Goal: Task Accomplishment & Management: Manage account settings

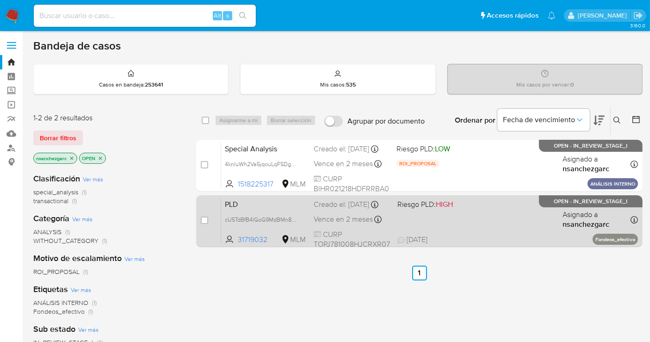
click at [334, 210] on div "Creado el: 12/09/2025 Creado el: 12/09/2025 02:09:22" at bounding box center [352, 205] width 76 height 10
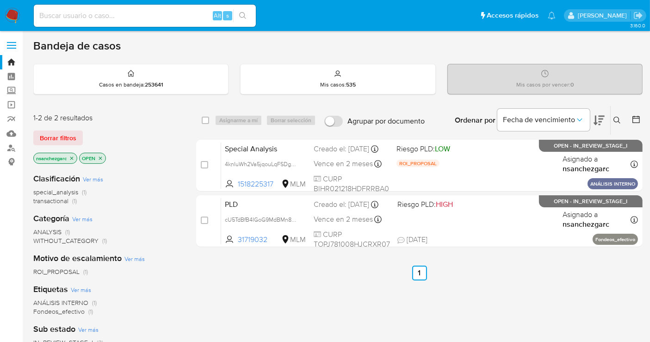
click at [616, 117] on icon at bounding box center [617, 120] width 7 height 7
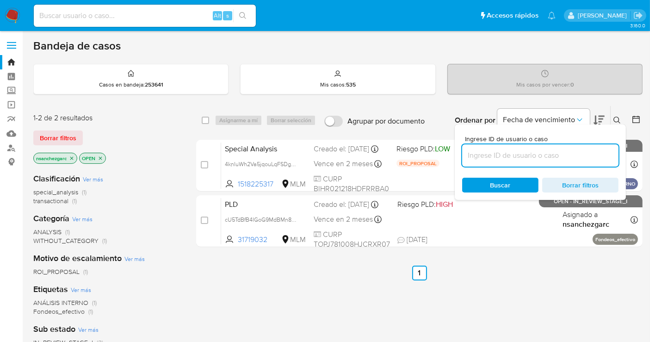
click at [485, 156] on input at bounding box center [540, 156] width 156 height 12
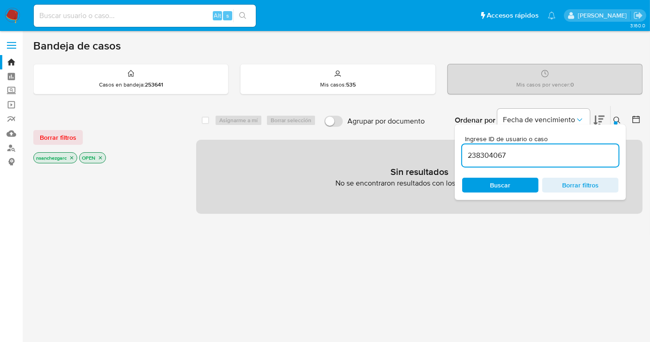
click at [74, 156] on icon "close-filter" at bounding box center [71, 157] width 3 height 3
click at [477, 156] on input "238304067" at bounding box center [540, 156] width 156 height 12
paste input "402188030"
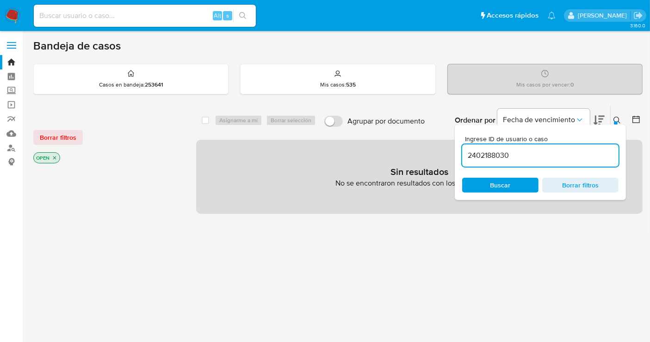
type input "2402188030"
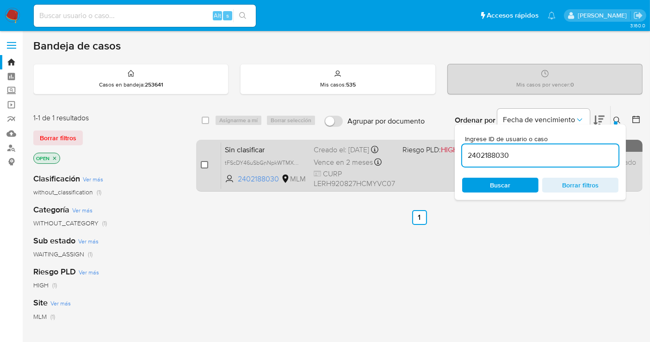
click at [205, 164] on input "checkbox" at bounding box center [204, 164] width 7 height 7
checkbox input "true"
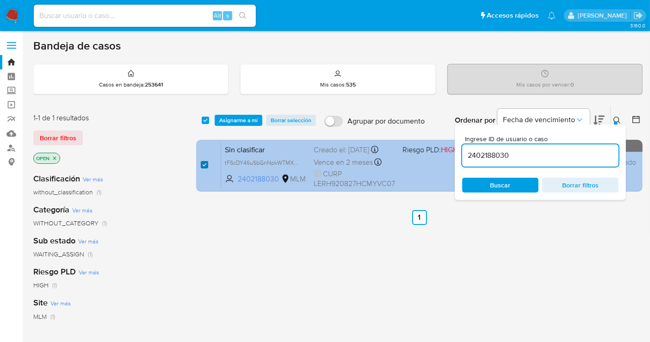
checkbox input "true"
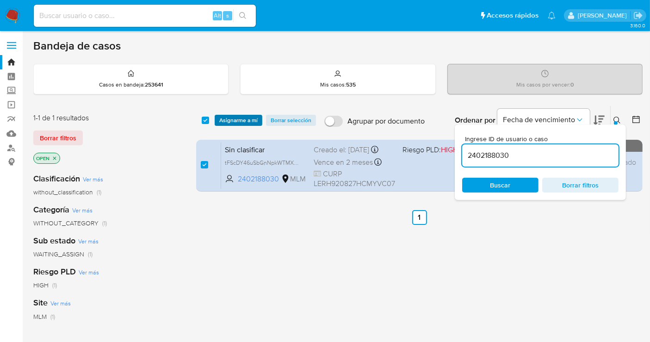
click at [229, 117] on span "Asignarme a mí" at bounding box center [238, 120] width 38 height 9
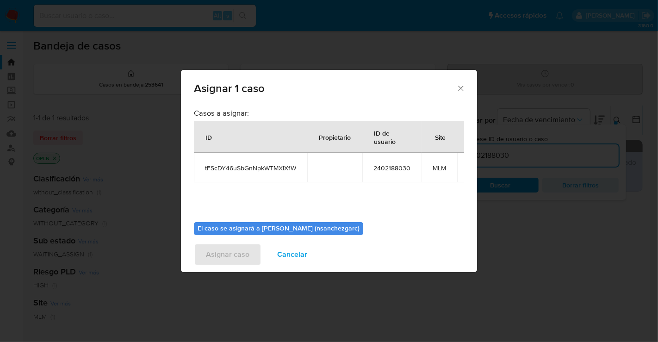
scroll to position [47, 0]
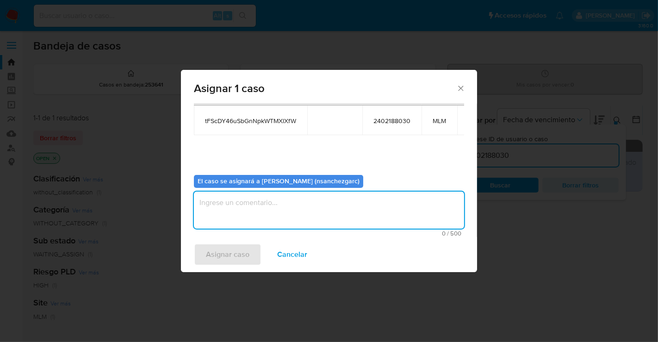
click at [214, 200] on textarea "assign-modal" at bounding box center [329, 210] width 270 height 37
type textarea "nesg"
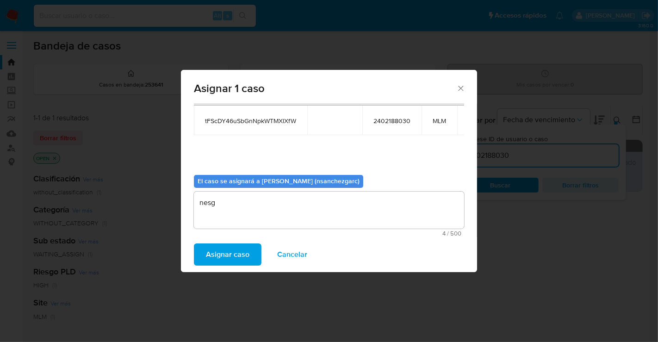
click at [230, 259] on span "Asignar caso" at bounding box center [228, 254] width 44 height 20
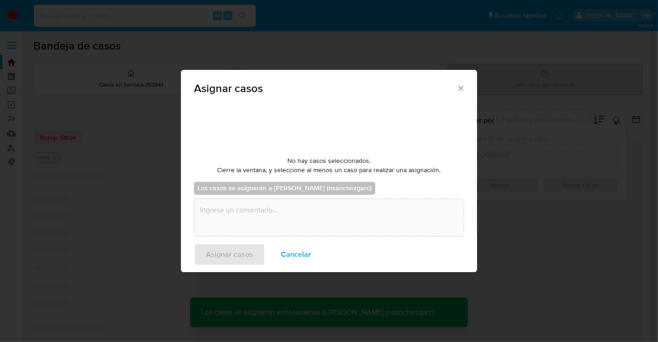
checkbox input "false"
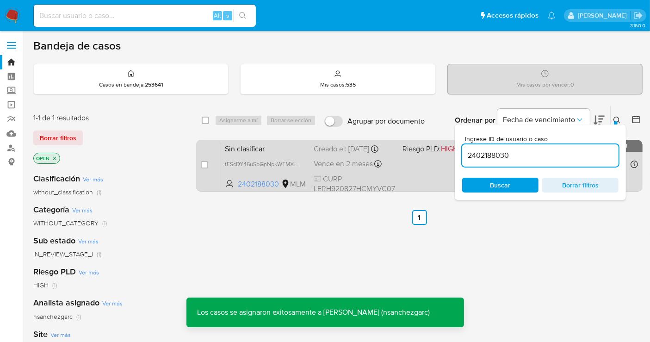
click at [333, 159] on span "Vence en 2 meses" at bounding box center [343, 164] width 59 height 10
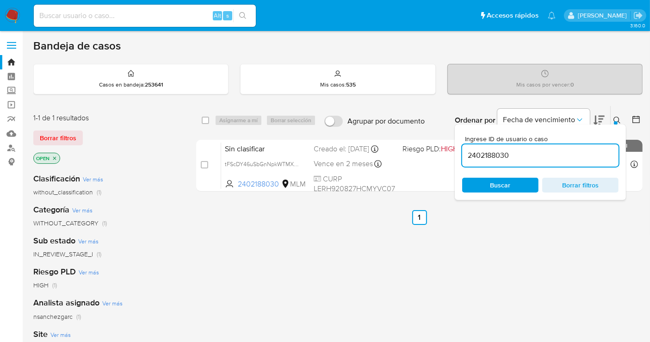
click at [485, 155] on input "2402188030" at bounding box center [540, 156] width 156 height 12
paste input "300897597"
type input "300897597"
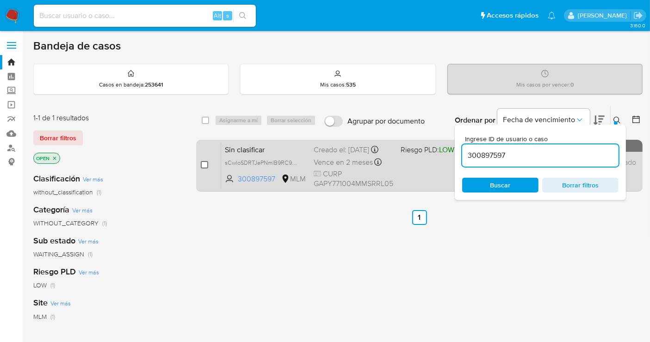
click at [204, 162] on input "checkbox" at bounding box center [204, 164] width 7 height 7
checkbox input "true"
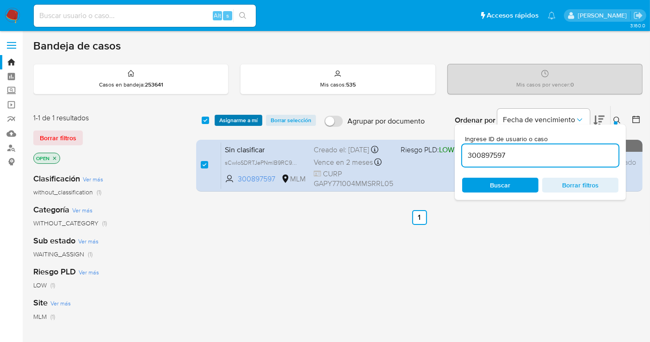
click at [242, 118] on span "Asignarme a mí" at bounding box center [238, 120] width 38 height 9
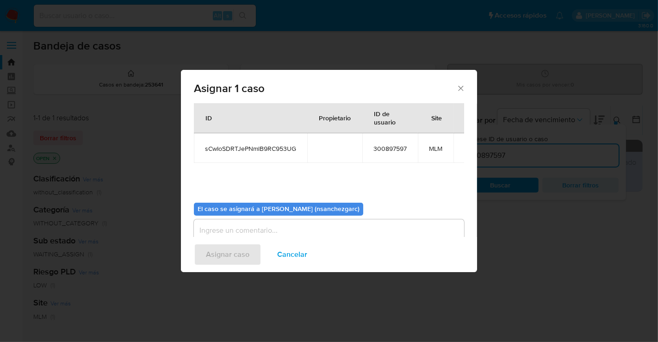
scroll to position [47, 0]
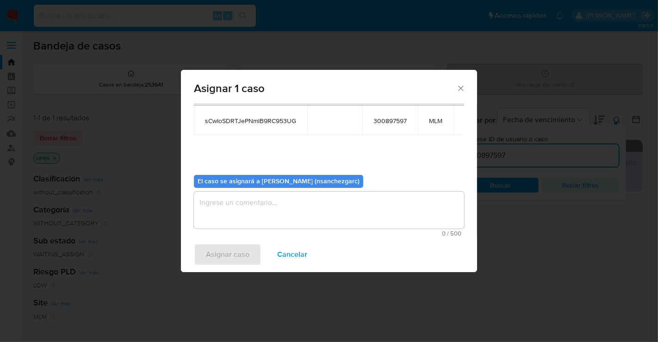
click at [219, 211] on textarea "assign-modal" at bounding box center [329, 210] width 270 height 37
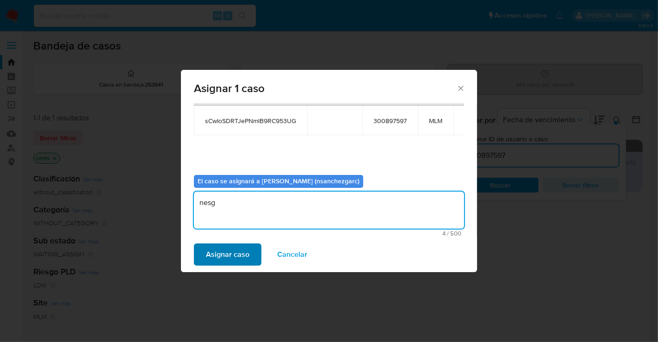
type textarea "nesg"
click at [241, 260] on span "Asignar caso" at bounding box center [228, 254] width 44 height 20
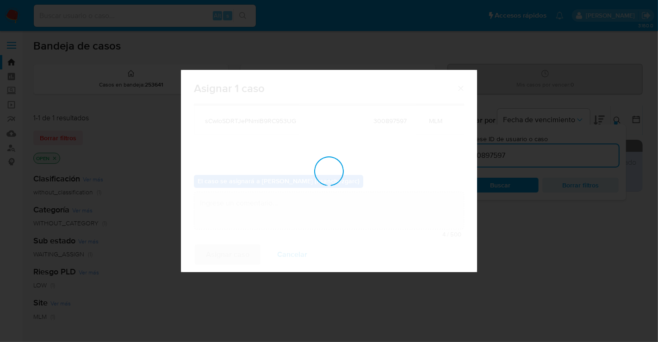
checkbox input "false"
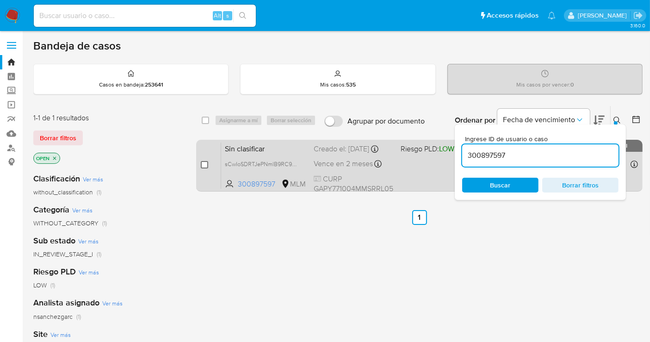
click at [206, 164] on input "checkbox" at bounding box center [204, 164] width 7 height 7
checkbox input "true"
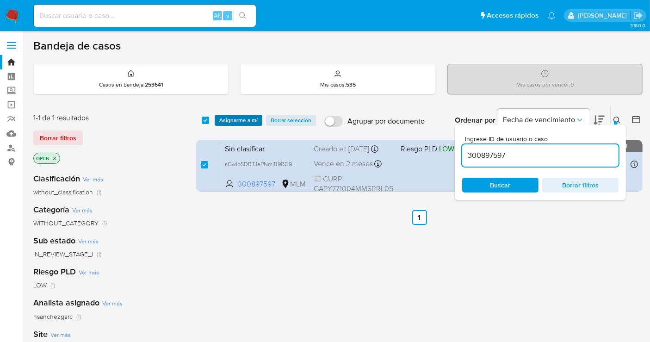
click at [232, 120] on span "Asignarme a mí" at bounding box center [238, 120] width 38 height 9
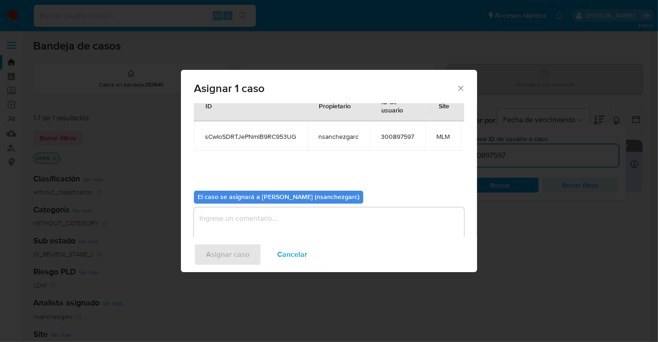
scroll to position [56, 0]
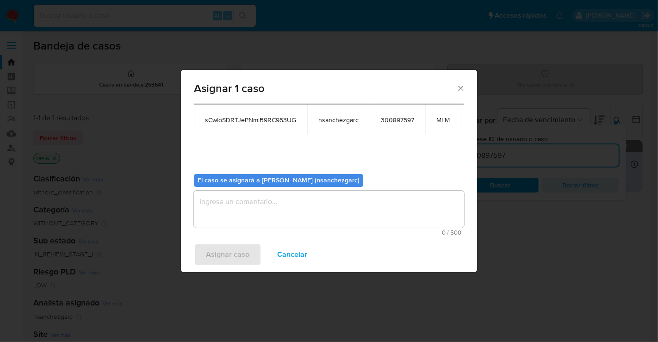
click at [251, 236] on div "Casos a asignar: ID Propietario ID de usuario Site sCwIoSDRTJePNmlB9RC953UG nsa…" at bounding box center [329, 170] width 296 height 133
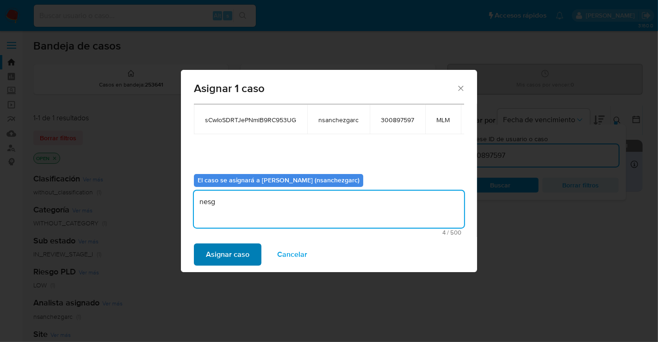
type textarea "nesg"
click at [237, 262] on span "Asignar caso" at bounding box center [228, 254] width 44 height 20
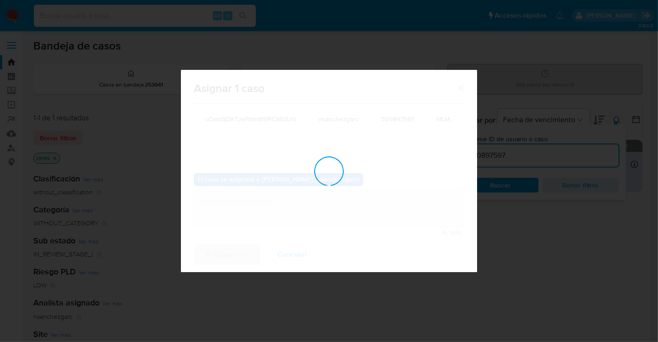
checkbox input "false"
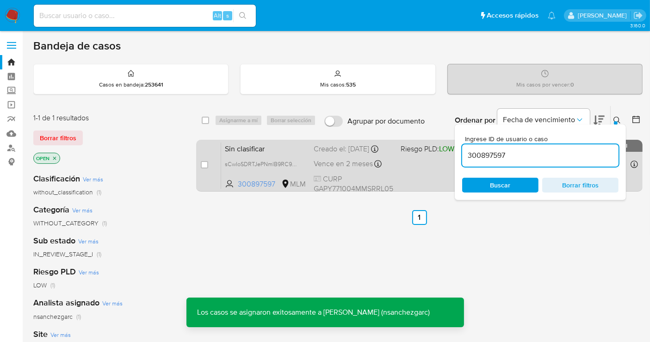
click at [348, 165] on div "Sin clasificar sCwIoSDRTJePNmlB9RC953UG 300897597 MLM Riesgo PLD: LOW Creado el…" at bounding box center [429, 165] width 417 height 47
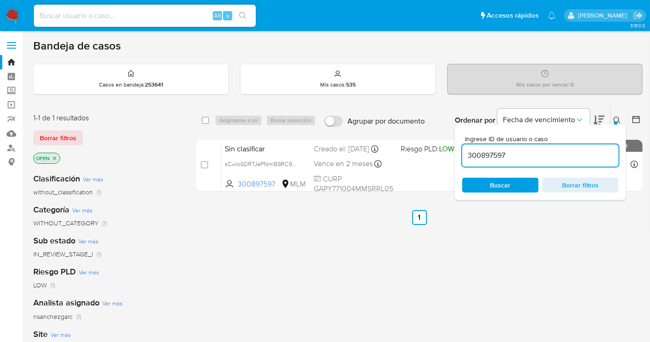
click at [485, 153] on input "300897597" at bounding box center [540, 156] width 156 height 12
paste input "1298353905"
type input "1298353905"
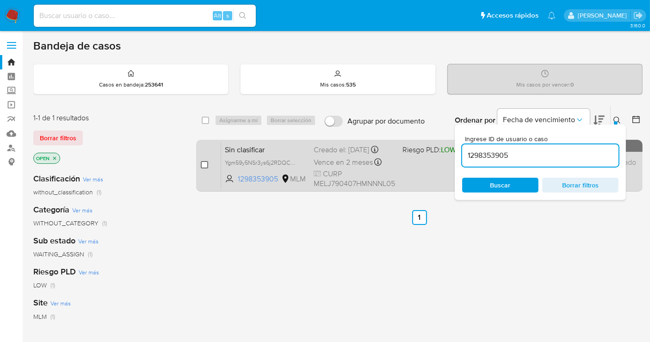
click at [205, 165] on input "checkbox" at bounding box center [204, 164] width 7 height 7
checkbox input "true"
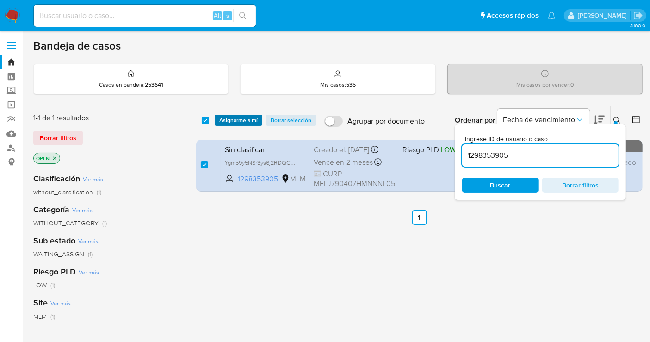
click at [237, 120] on span "Asignarme a mí" at bounding box center [238, 120] width 38 height 9
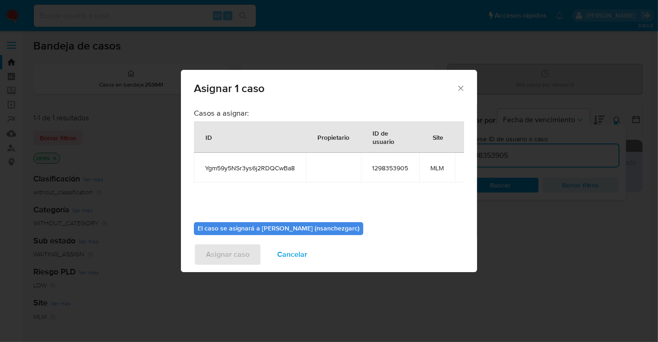
scroll to position [47, 0]
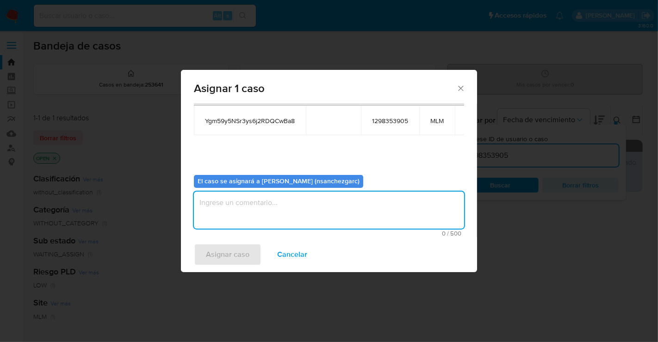
drag, startPoint x: 227, startPoint y: 211, endPoint x: 257, endPoint y: 298, distance: 92.1
click textarea "assign-modal"
type textarea "nesg"
click span "Asignar caso"
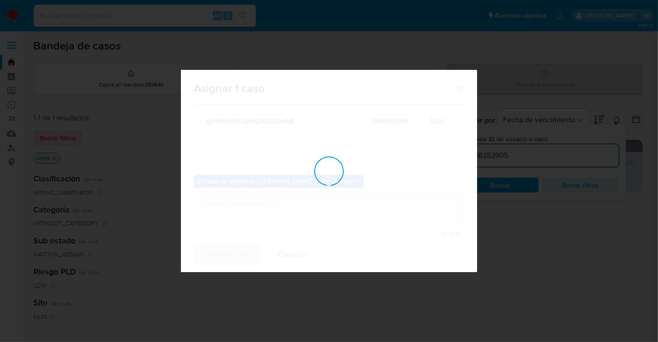
checkbox input "false"
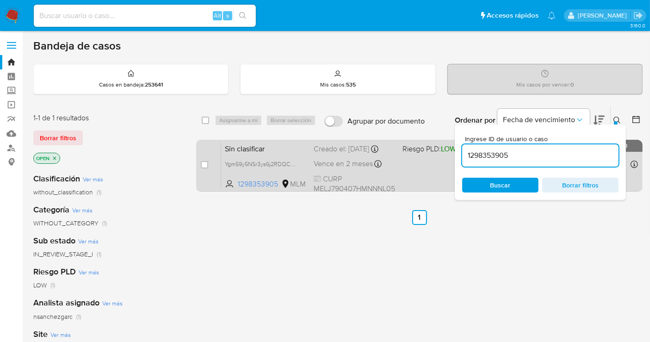
click div "Sin clasificar Ygm59y5NSr3ys6j2RDQCwBa8 1298353905 MLM Riesgo PLD: LOW Creado e…"
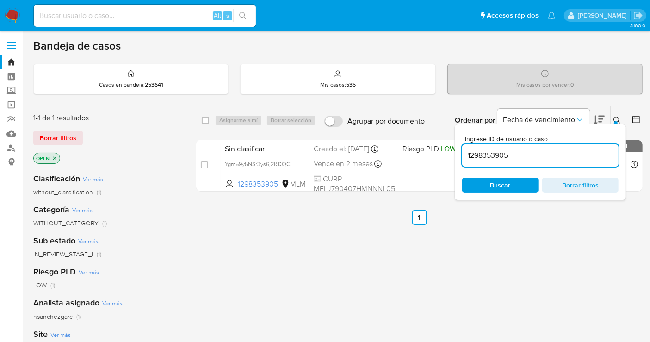
click input "1298353905"
paste input "202331318"
type input "202331318"
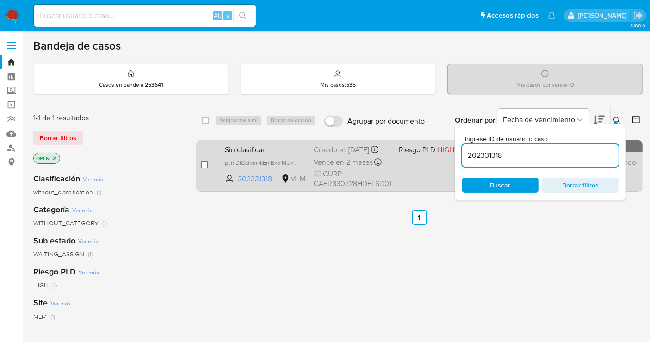
click input "checkbox"
checkbox input "true"
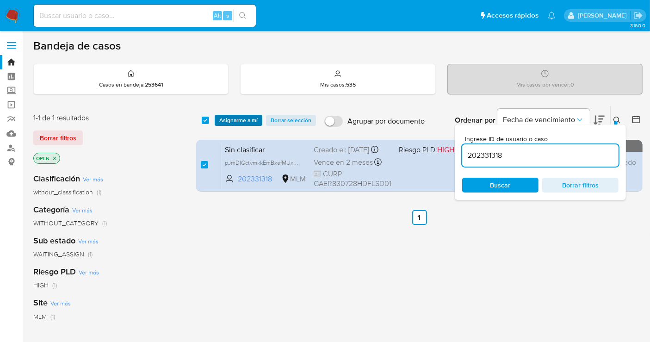
click span "Asignarme a mí"
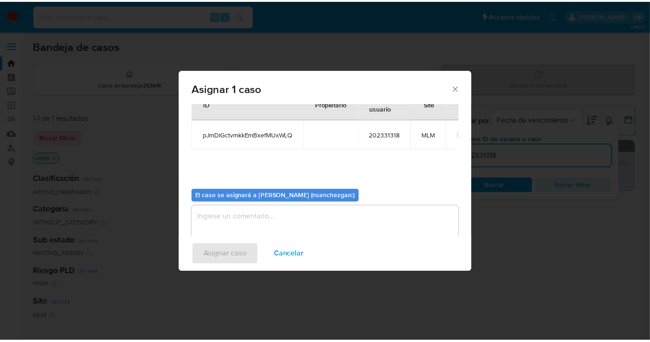
scroll to position [47, 0]
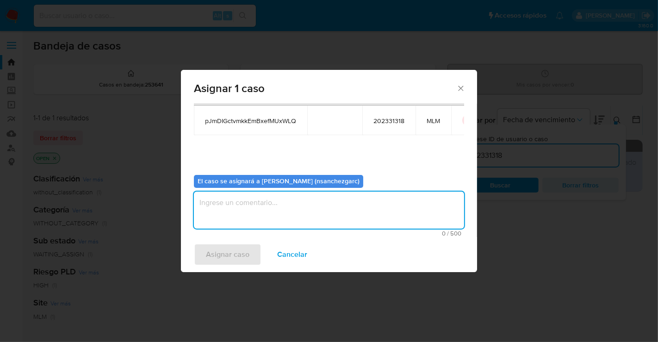
click textarea "assign-modal"
type textarea "nesg"
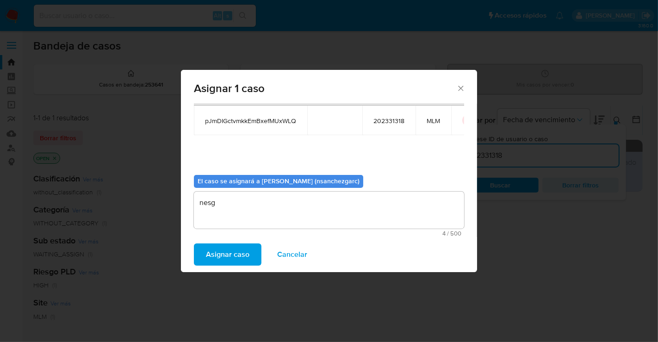
click span "Asignar caso"
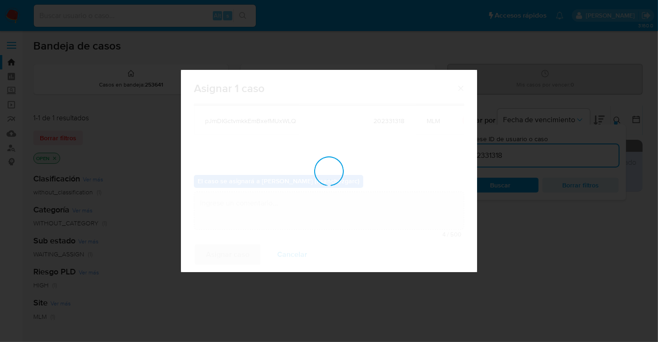
checkbox input "false"
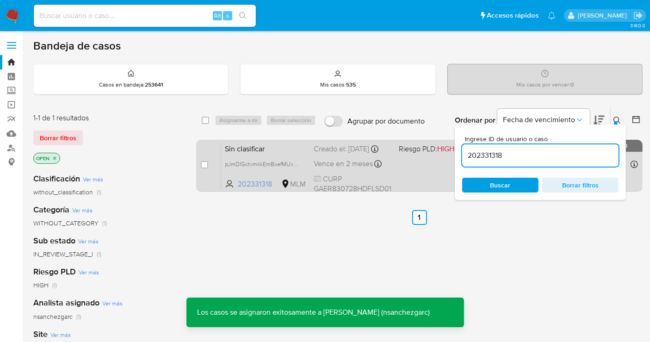
click span "Sin clasificar"
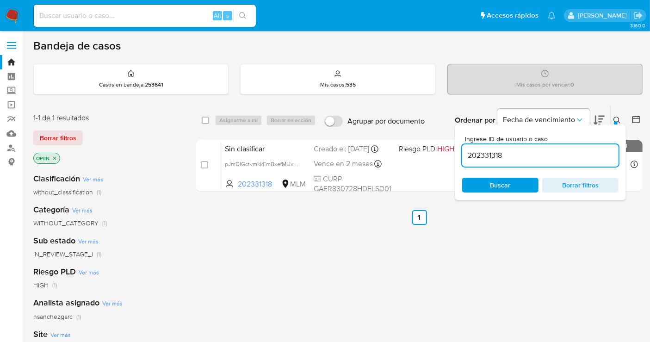
click div "select-all-cases-checkbox Asignarme a mí Borrar selección Agrupar por documento…"
click nav "Pausado Ver notificaciones Alt s Accesos rápidos Presiona las siguientes teclas…"
click img
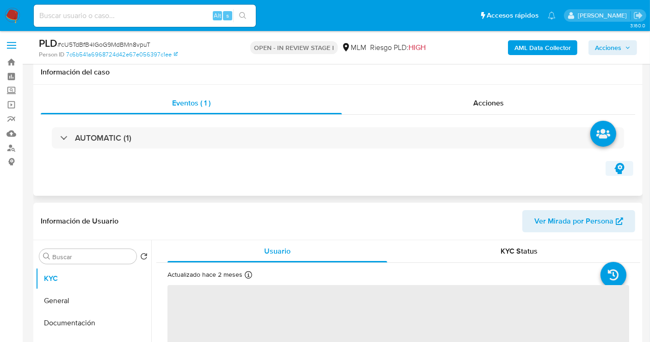
scroll to position [206, 0]
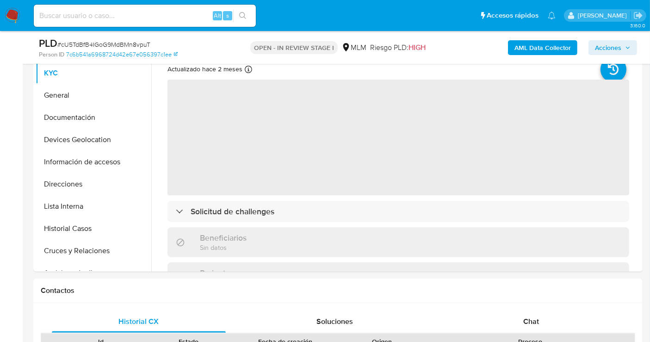
select select "10"
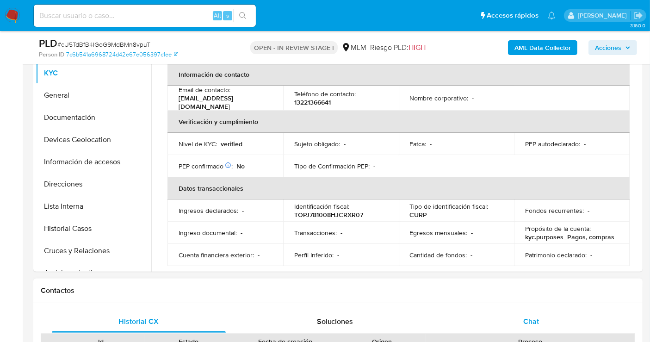
click at [528, 323] on span "Chat" at bounding box center [532, 321] width 16 height 11
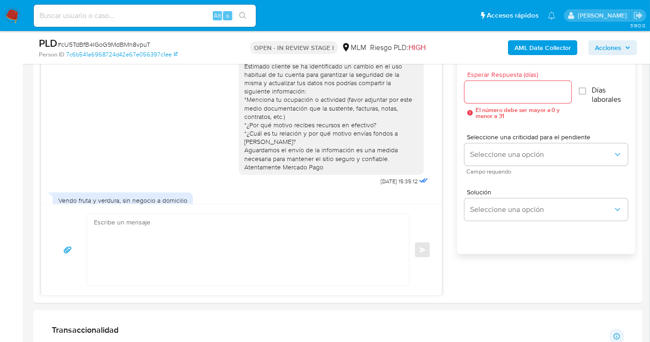
scroll to position [89, 0]
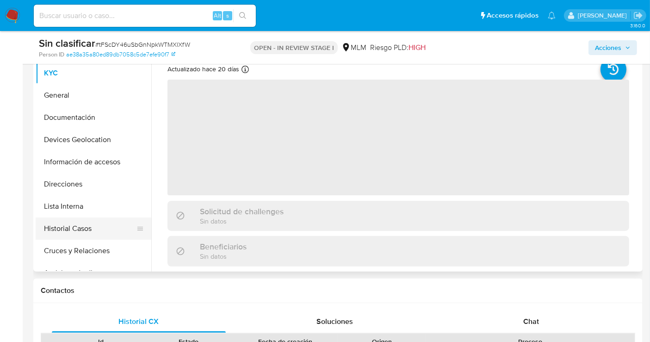
scroll to position [103, 0]
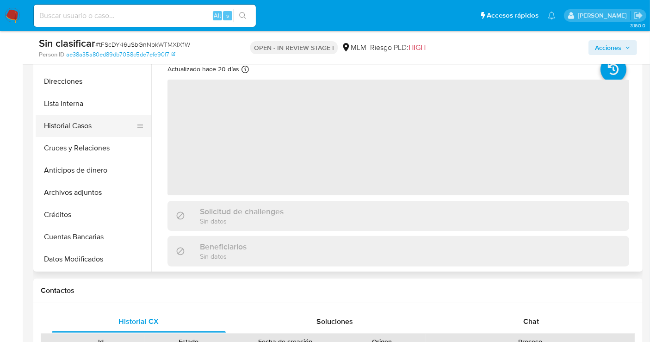
select select "10"
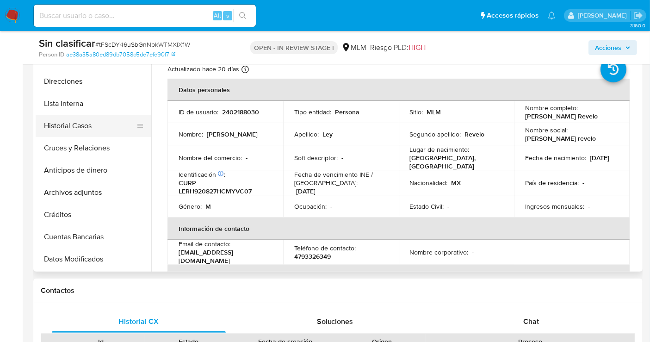
click at [76, 123] on button "Historial Casos" at bounding box center [90, 126] width 108 height 22
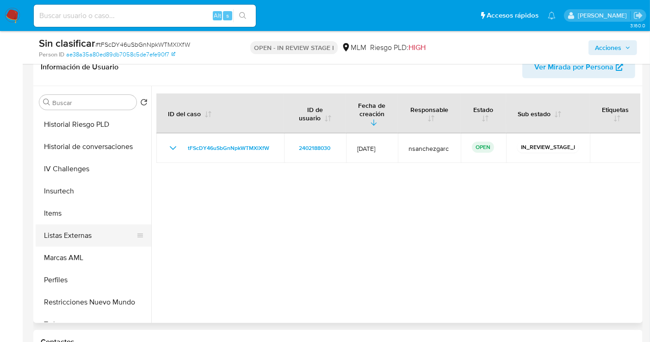
scroll to position [391, 0]
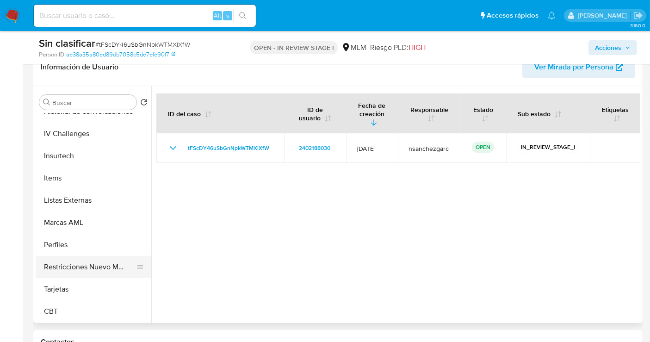
click at [72, 268] on button "Restricciones Nuevo Mundo" at bounding box center [90, 267] width 108 height 22
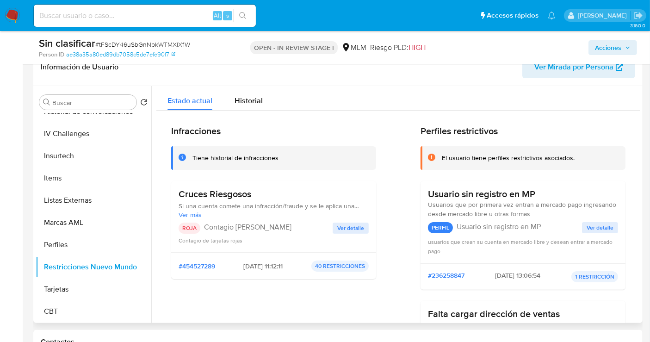
click at [347, 227] on span "Ver detalle" at bounding box center [350, 228] width 27 height 9
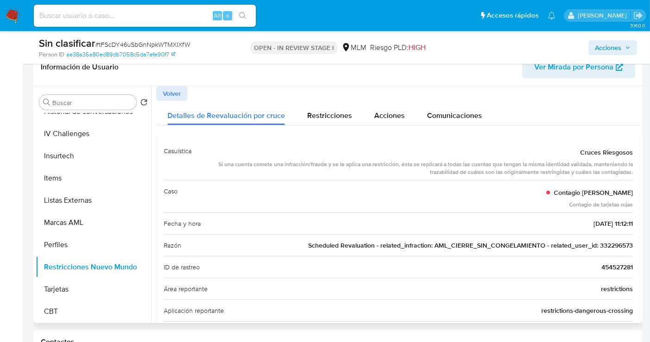
click at [616, 245] on span "Scheduled Revaluation - related_infraction: AML_CIERRE_SIN_CONGELAMIENTO - rela…" at bounding box center [470, 245] width 325 height 9
click at [618, 43] on span "Acciones" at bounding box center [608, 47] width 26 height 15
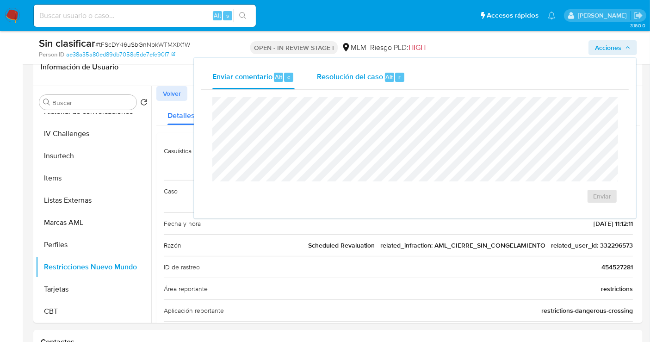
click at [356, 73] on span "Resolución del caso" at bounding box center [350, 76] width 66 height 11
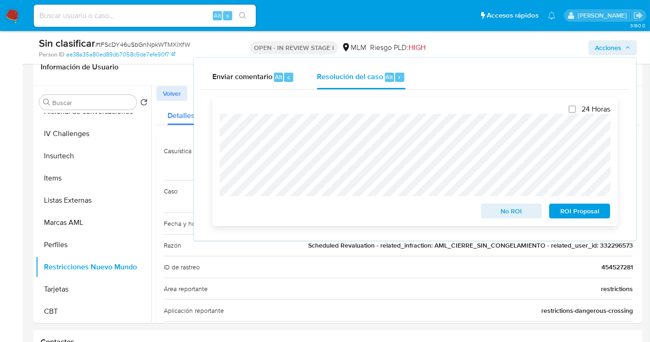
click at [496, 212] on span "No ROI" at bounding box center [512, 211] width 48 height 13
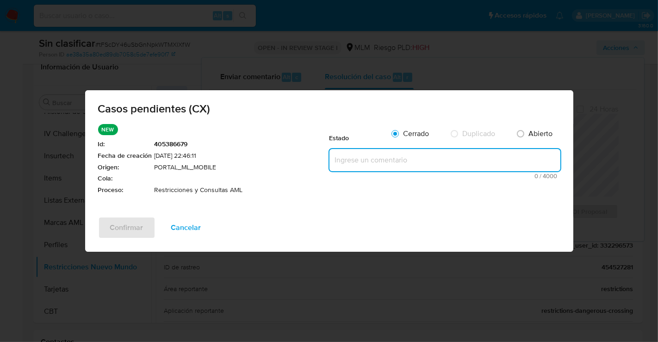
click at [357, 167] on textarea at bounding box center [445, 160] width 231 height 22
paste textarea "Se realiza validación de caso generado por CX donde se identifica restricción l…"
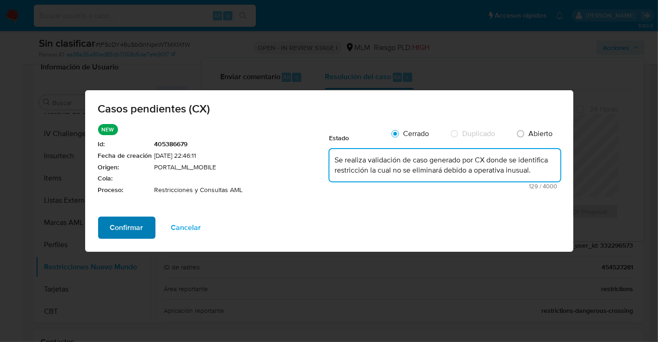
type textarea "Se realiza validación de caso generado por CX donde se identifica restricción l…"
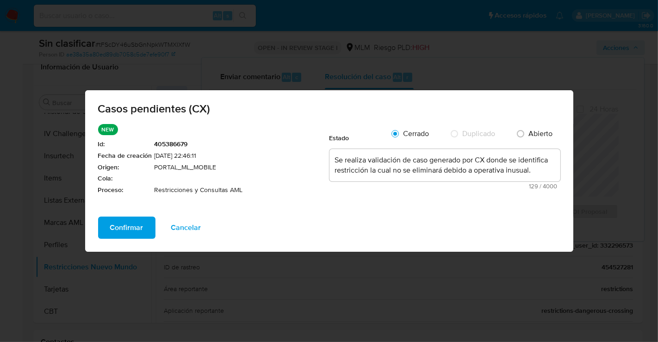
click at [133, 222] on span "Confirmar" at bounding box center [126, 228] width 33 height 20
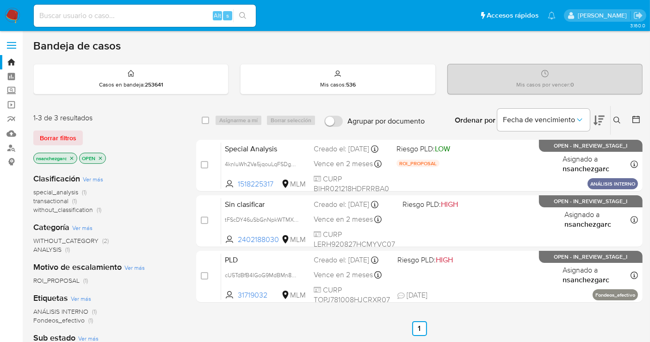
click at [94, 14] on input at bounding box center [145, 16] width 222 height 12
paste input "332296573"
type input "332296573"
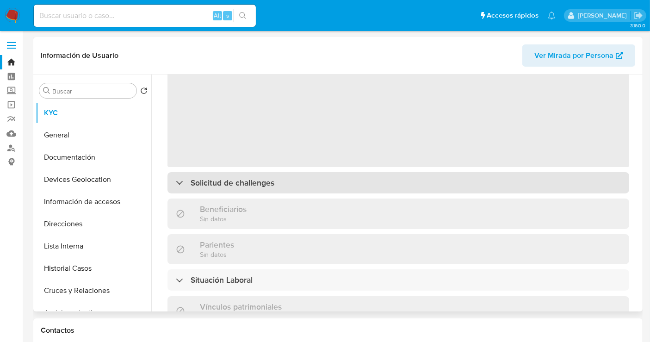
select select "10"
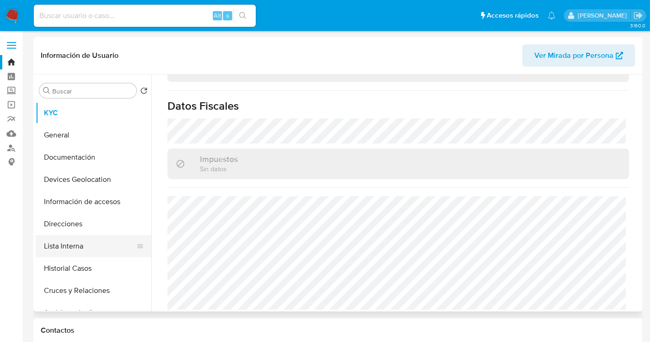
scroll to position [51, 0]
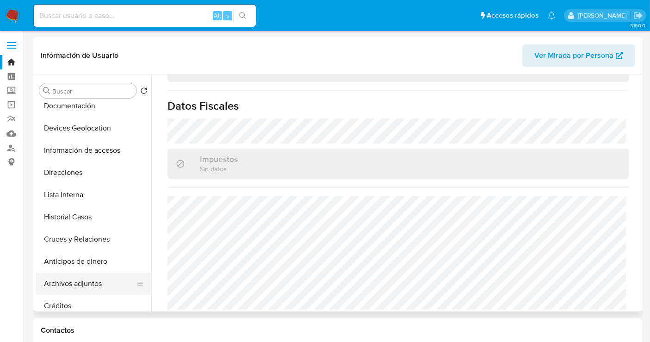
click at [86, 280] on button "Archivos adjuntos" at bounding box center [90, 284] width 108 height 22
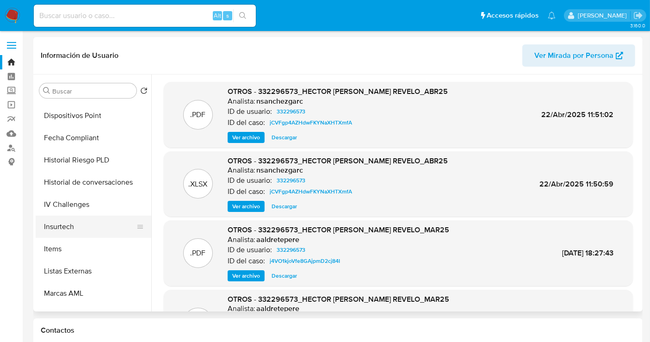
scroll to position [391, 0]
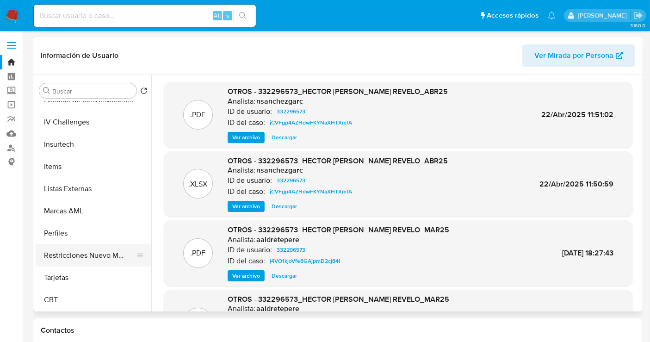
click at [103, 256] on button "Restricciones Nuevo Mundo" at bounding box center [90, 255] width 108 height 22
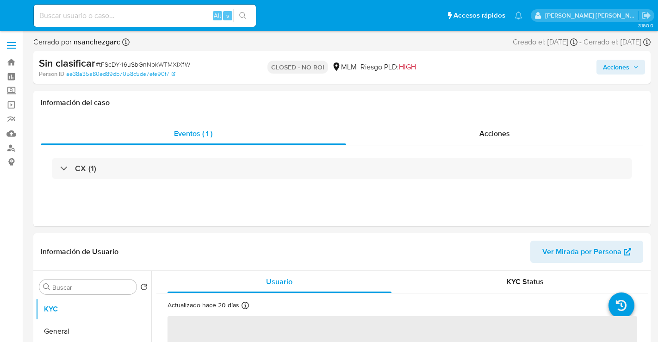
select select "10"
click at [86, 18] on input at bounding box center [145, 16] width 222 height 12
paste input "66656351"
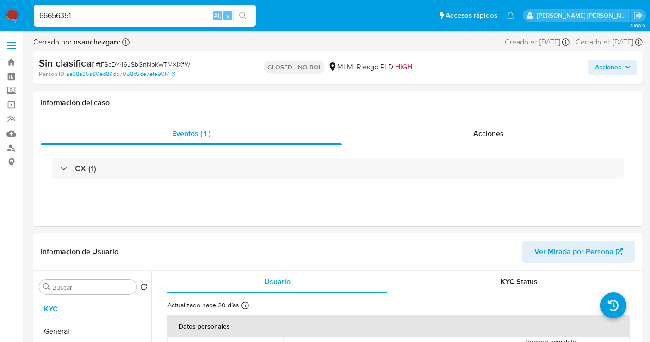
type input "66656351"
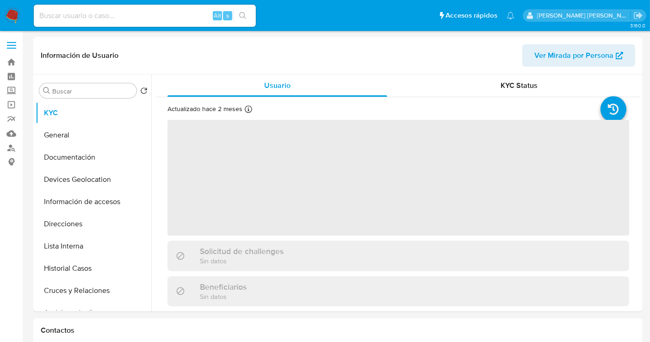
select select "10"
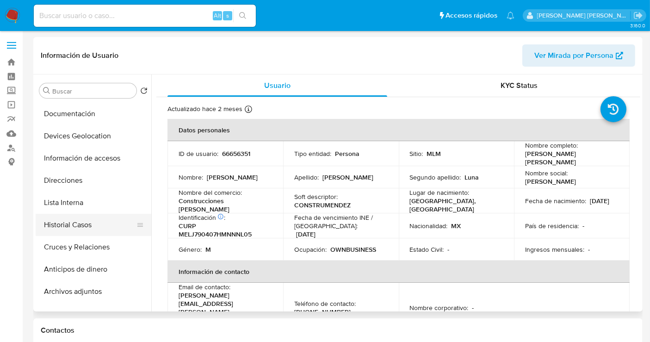
scroll to position [103, 0]
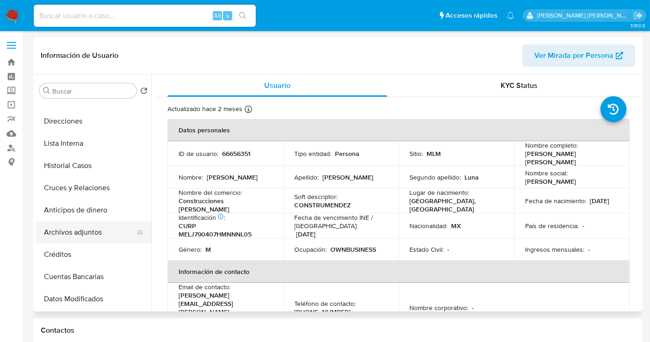
click at [74, 234] on button "Archivos adjuntos" at bounding box center [90, 232] width 108 height 22
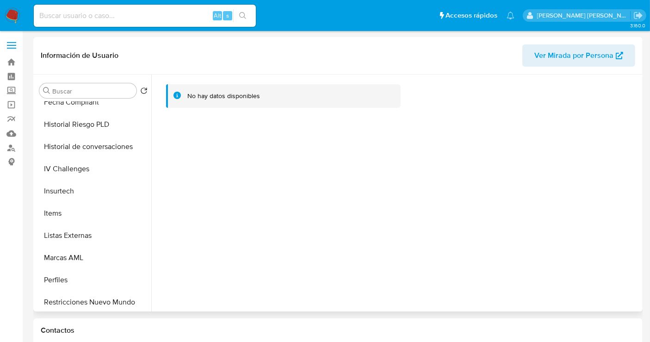
scroll to position [360, 0]
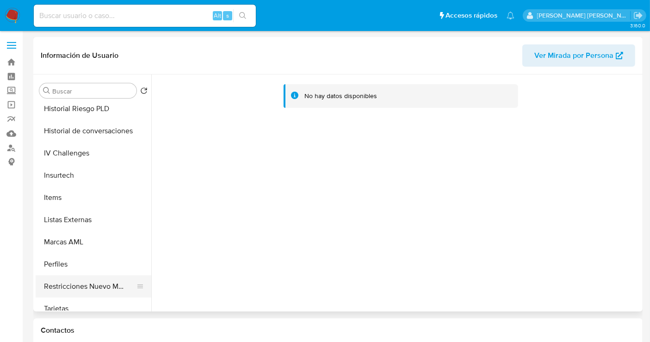
click at [85, 281] on button "Restricciones Nuevo Mundo" at bounding box center [90, 286] width 108 height 22
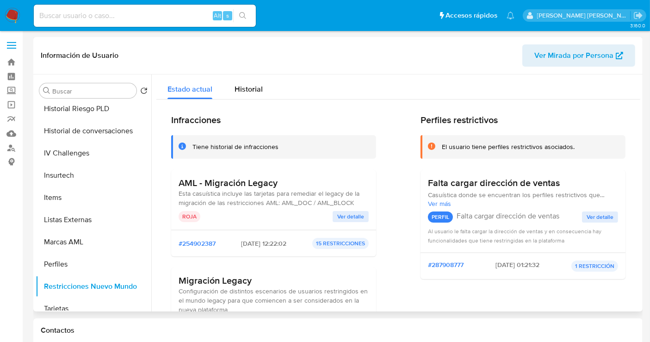
click at [348, 216] on span "Ver detalle" at bounding box center [350, 216] width 27 height 9
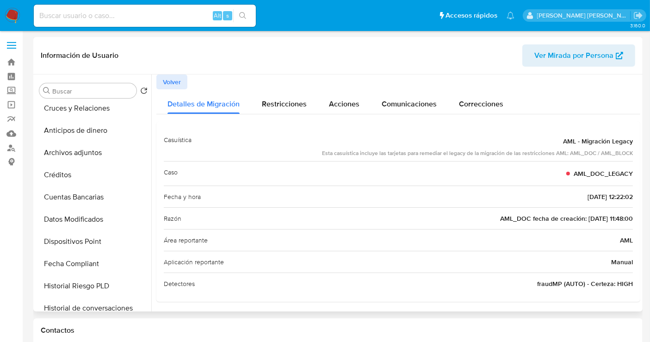
scroll to position [154, 0]
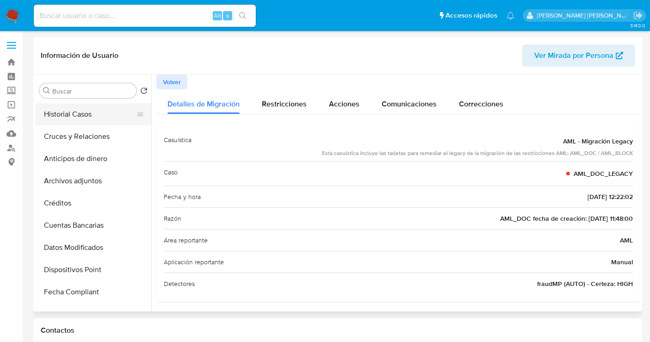
click at [69, 119] on button "Historial Casos" at bounding box center [90, 114] width 108 height 22
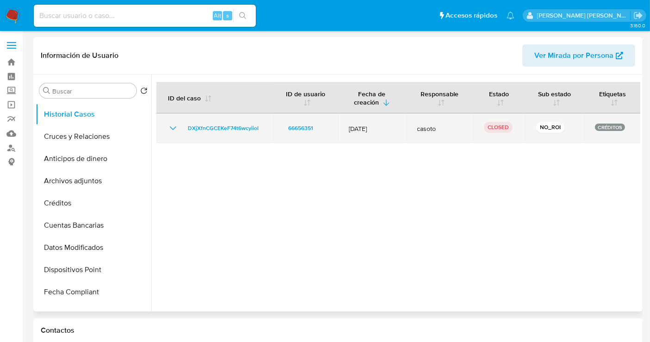
click at [170, 128] on icon "Mostrar/Ocultar" at bounding box center [173, 128] width 11 height 11
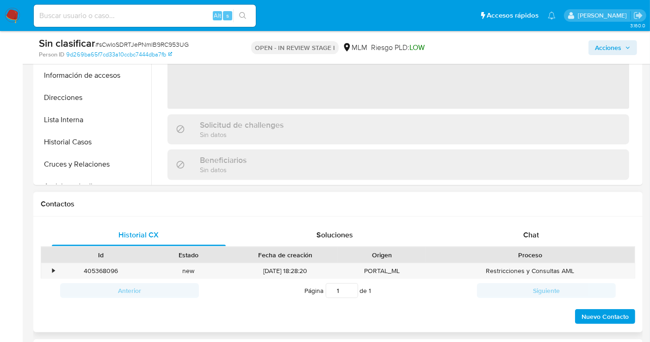
scroll to position [308, 0]
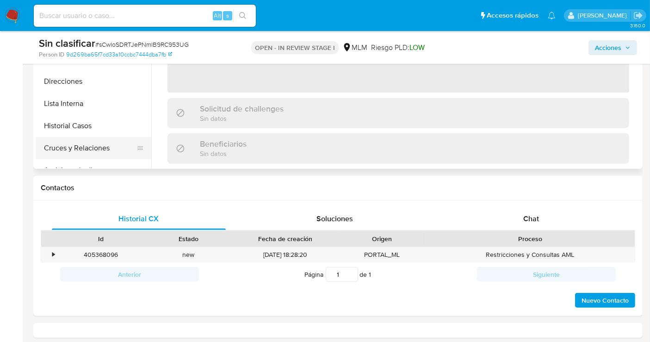
select select "10"
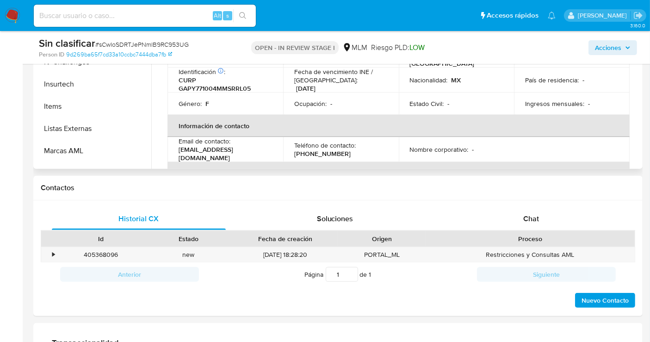
scroll to position [391, 0]
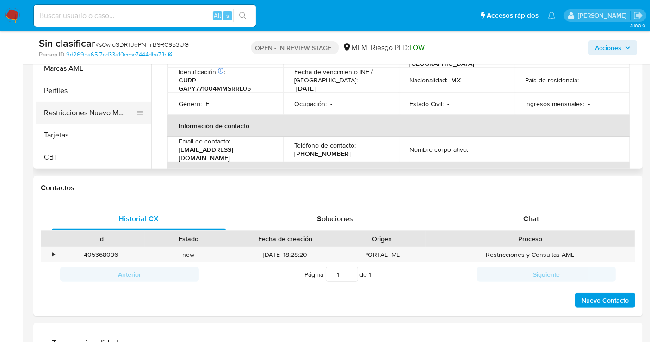
click at [66, 110] on button "Restricciones Nuevo Mundo" at bounding box center [90, 113] width 108 height 22
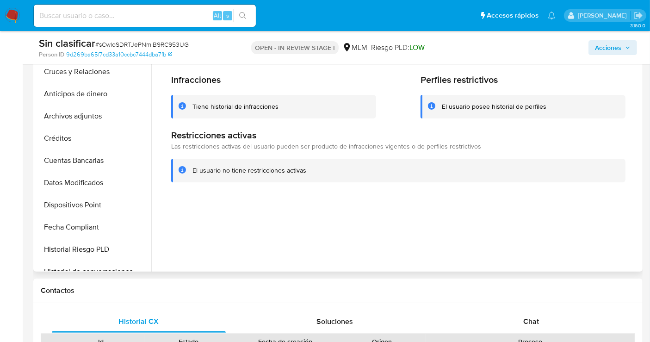
scroll to position [133, 0]
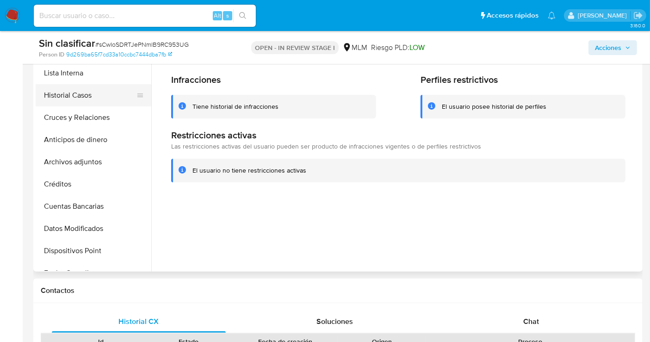
click at [81, 96] on button "Historial Casos" at bounding box center [90, 95] width 108 height 22
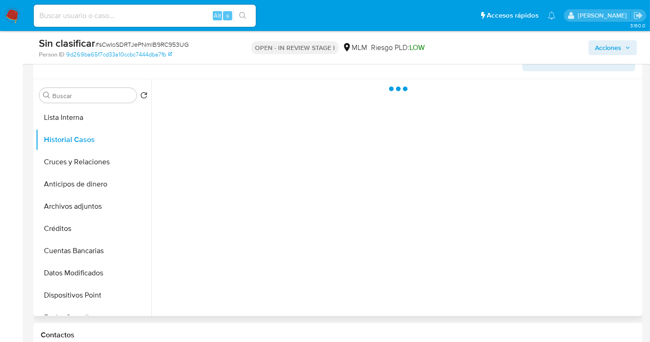
scroll to position [103, 0]
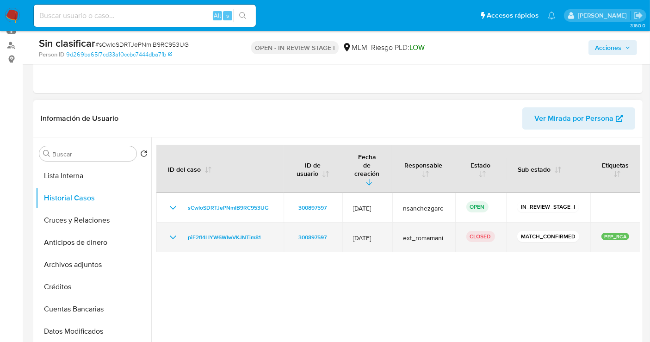
click at [174, 232] on icon "Mostrar/Ocultar" at bounding box center [173, 237] width 11 height 11
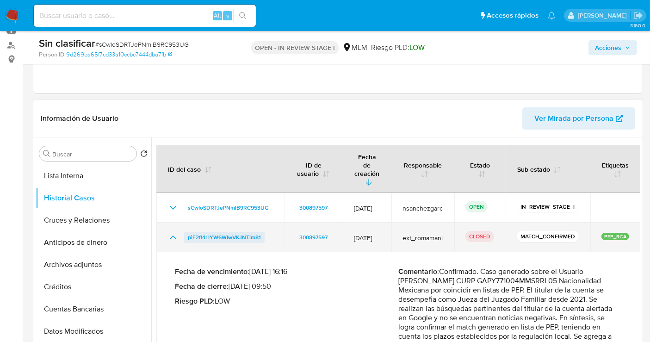
click at [212, 232] on span "piE2fl4LIYW6WIwVKJNTim81" at bounding box center [224, 237] width 73 height 11
drag, startPoint x: 269, startPoint y: 224, endPoint x: 186, endPoint y: 223, distance: 83.3
click at [186, 232] on div "piE2fl4LIYW6WIwVKJNTim81" at bounding box center [221, 237] width 106 height 11
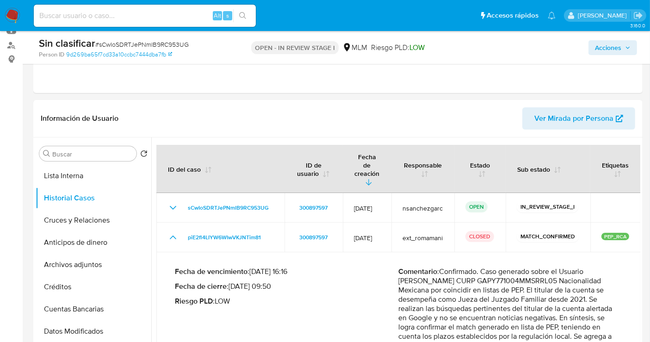
click at [611, 49] on span "Acciones" at bounding box center [608, 47] width 26 height 15
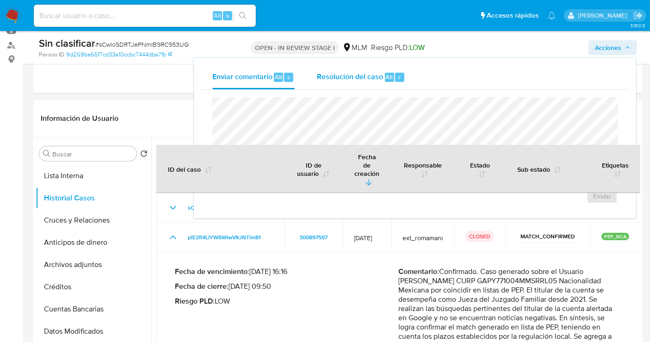
click at [337, 73] on span "Resolución del caso" at bounding box center [350, 76] width 66 height 11
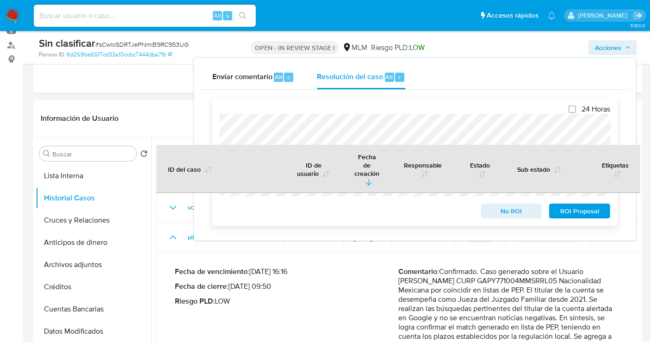
click at [217, 128] on div "24 Horas No ROI ROI Proposal" at bounding box center [415, 161] width 406 height 129
click at [502, 215] on span "No ROI" at bounding box center [512, 211] width 48 height 13
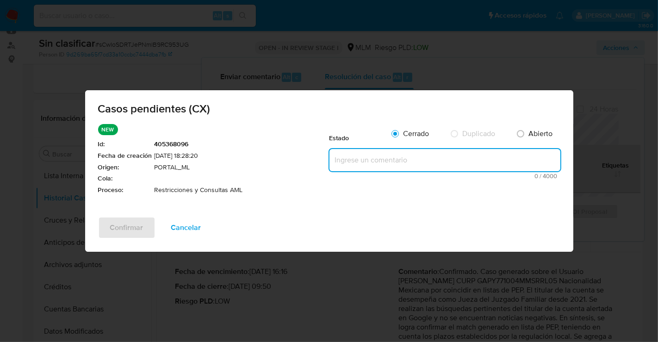
click at [351, 159] on textarea at bounding box center [445, 160] width 231 height 22
paste textarea "Se realiza validación de caso generado por CX donde se identifica alerta piE2fl…"
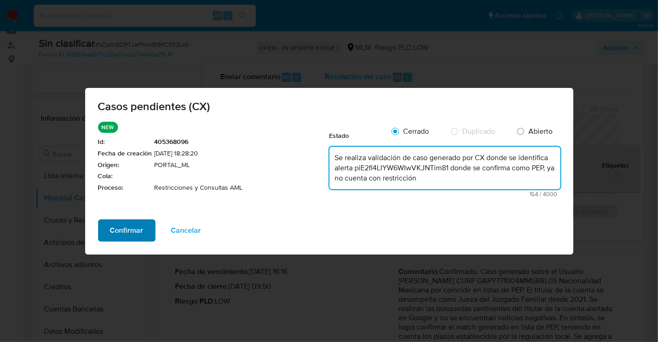
type textarea "Se realiza validación de caso generado por CX donde se identifica alerta piE2fl…"
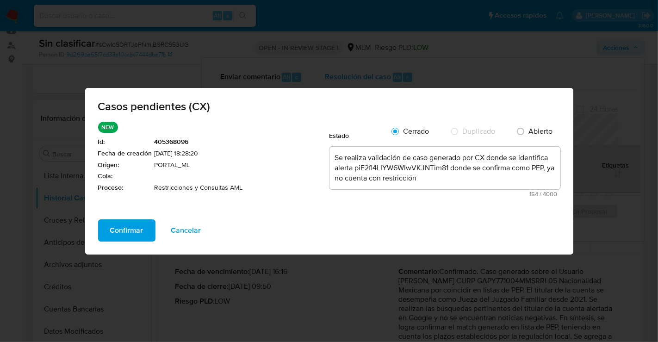
click at [143, 228] on button "Confirmar" at bounding box center [126, 230] width 57 height 22
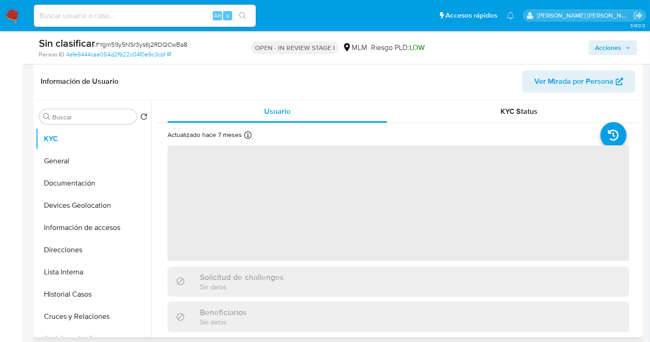
scroll to position [206, 0]
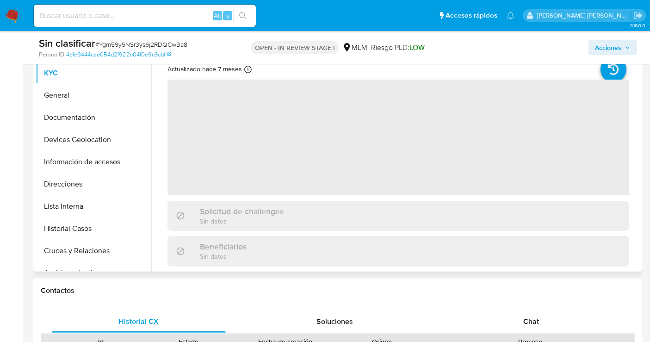
select select "10"
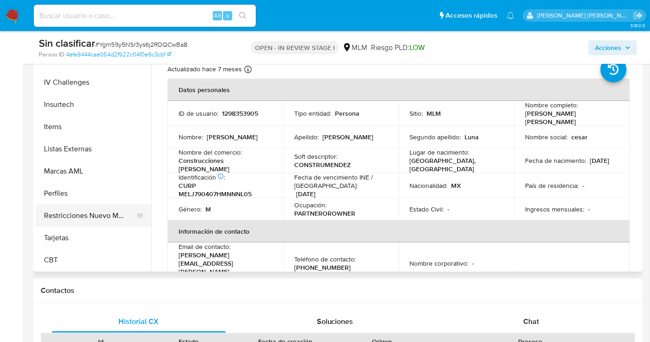
click at [74, 217] on button "Restricciones Nuevo Mundo" at bounding box center [90, 216] width 108 height 22
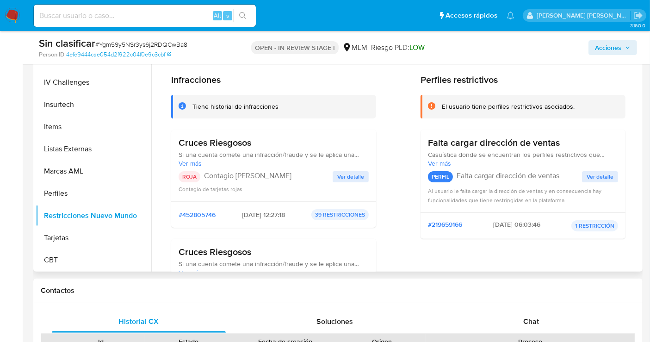
click at [355, 181] on span "Ver detalle" at bounding box center [350, 176] width 27 height 9
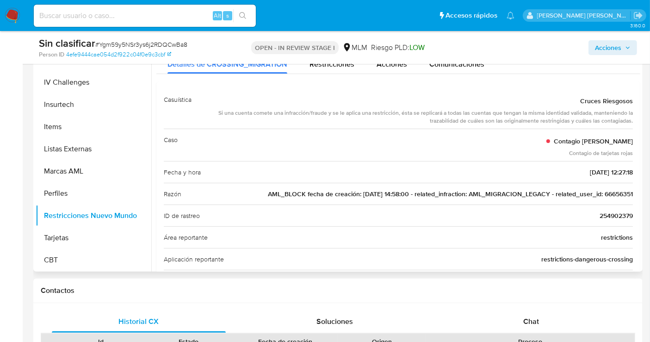
click at [607, 193] on span "AML_BLOCK fecha de creación: 15/08/2022 14:58:00 - related_infraction: AML_MIGR…" at bounding box center [450, 193] width 365 height 9
click at [602, 50] on span "Acciones" at bounding box center [608, 47] width 26 height 15
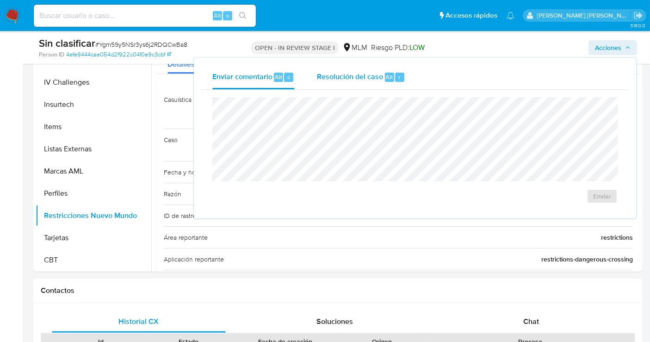
click at [344, 77] on span "Resolución del caso" at bounding box center [350, 76] width 66 height 11
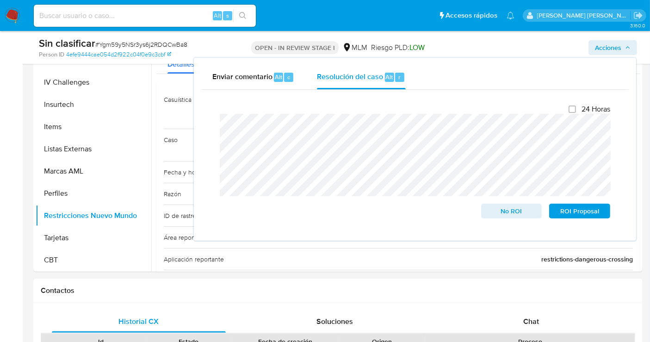
click at [210, 128] on div "Cierre de caso 24 Horas No ROI ROI Proposal" at bounding box center [415, 162] width 428 height 144
click at [508, 209] on span "No ROI" at bounding box center [512, 211] width 48 height 13
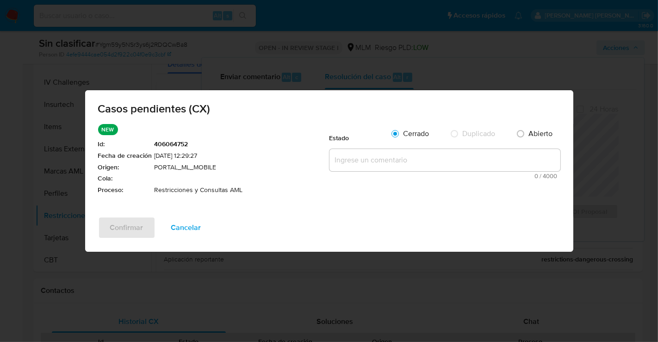
click at [360, 154] on textarea at bounding box center [445, 160] width 231 height 22
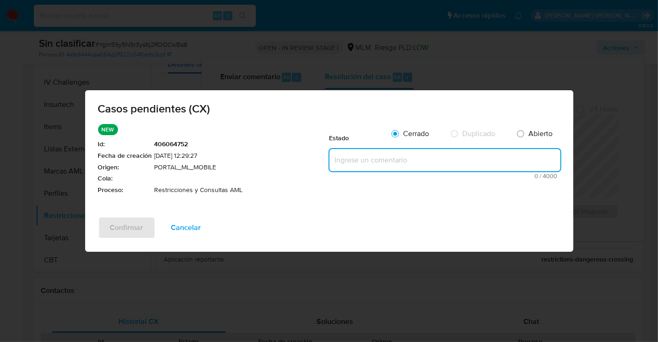
paste textarea "Se realiza validación de caso generado por CX donde se identifica caso amex, re…"
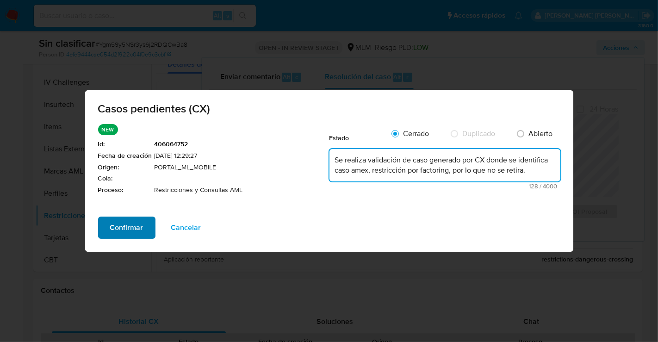
type textarea "Se realiza validación de caso generado por CX donde se identifica caso amex, re…"
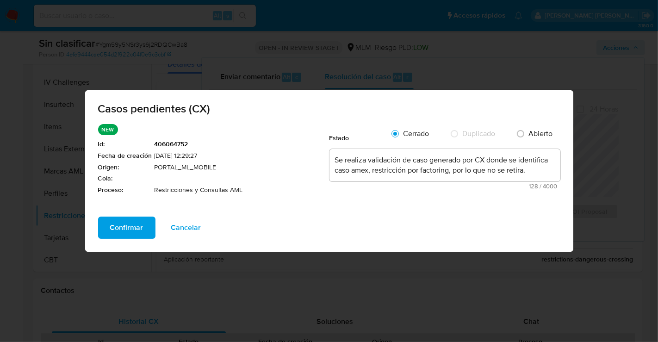
click at [127, 224] on span "Confirmar" at bounding box center [126, 228] width 33 height 20
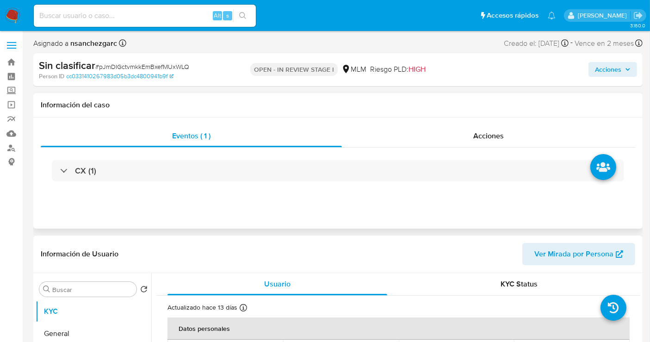
select select "10"
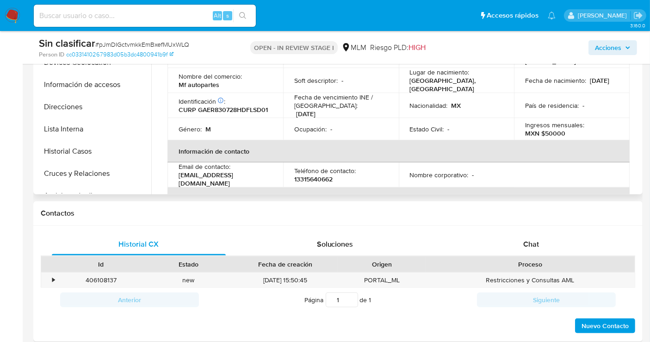
scroll to position [206, 0]
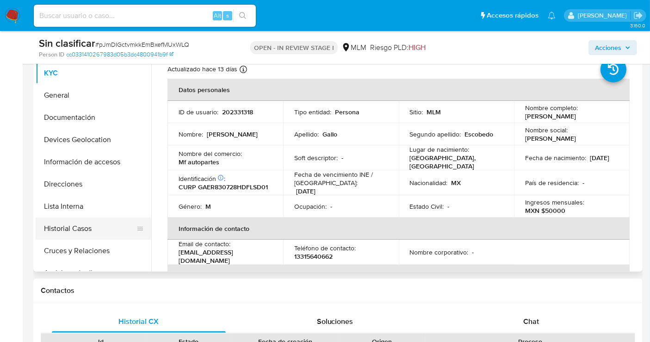
click at [76, 231] on button "Historial Casos" at bounding box center [90, 229] width 108 height 22
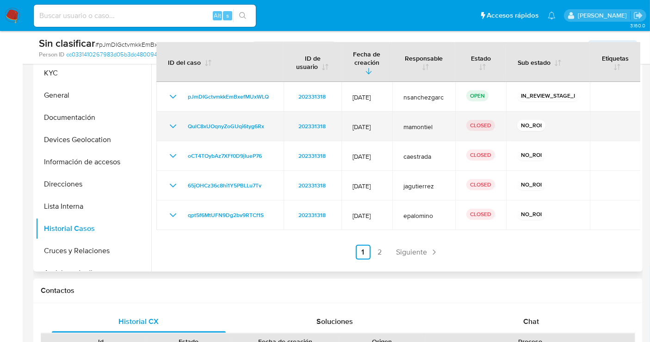
click at [171, 121] on icon "Mostrar/Ocultar" at bounding box center [173, 126] width 11 height 11
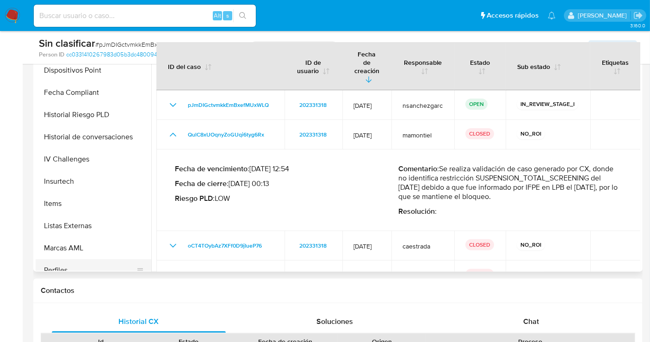
scroll to position [360, 0]
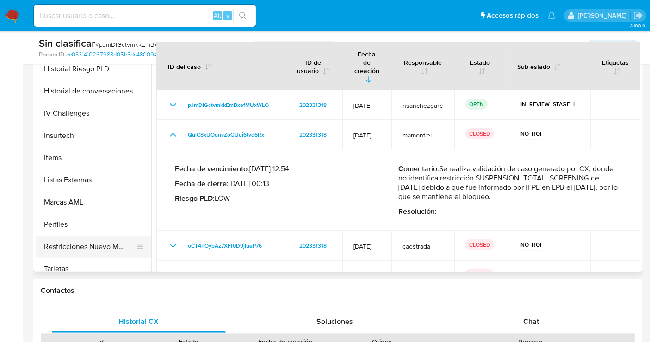
click at [87, 243] on button "Restricciones Nuevo Mundo" at bounding box center [90, 247] width 108 height 22
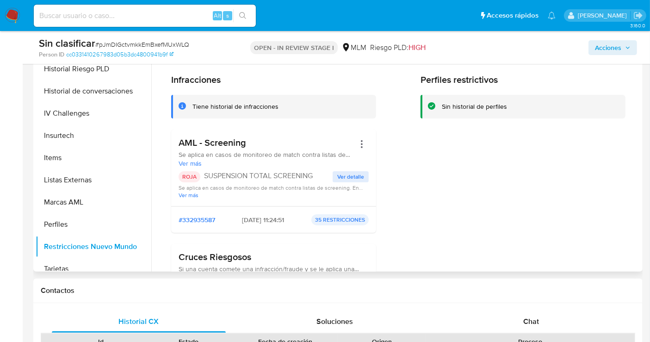
click at [356, 176] on span "Ver detalle" at bounding box center [350, 176] width 27 height 9
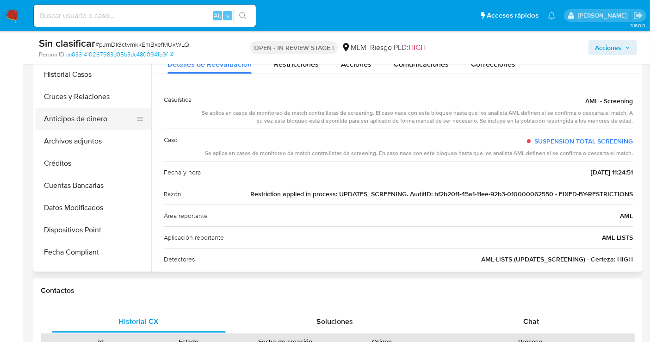
scroll to position [103, 0]
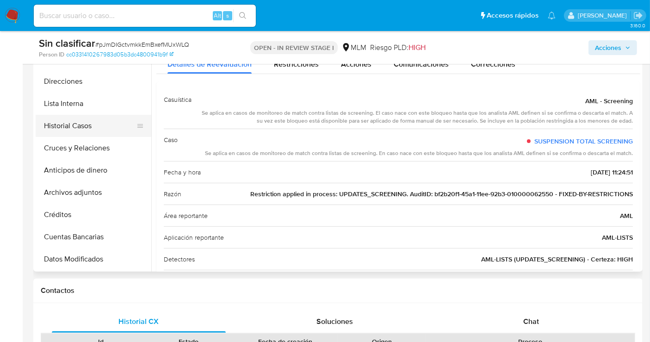
click at [80, 125] on button "Historial Casos" at bounding box center [90, 126] width 108 height 22
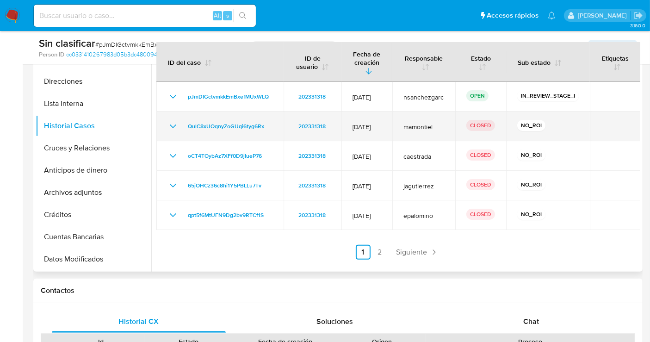
click at [166, 115] on td "QulC8xUOqnyZoGUqi6tyg6Rx" at bounding box center [219, 127] width 127 height 30
click at [168, 121] on icon "Mostrar/Ocultar" at bounding box center [173, 126] width 11 height 11
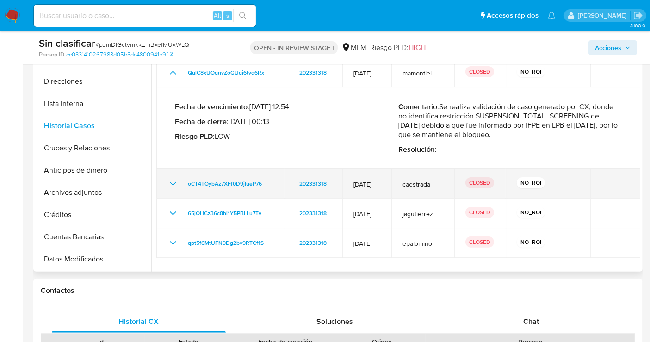
scroll to position [66, 0]
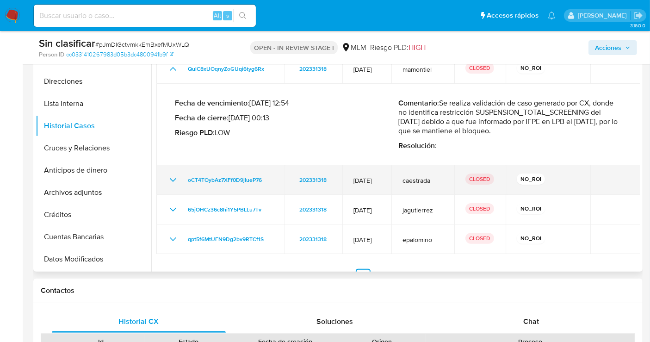
click at [173, 175] on icon "Mostrar/Ocultar" at bounding box center [173, 180] width 11 height 11
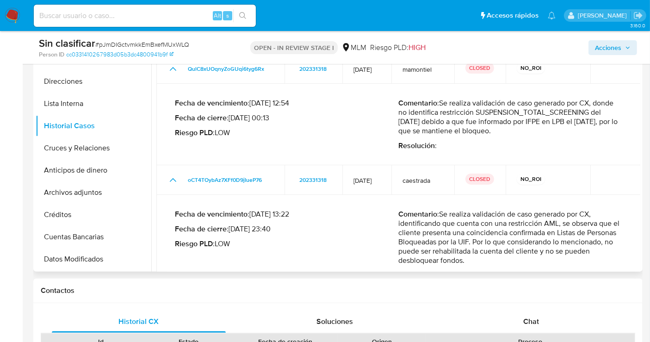
drag, startPoint x: 446, startPoint y: 198, endPoint x: 468, endPoint y: 243, distance: 49.9
click at [468, 243] on p "Comentario : Se realiza validación de caso generado por CX, identificando que c…" at bounding box center [511, 238] width 224 height 56
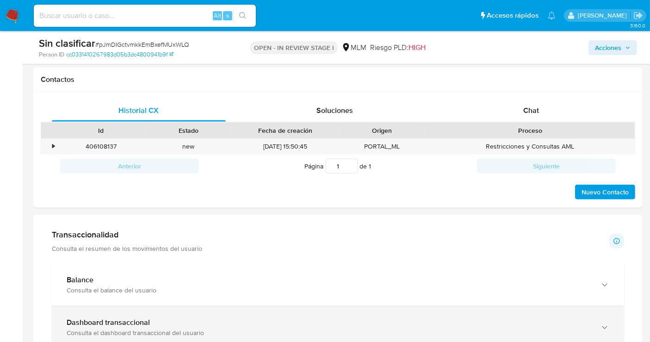
scroll to position [411, 0]
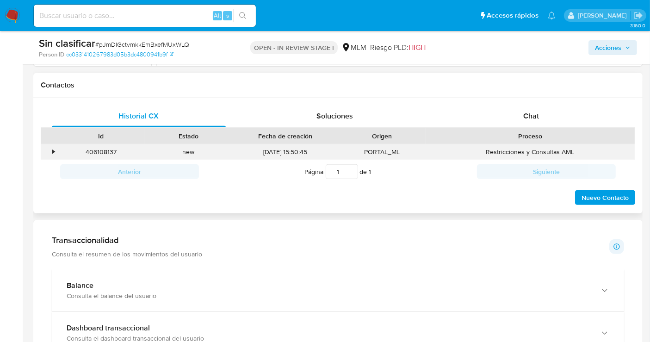
click at [51, 150] on div "•" at bounding box center [49, 151] width 16 height 15
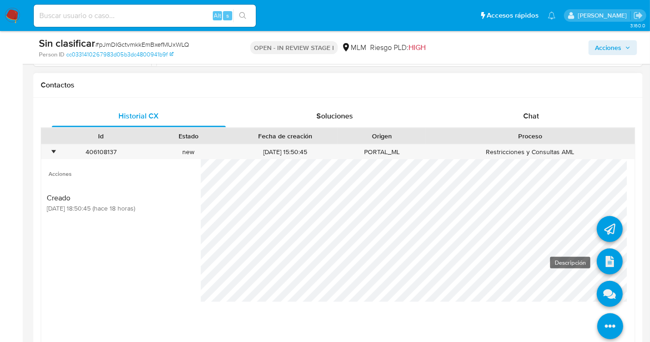
click at [606, 262] on icon at bounding box center [610, 262] width 26 height 26
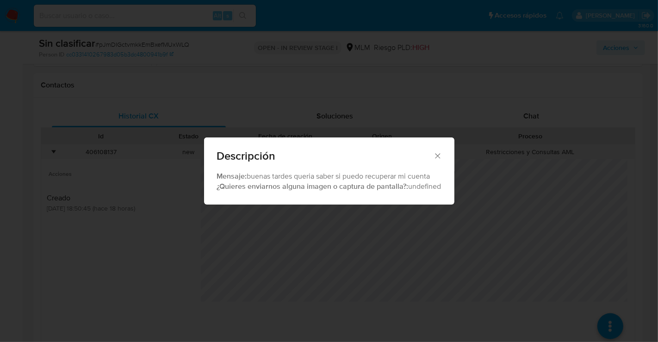
click at [439, 156] on icon "Cerrar" at bounding box center [437, 155] width 5 height 5
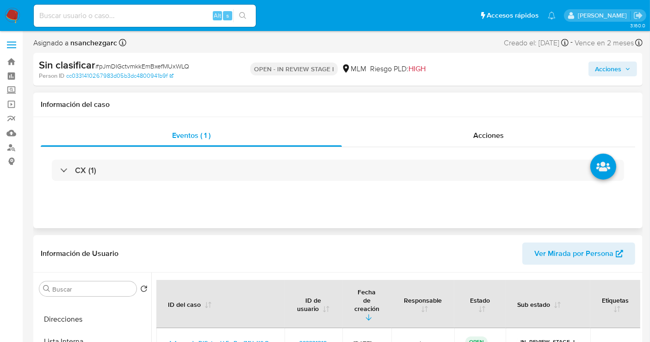
scroll to position [0, 0]
click at [611, 74] on span "Acciones" at bounding box center [608, 69] width 26 height 15
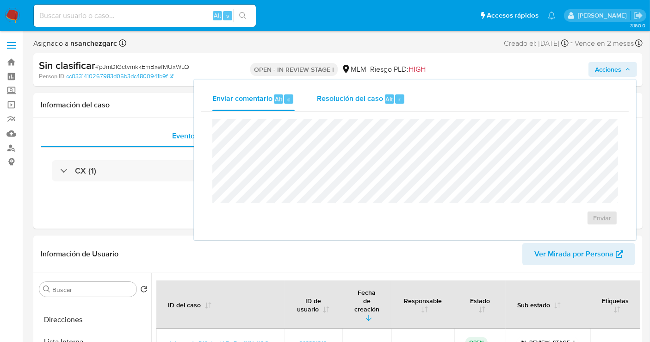
click at [345, 102] on span "Resolución del caso" at bounding box center [350, 99] width 66 height 11
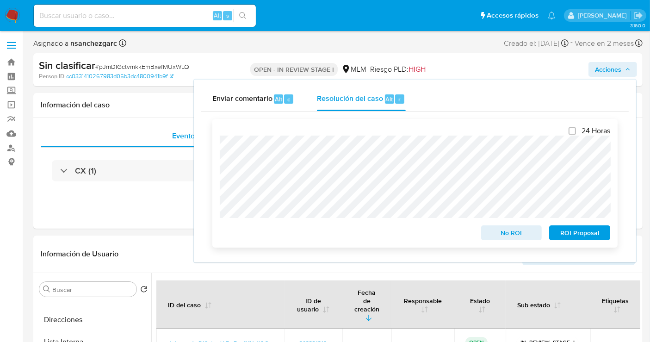
click at [215, 147] on div "24 Horas No ROI ROI Proposal" at bounding box center [415, 183] width 406 height 129
click at [503, 233] on span "No ROI" at bounding box center [512, 232] width 48 height 13
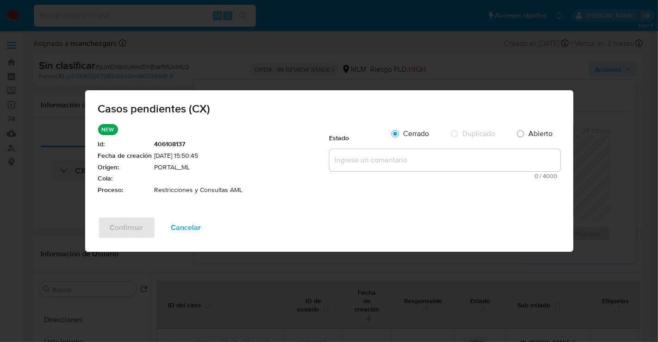
click at [364, 161] on textarea at bounding box center [445, 160] width 231 height 22
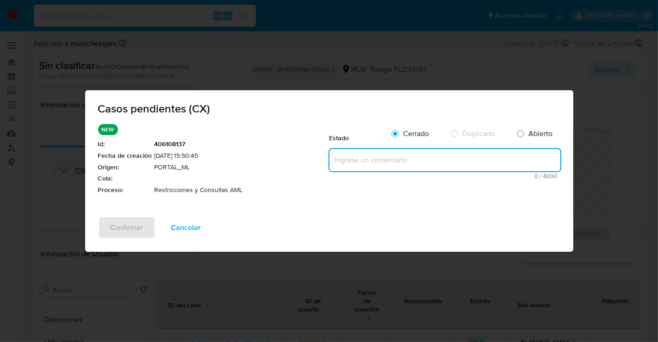
paste textarea "Se realiza validación de caso generado por CX, identificando que cuenta con una…"
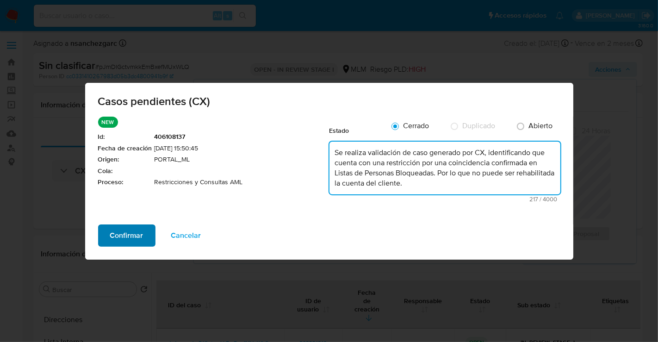
type textarea "Se realiza validación de caso generado por CX, identificando que cuenta con una…"
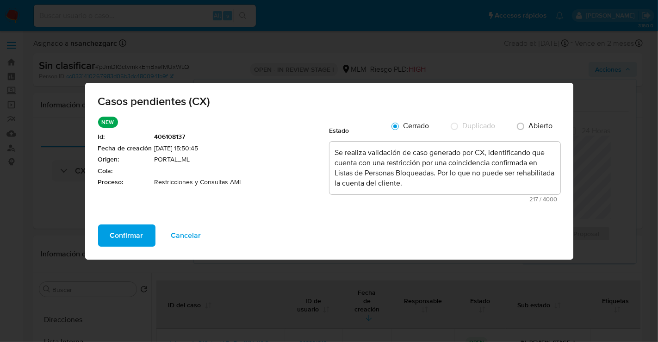
click at [123, 236] on span "Confirmar" at bounding box center [126, 235] width 33 height 20
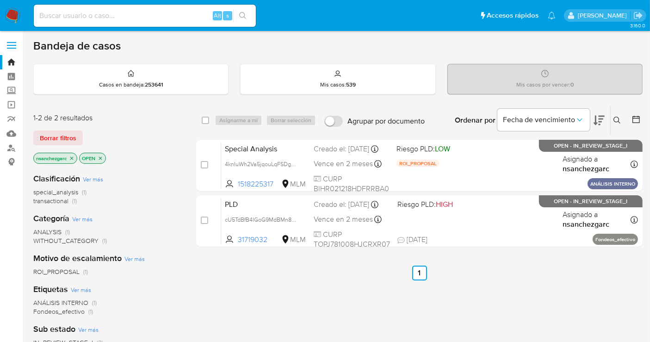
click at [72, 156] on icon "close-filter" at bounding box center [72, 159] width 6 height 6
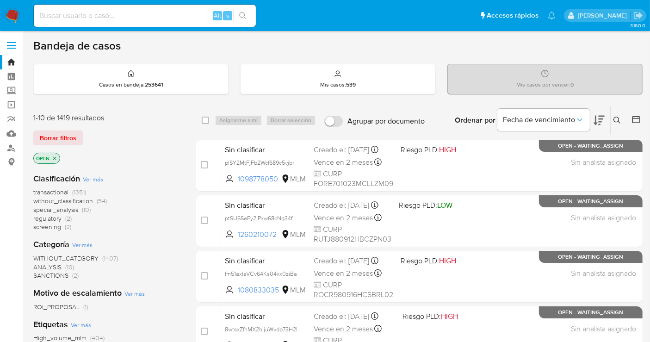
click at [6, 12] on img at bounding box center [13, 16] width 16 height 16
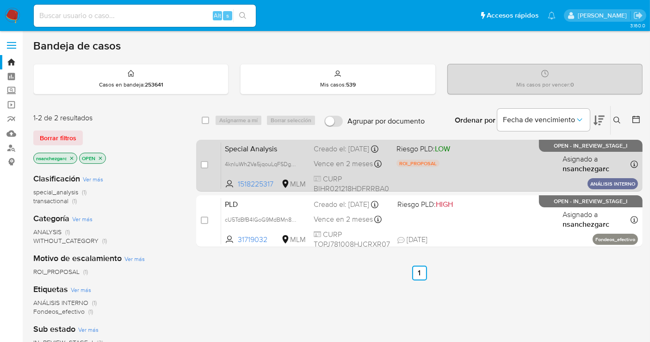
click at [333, 146] on div "Creado el: 18/09/2025 Creado el: 18/09/2025 11:04:12" at bounding box center [351, 149] width 75 height 10
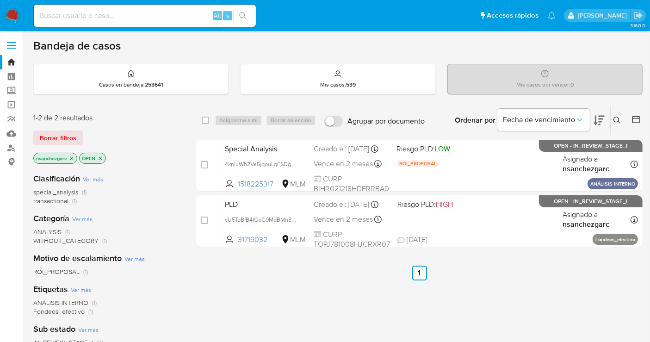
click at [12, 11] on img at bounding box center [13, 16] width 16 height 16
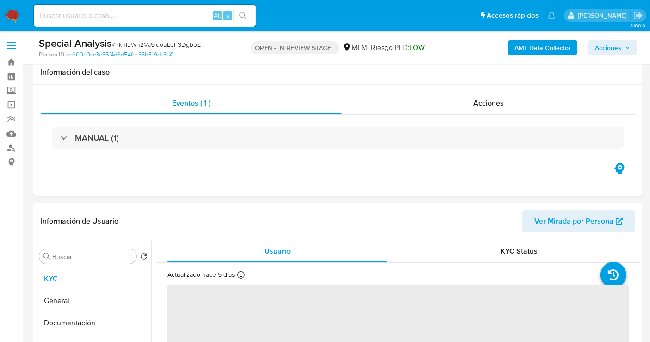
scroll to position [154, 0]
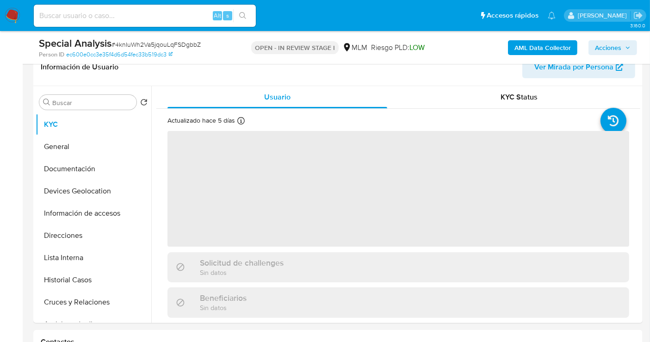
select select "10"
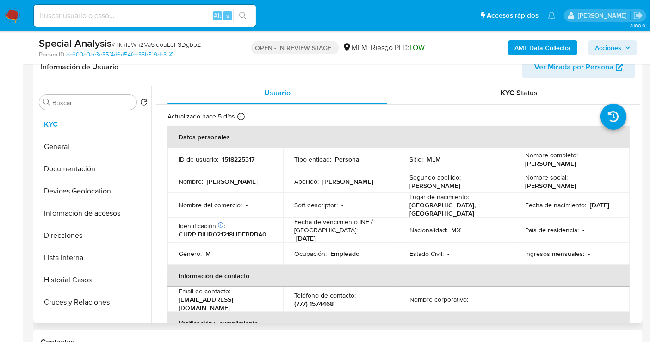
scroll to position [0, 0]
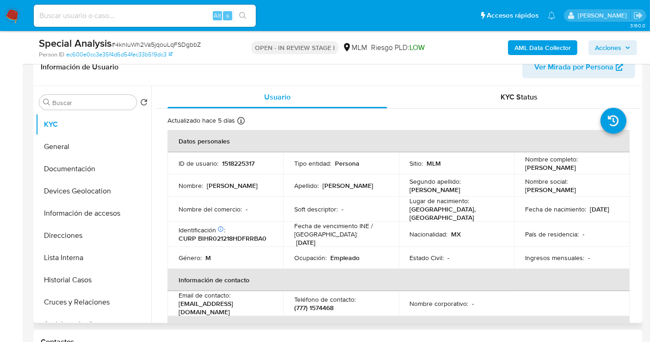
click at [240, 159] on p "1518225317" at bounding box center [238, 163] width 32 height 8
copy p "1518225317"
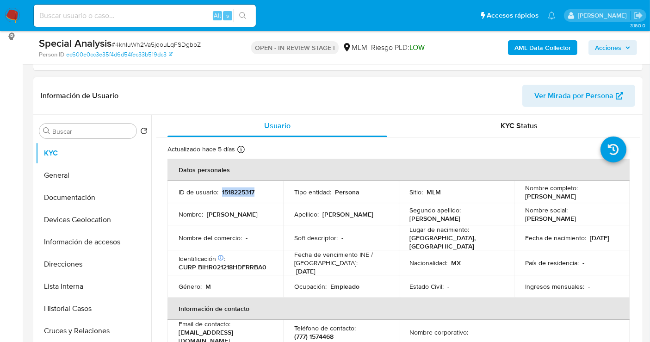
scroll to position [154, 0]
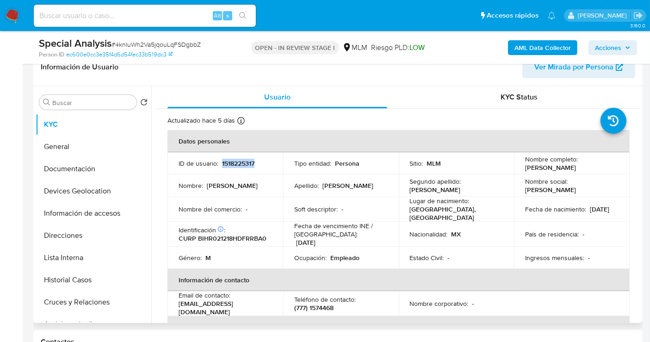
copy p "1518225317"
drag, startPoint x: 612, startPoint y: 168, endPoint x: 524, endPoint y: 169, distance: 88.4
click at [525, 169] on div "Nombre completo : [PERSON_NAME]" at bounding box center [572, 163] width 94 height 17
copy p "[PERSON_NAME]"
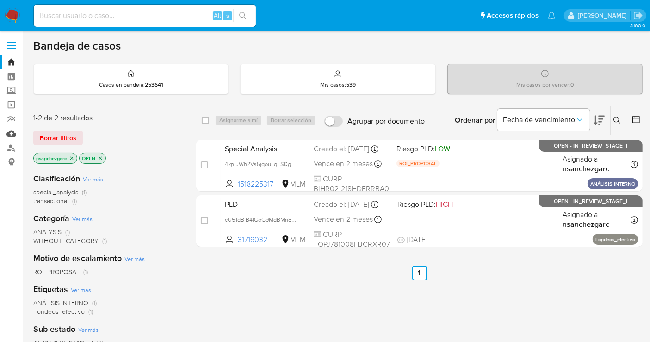
click at [7, 131] on link "Mulan" at bounding box center [55, 133] width 110 height 14
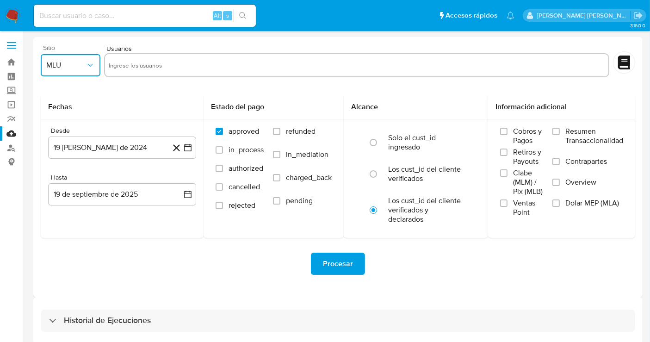
click at [74, 69] on span "MLU" at bounding box center [65, 65] width 39 height 9
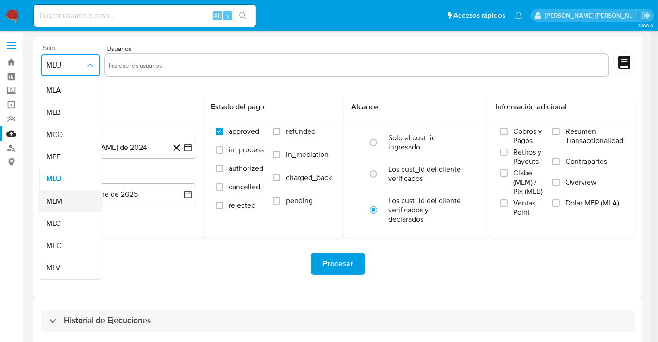
click at [65, 197] on div "MLM" at bounding box center [67, 201] width 43 height 22
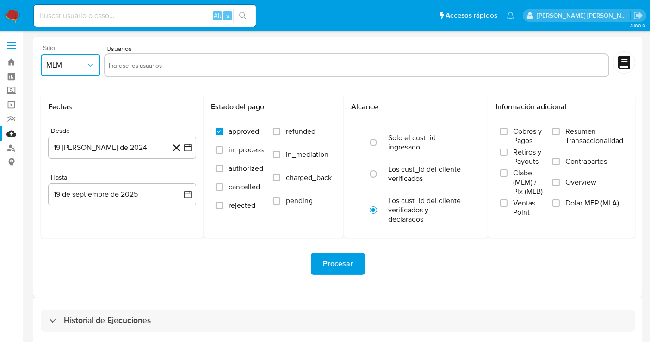
click at [134, 60] on input "text" at bounding box center [357, 65] width 496 height 15
type input "1518225317"
click at [557, 184] on input "Overview" at bounding box center [556, 182] width 7 height 7
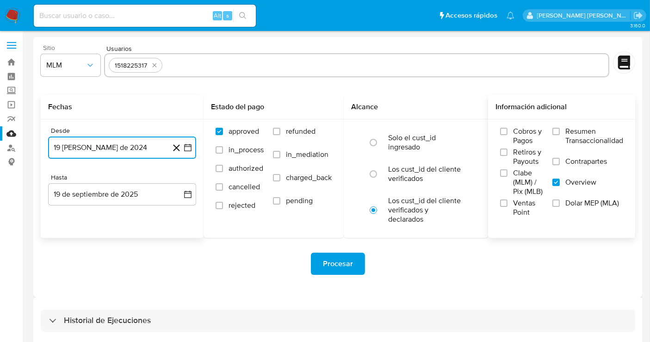
click at [121, 153] on button "19 [PERSON_NAME] de 2024" at bounding box center [122, 148] width 148 height 22
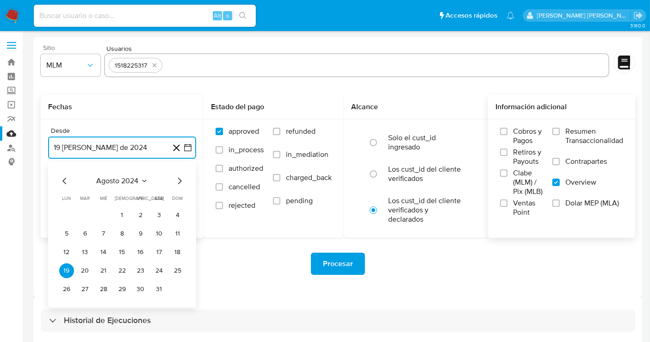
click at [176, 180] on icon "Mes siguiente" at bounding box center [179, 180] width 11 height 11
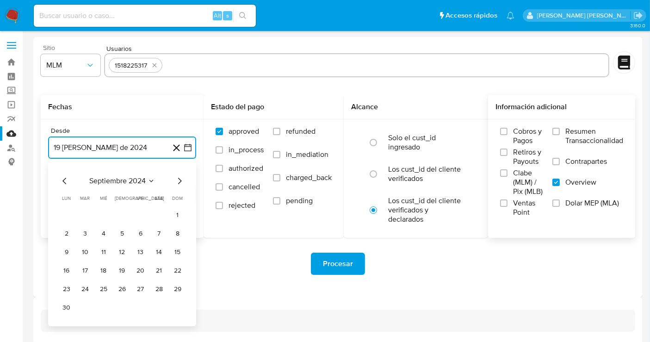
click at [176, 181] on icon "Mes siguiente" at bounding box center [179, 180] width 11 height 11
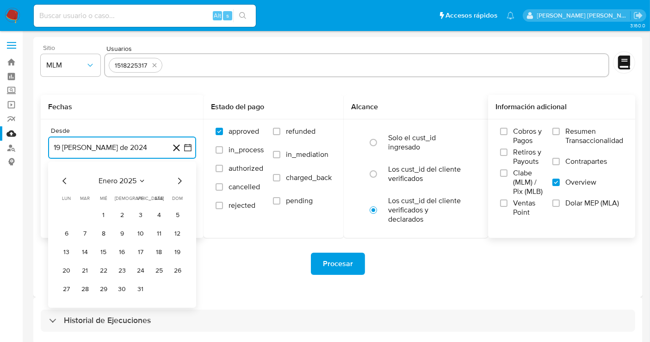
click at [180, 181] on icon "Mes siguiente" at bounding box center [179, 180] width 11 height 11
click at [177, 180] on icon "Mes siguiente" at bounding box center [179, 180] width 11 height 11
click at [156, 213] on button "1" at bounding box center [159, 215] width 15 height 15
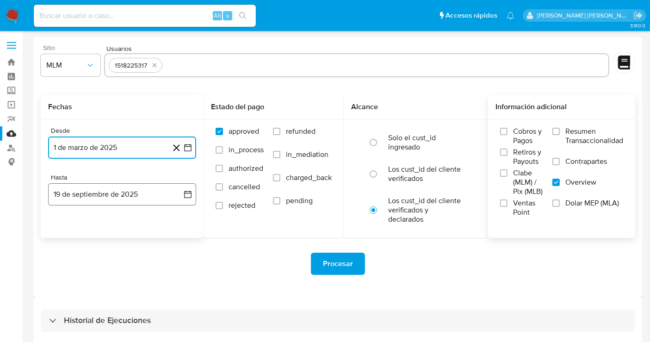
click at [106, 194] on button "19 de septiembre de 2025" at bounding box center [122, 194] width 148 height 22
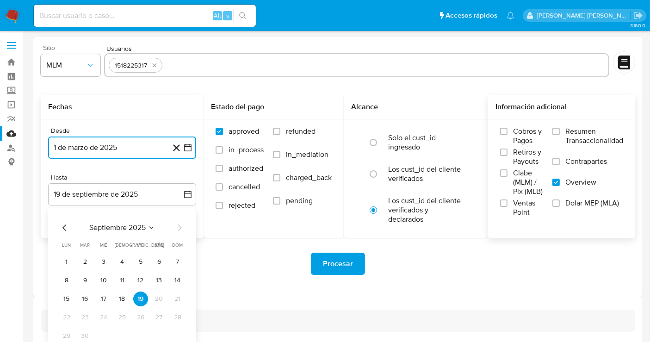
click at [63, 225] on icon "Mes anterior" at bounding box center [64, 227] width 11 height 11
click at [179, 336] on button "31" at bounding box center [177, 336] width 15 height 15
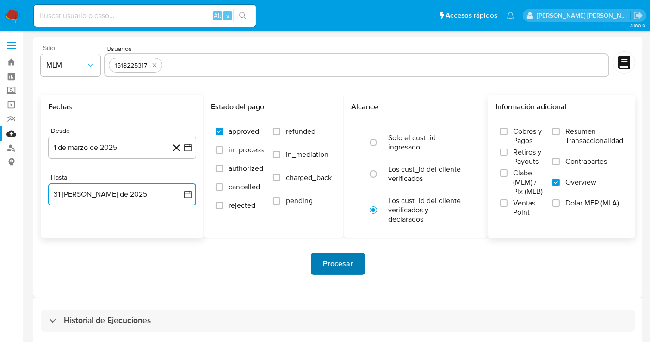
click at [335, 262] on span "Procesar" at bounding box center [338, 264] width 30 height 20
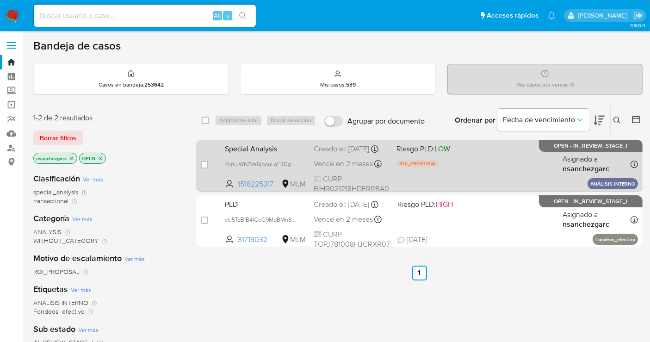
click at [340, 151] on div "Creado el: [DATE] Creado el: [DATE] 11:04:12" at bounding box center [351, 149] width 75 height 10
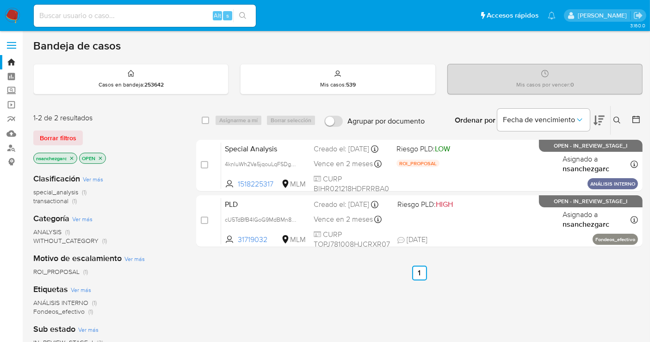
click at [75, 156] on icon "close-filter" at bounding box center [72, 159] width 6 height 6
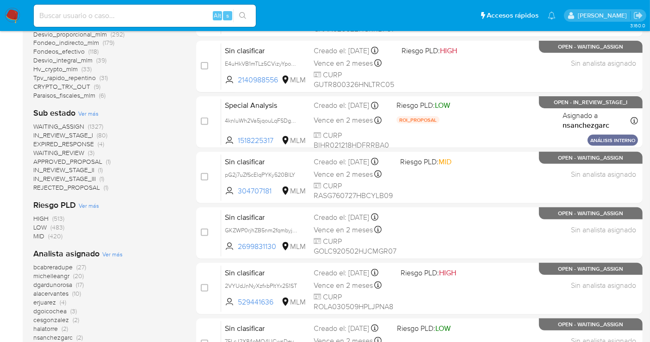
scroll to position [411, 0]
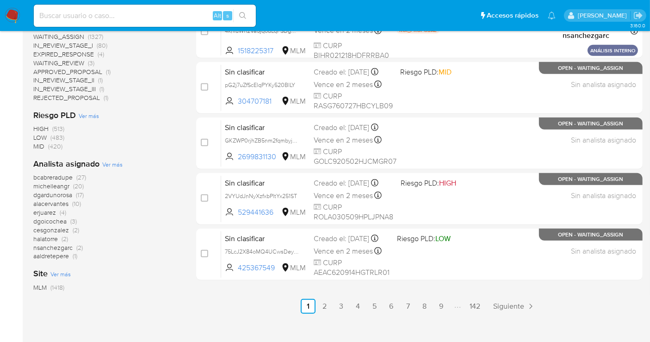
click at [44, 210] on span "erjuarez" at bounding box center [44, 212] width 23 height 9
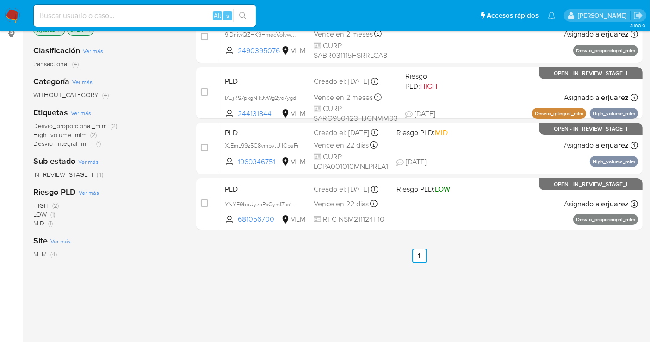
scroll to position [67, 0]
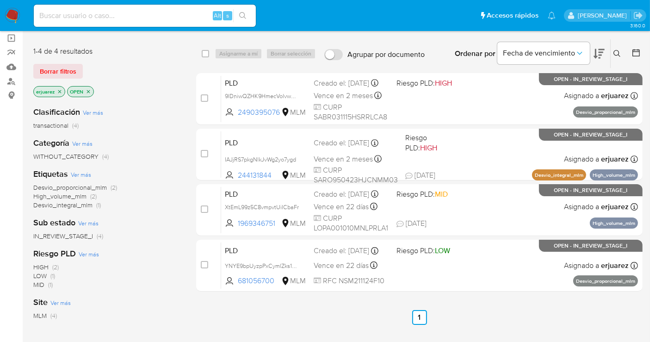
click at [61, 91] on icon "close-filter" at bounding box center [60, 92] width 6 height 6
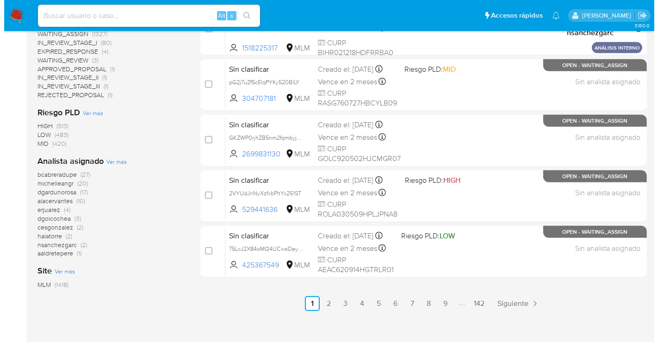
scroll to position [427, 0]
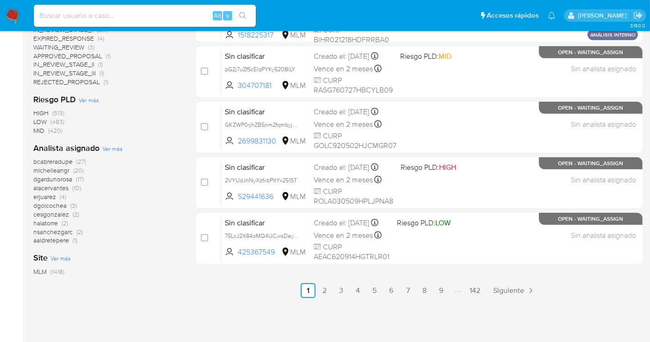
click at [112, 149] on span "Ver más" at bounding box center [112, 148] width 20 height 8
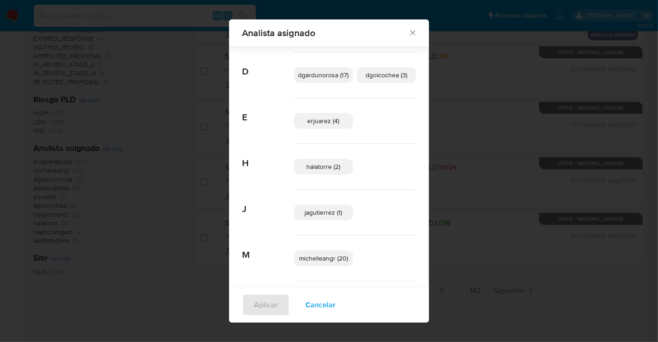
scroll to position [193, 0]
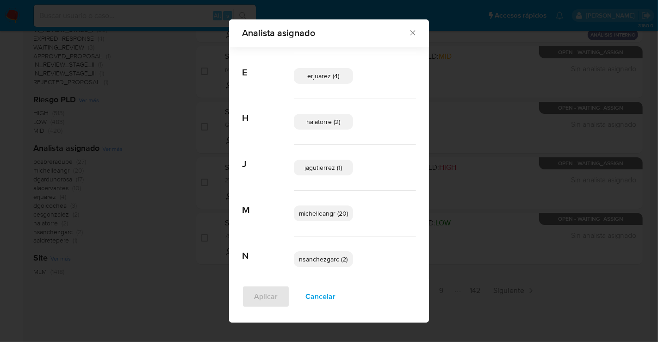
click at [323, 167] on span "jagutierrez (1)" at bounding box center [323, 167] width 37 height 9
click at [262, 291] on span "Aplicar" at bounding box center [266, 297] width 24 height 20
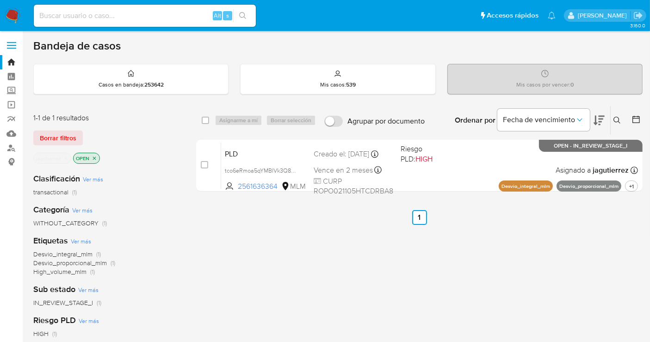
click at [16, 16] on img at bounding box center [13, 16] width 16 height 16
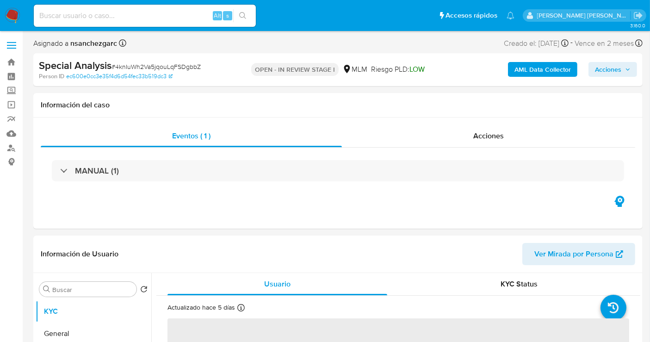
select select "10"
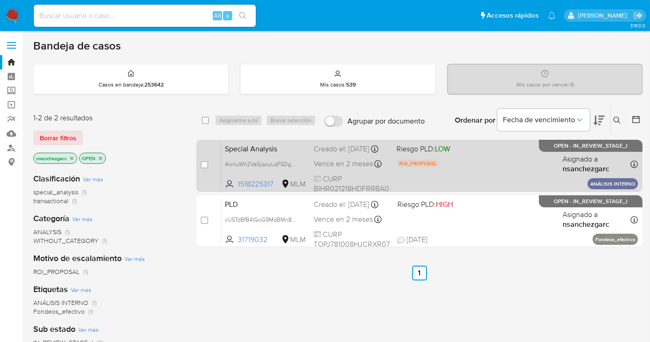
click at [329, 154] on div "Creado el: 18/09/2025 Creado el: 18/09/2025 11:04:12" at bounding box center [351, 149] width 75 height 10
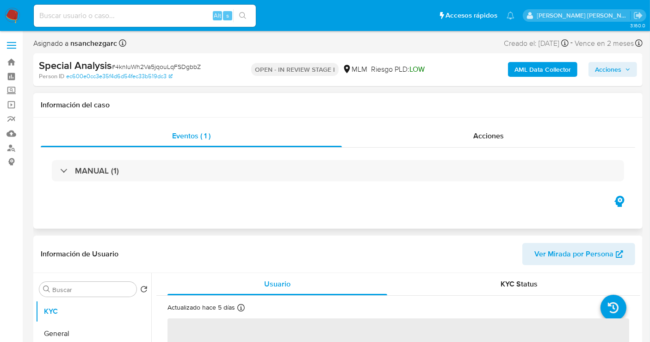
scroll to position [154, 0]
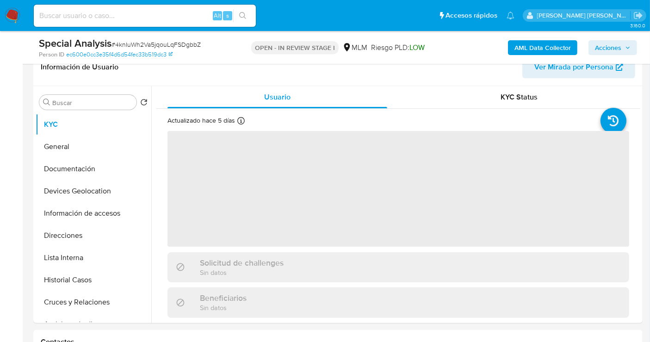
select select "10"
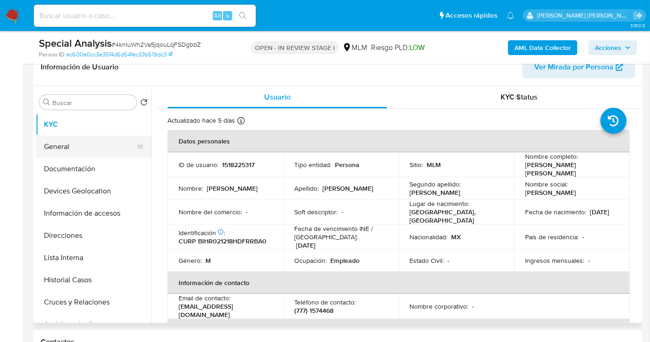
click at [69, 151] on button "General" at bounding box center [90, 147] width 108 height 22
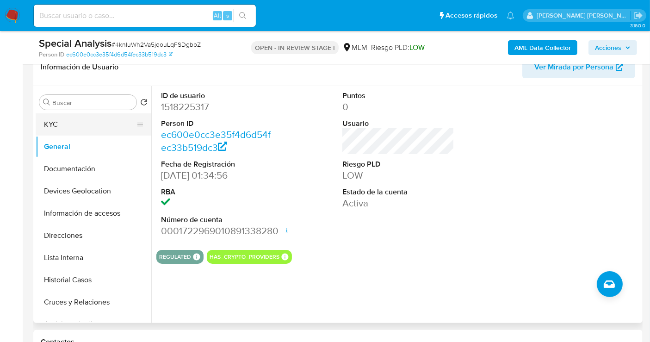
click at [92, 125] on button "KYC" at bounding box center [90, 124] width 108 height 22
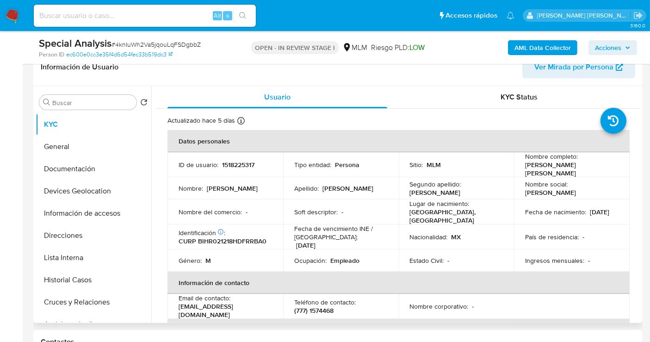
click at [241, 164] on p "1518225317" at bounding box center [238, 165] width 32 height 8
copy p "1518225317"
click at [58, 150] on button "General" at bounding box center [90, 147] width 108 height 22
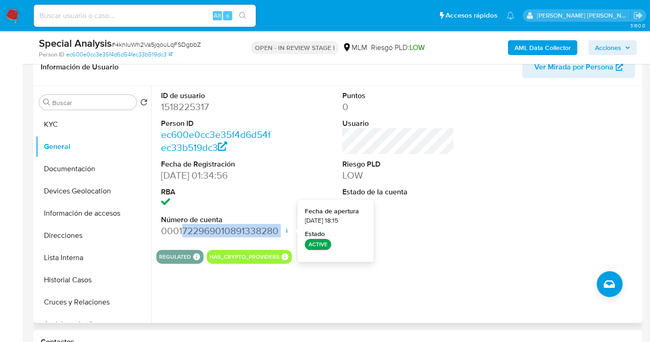
drag, startPoint x: 182, startPoint y: 231, endPoint x: 286, endPoint y: 235, distance: 103.3
click at [273, 235] on dd "0001722969010891338280 Fecha de apertura [DATE] 18:15 Estado ACTIVE" at bounding box center [217, 231] width 112 height 13
copy dd "722969010891338280"
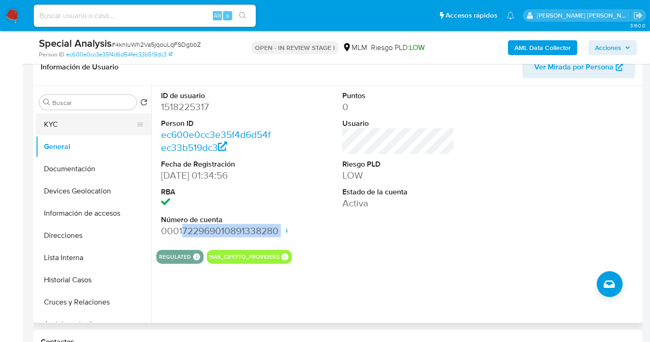
click at [68, 126] on button "KYC" at bounding box center [90, 124] width 108 height 22
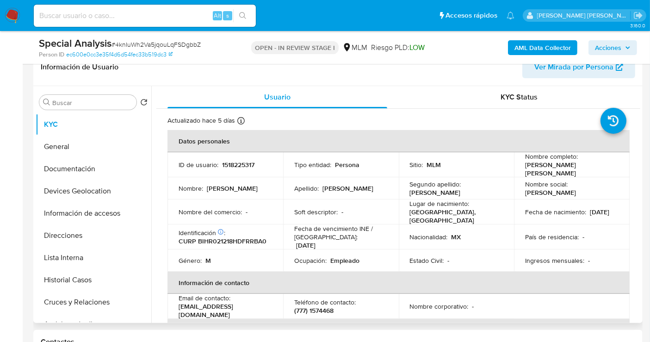
click at [239, 237] on p "CURP BIHR021218HDFRRBA0" at bounding box center [223, 241] width 88 height 8
copy p "BIHR021218HDFRRBA0"
click at [62, 147] on button "General" at bounding box center [90, 147] width 108 height 22
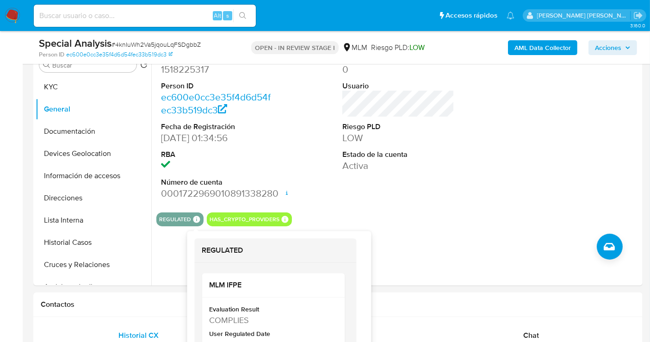
scroll to position [206, 0]
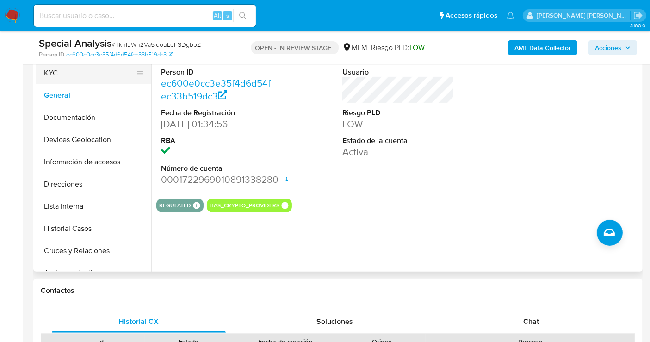
click at [50, 77] on button "KYC" at bounding box center [90, 73] width 108 height 22
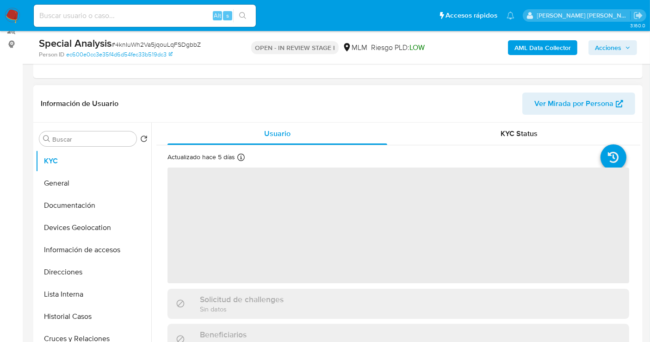
scroll to position [154, 0]
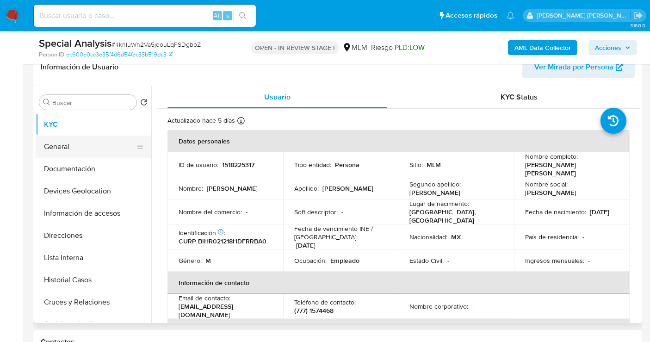
click at [81, 142] on button "General" at bounding box center [90, 147] width 108 height 22
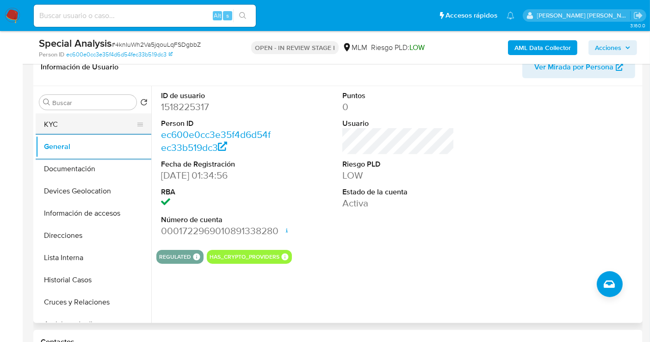
click at [64, 125] on button "KYC" at bounding box center [90, 124] width 108 height 22
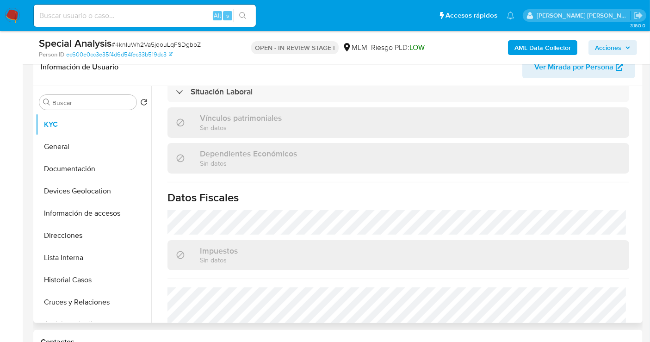
scroll to position [584, 0]
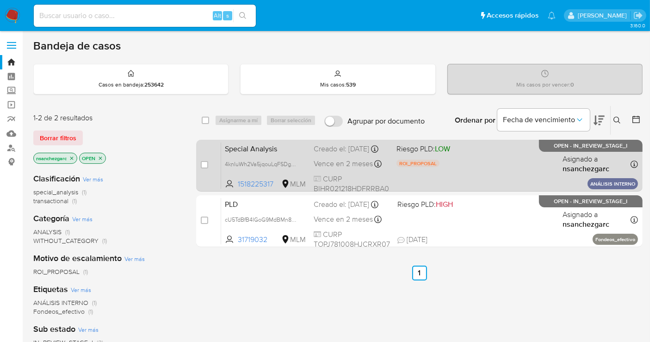
click at [329, 148] on div "Creado el: [DATE] Creado el: [DATE] 11:04:12" at bounding box center [351, 149] width 75 height 10
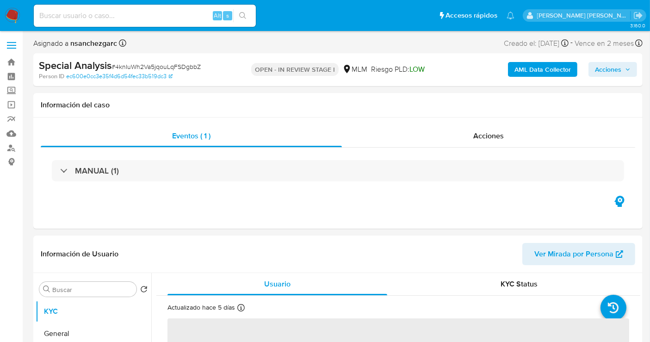
select select "10"
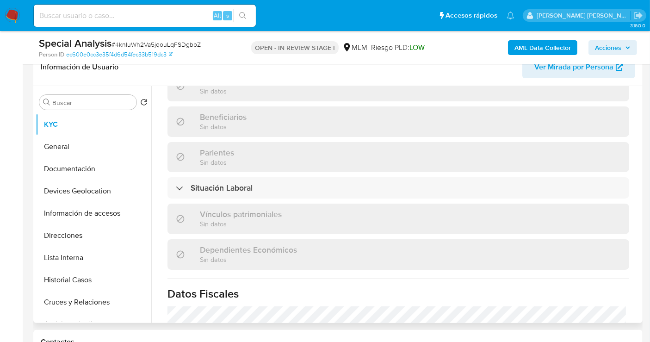
scroll to position [566, 0]
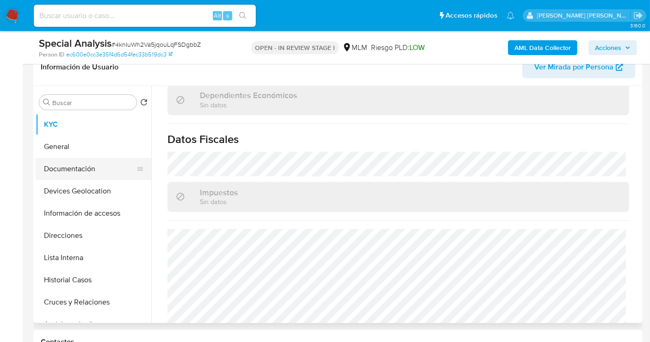
click at [61, 165] on button "Documentación" at bounding box center [90, 169] width 108 height 22
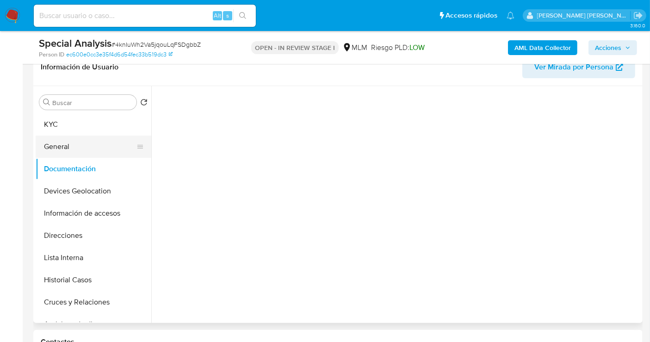
scroll to position [0, 0]
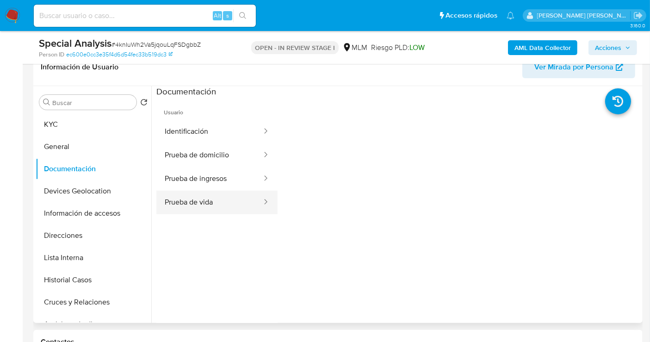
click at [214, 203] on button "Prueba de vida" at bounding box center [209, 203] width 106 height 24
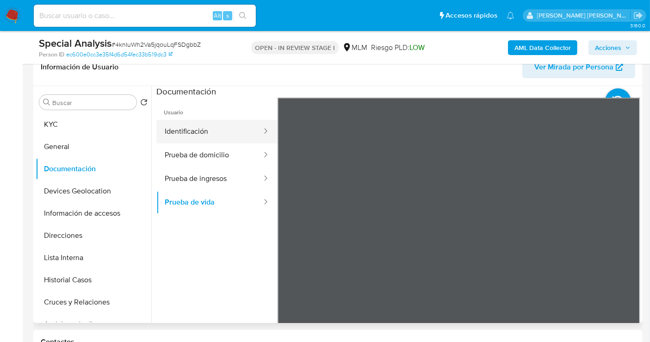
click at [186, 128] on button "Identificación" at bounding box center [209, 132] width 106 height 24
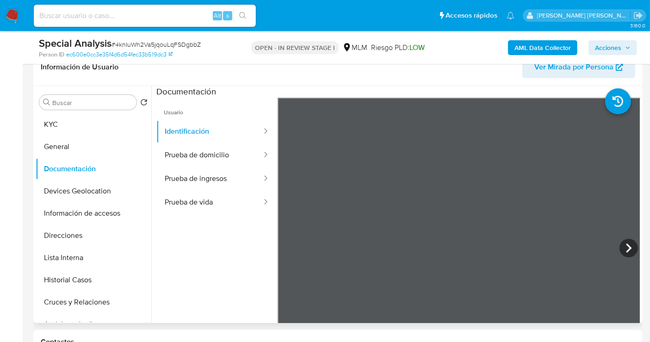
click at [636, 248] on div at bounding box center [459, 250] width 363 height 304
click at [632, 249] on icon at bounding box center [629, 248] width 19 height 19
click at [287, 251] on icon at bounding box center [289, 248] width 19 height 19
click at [196, 162] on button "Prueba de domicilio" at bounding box center [209, 156] width 106 height 24
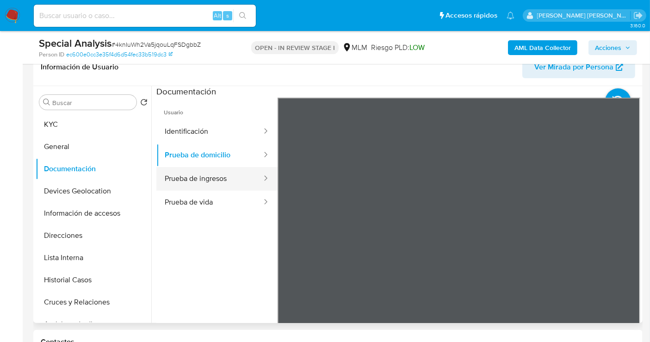
click at [205, 184] on button "Prueba de ingresos" at bounding box center [209, 179] width 106 height 24
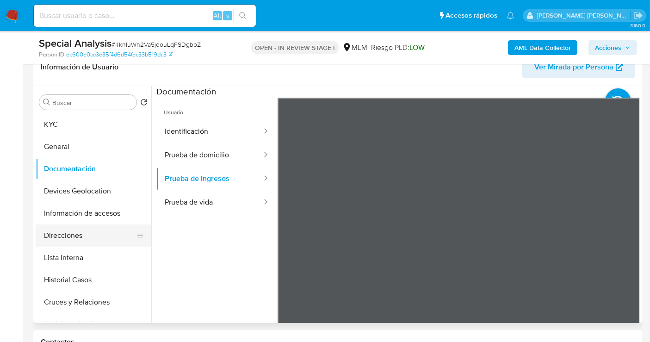
click at [76, 234] on button "Direcciones" at bounding box center [90, 236] width 108 height 22
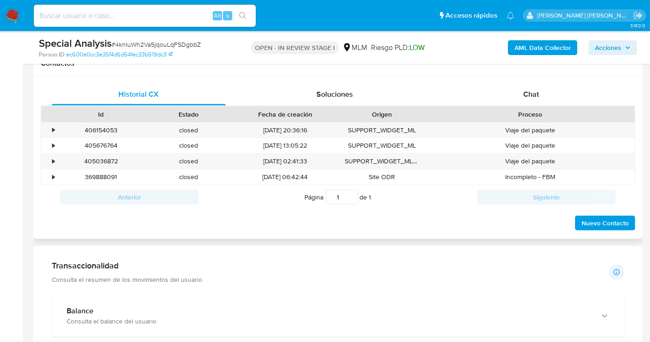
scroll to position [639, 0]
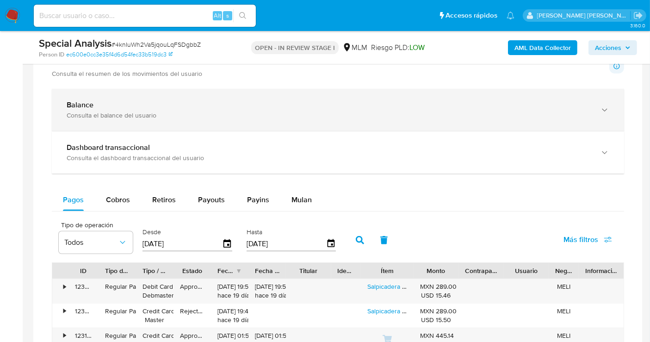
click at [93, 106] on b "Balance" at bounding box center [80, 105] width 27 height 11
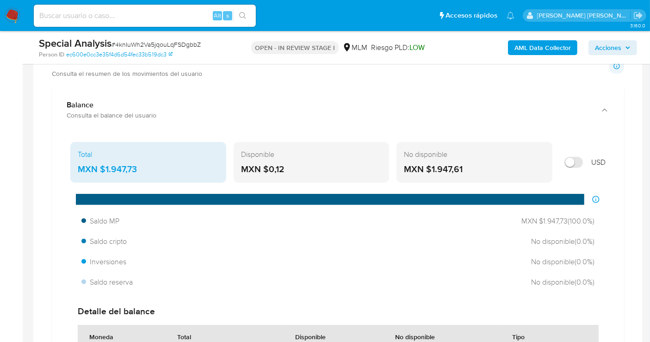
click at [116, 164] on div "MXN $1.947,73" at bounding box center [148, 169] width 141 height 12
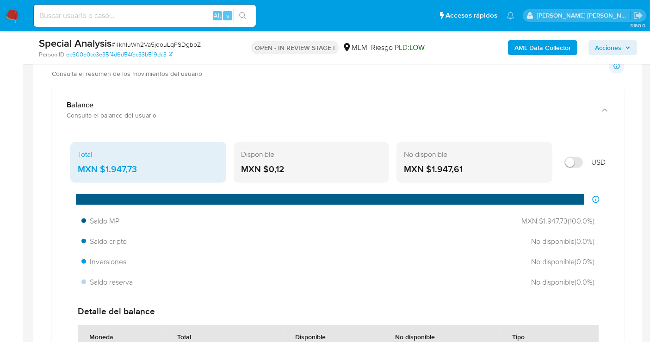
click at [115, 167] on div "MXN $1.947,73" at bounding box center [148, 169] width 141 height 12
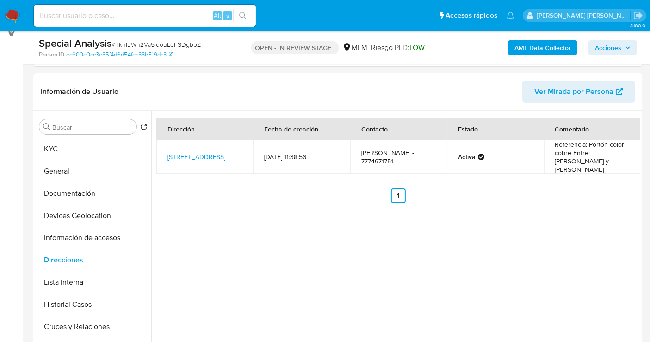
scroll to position [227, 0]
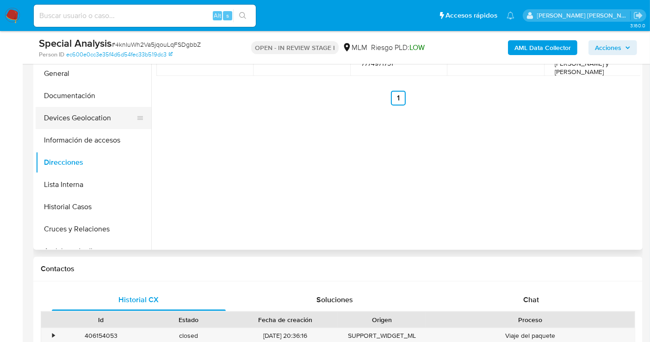
click at [78, 121] on button "Devices Geolocation" at bounding box center [90, 118] width 108 height 22
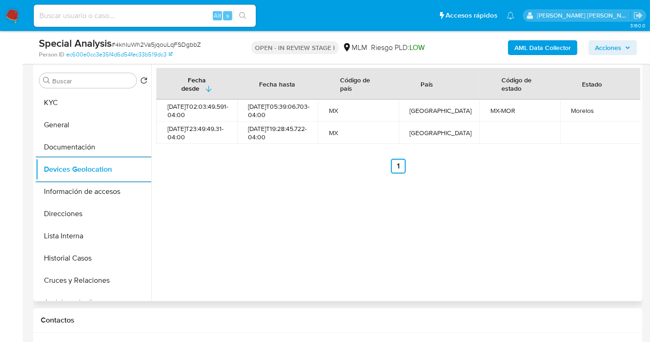
scroll to position [124, 0]
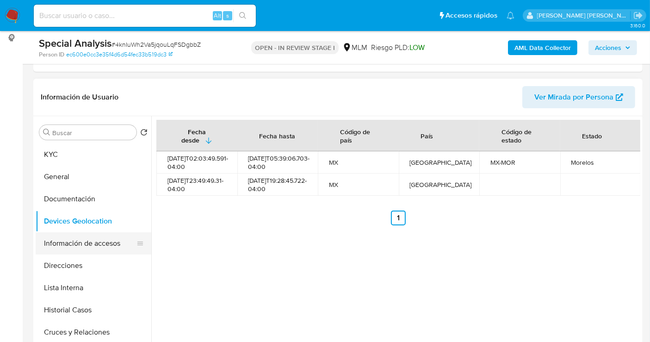
click at [86, 240] on button "Información de accesos" at bounding box center [90, 243] width 108 height 22
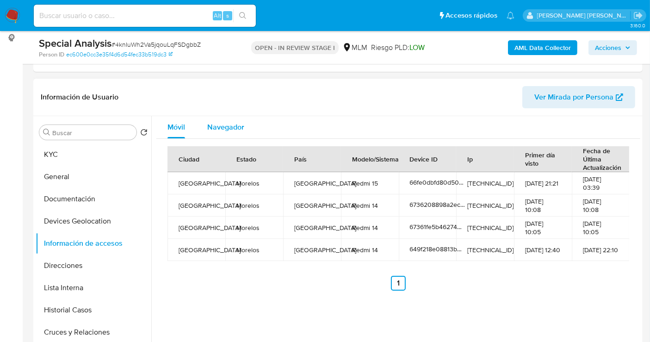
drag, startPoint x: 230, startPoint y: 128, endPoint x: 229, endPoint y: 120, distance: 7.5
click at [229, 122] on span "Navegador" at bounding box center [225, 127] width 37 height 11
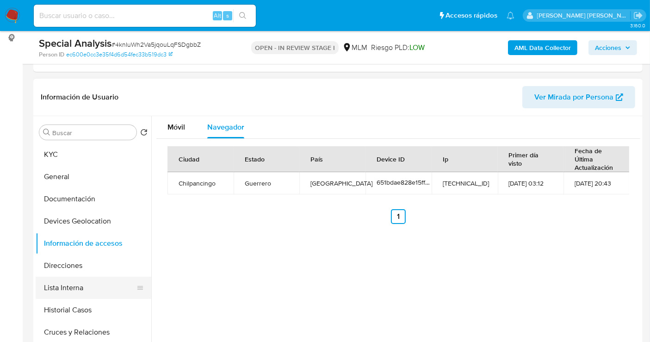
click at [70, 282] on button "Lista Interna" at bounding box center [90, 288] width 108 height 22
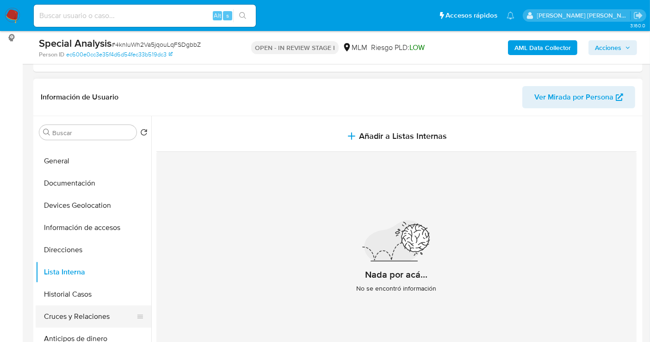
scroll to position [0, 0]
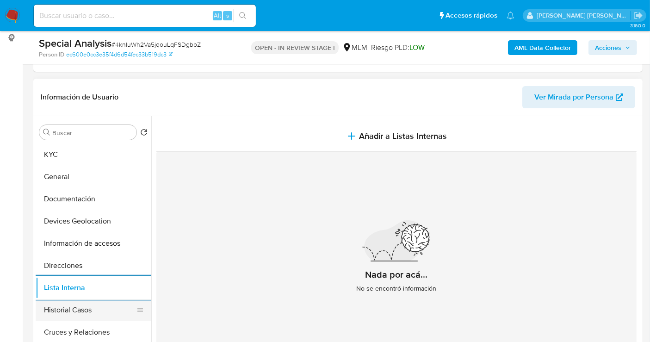
click at [75, 314] on button "Historial Casos" at bounding box center [90, 310] width 108 height 22
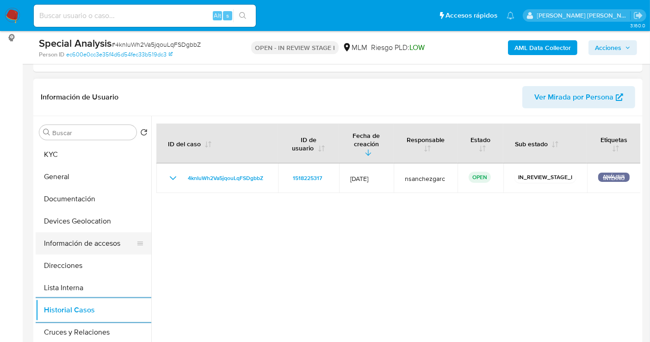
scroll to position [51, 0]
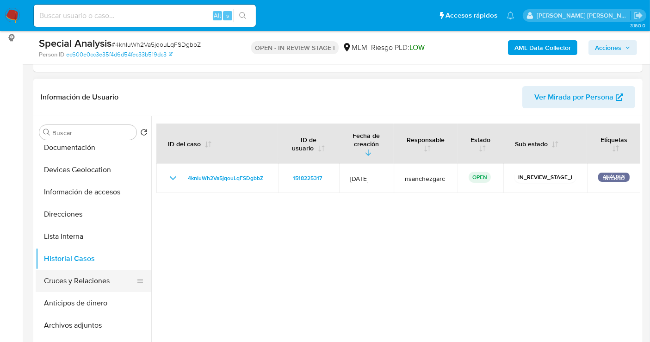
click at [59, 282] on button "Cruces y Relaciones" at bounding box center [90, 281] width 108 height 22
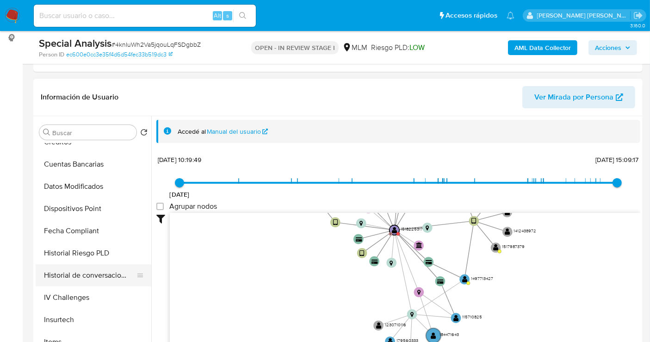
scroll to position [391, 0]
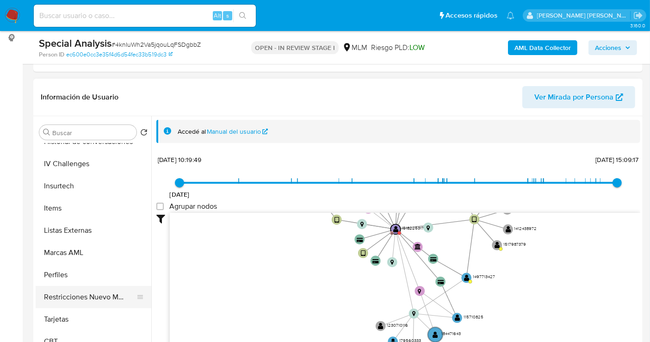
click at [87, 298] on button "Restricciones Nuevo Mundo" at bounding box center [90, 297] width 108 height 22
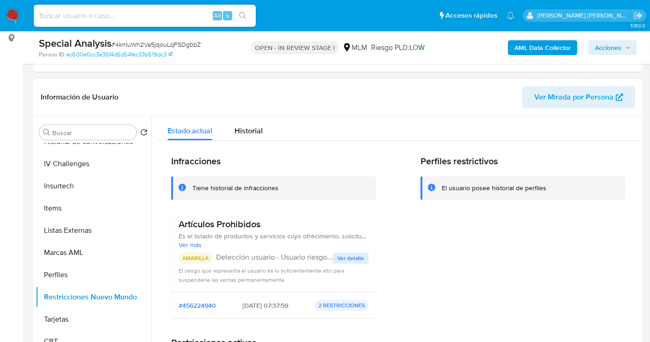
click at [355, 256] on span "Ver detalle" at bounding box center [350, 258] width 27 height 9
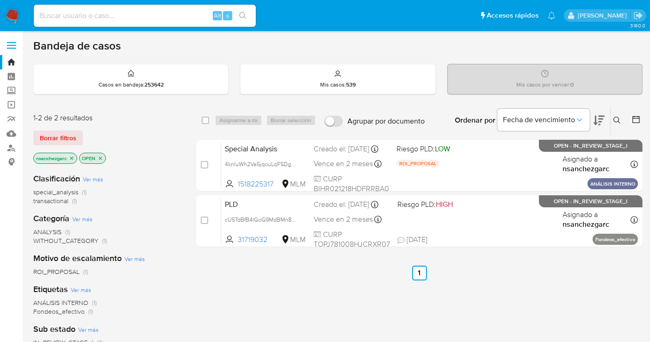
click at [210, 327] on div "select-all-cases-checkbox Asignarme a mí Borrar selección Agrupar por documento…" at bounding box center [419, 315] width 447 height 419
click at [101, 19] on input at bounding box center [145, 16] width 222 height 12
paste input "2367559574"
type input "2367559574"
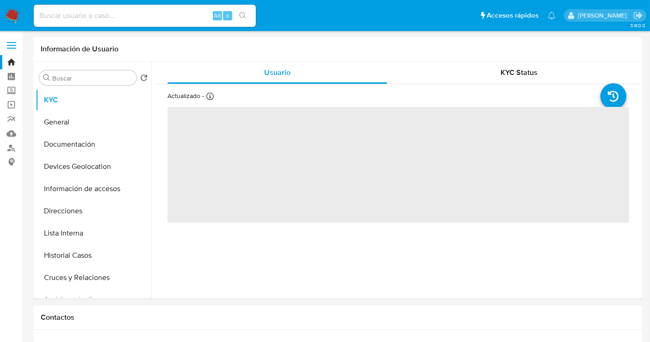
select select "10"
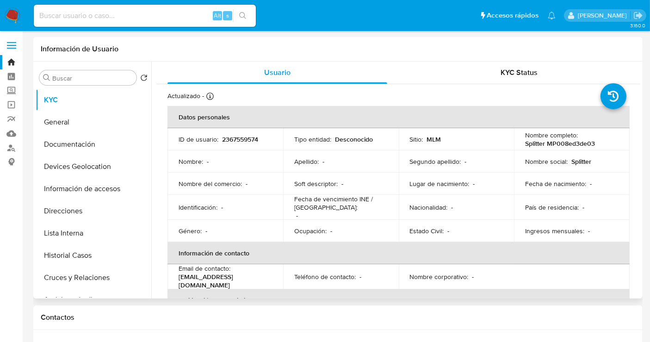
click at [580, 161] on p "Splitter" at bounding box center [582, 161] width 20 height 8
copy p "Splitter"
click at [105, 13] on input at bounding box center [145, 16] width 222 height 12
paste input "1226661480"
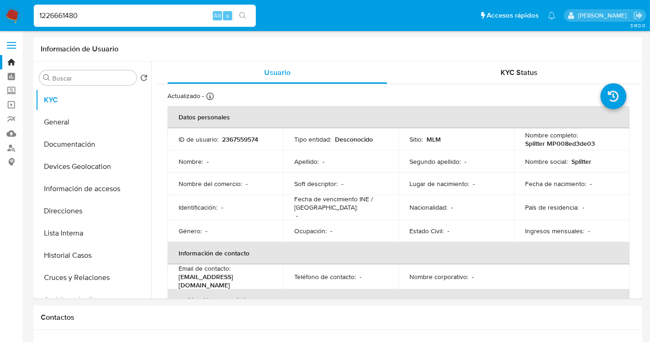
type input "1226661480"
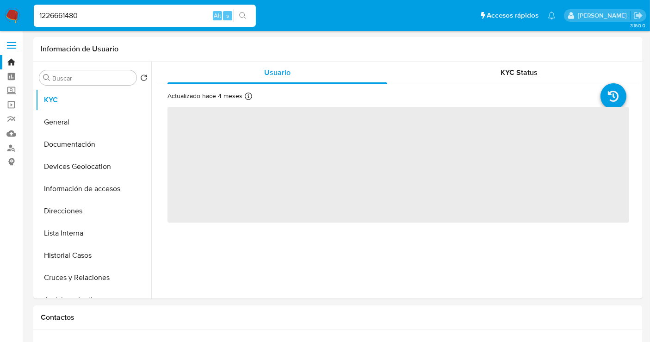
select select "10"
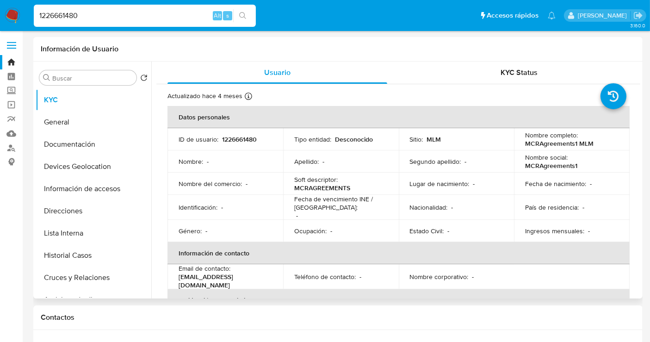
click at [323, 186] on p "MCRAGREEMENTS" at bounding box center [322, 188] width 56 height 8
copy p "MCRAGREEMENTS"
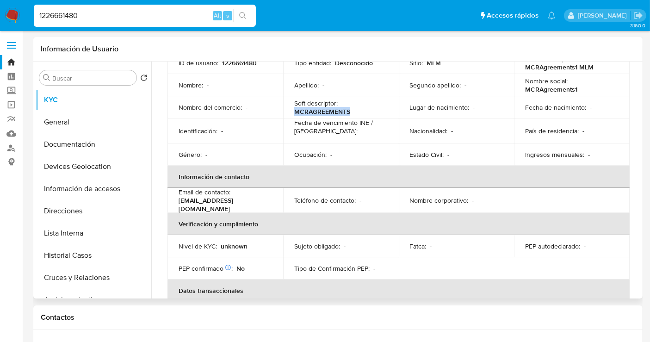
scroll to position [103, 0]
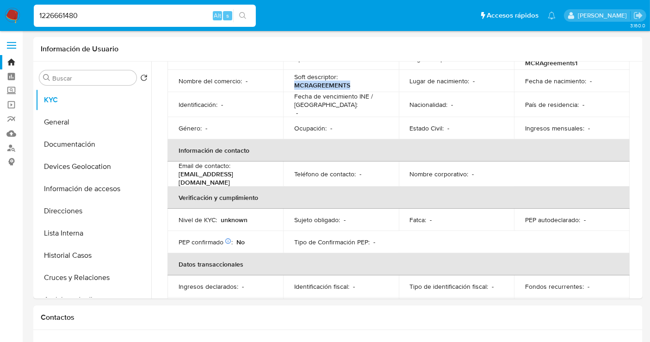
click at [13, 16] on img at bounding box center [13, 16] width 16 height 16
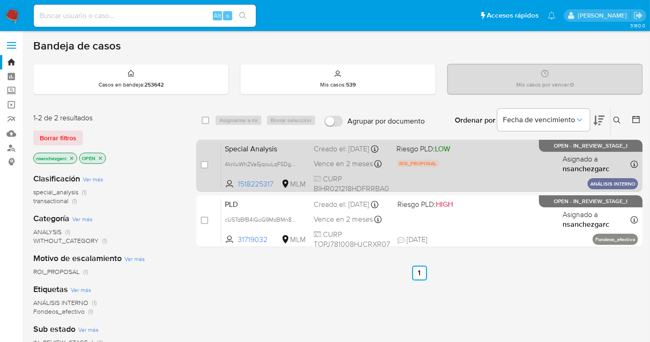
click at [341, 153] on div "Creado el: [DATE] Creado el: [DATE] 11:04:12" at bounding box center [351, 149] width 75 height 10
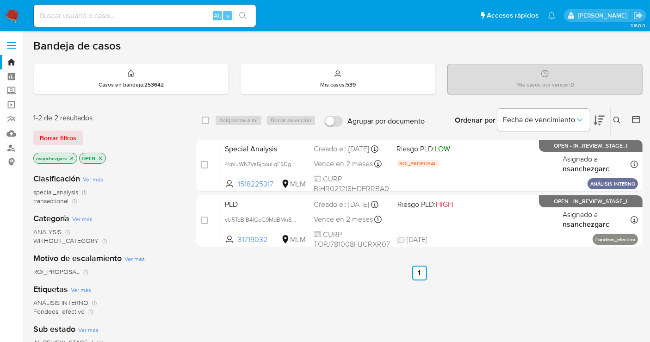
drag, startPoint x: 12, startPoint y: 10, endPoint x: 31, endPoint y: 10, distance: 19.0
click at [12, 10] on img at bounding box center [13, 16] width 16 height 16
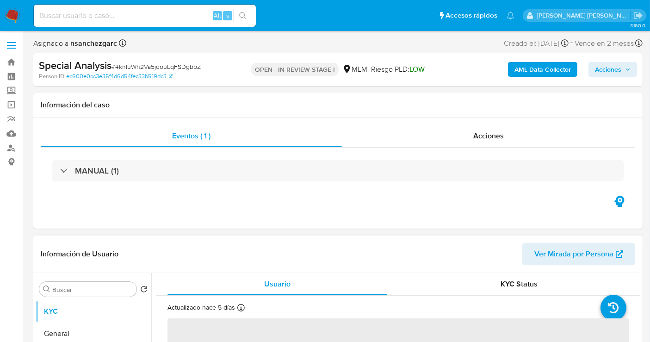
scroll to position [103, 0]
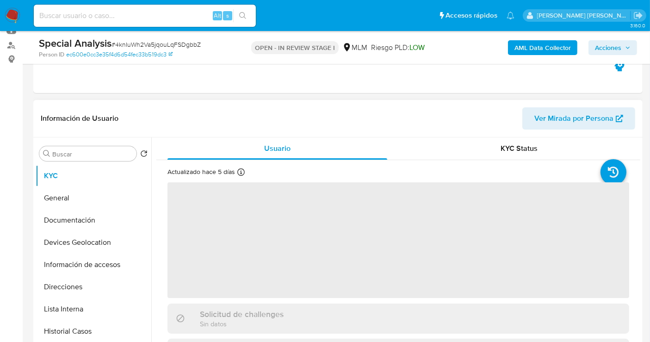
select select "10"
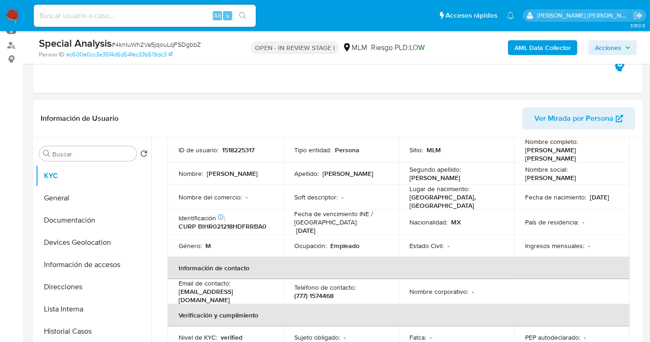
scroll to position [51, 0]
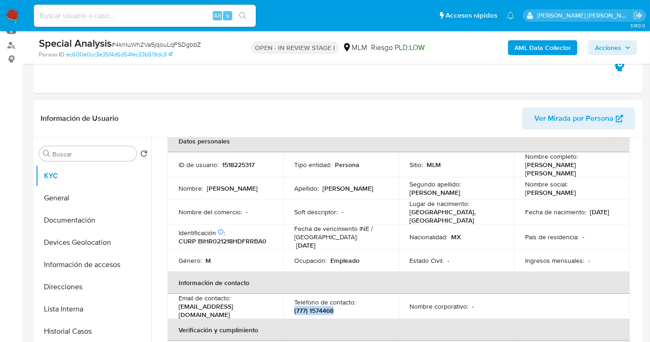
drag, startPoint x: 343, startPoint y: 306, endPoint x: 291, endPoint y: 307, distance: 52.8
click at [291, 307] on td "Teléfono de contacto : [PHONE_NUMBER]" at bounding box center [341, 306] width 116 height 25
copy p "(777) 1574468"
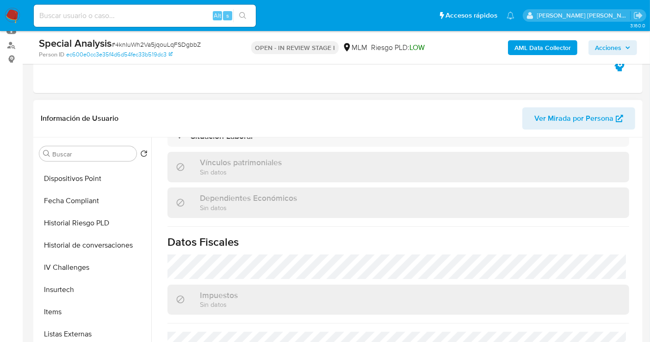
scroll to position [391, 0]
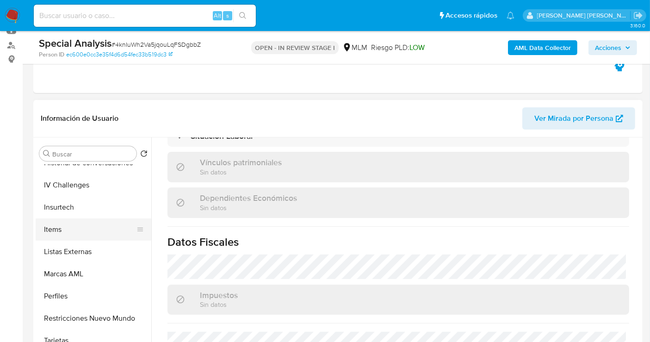
click at [65, 235] on button "Items" at bounding box center [90, 230] width 108 height 22
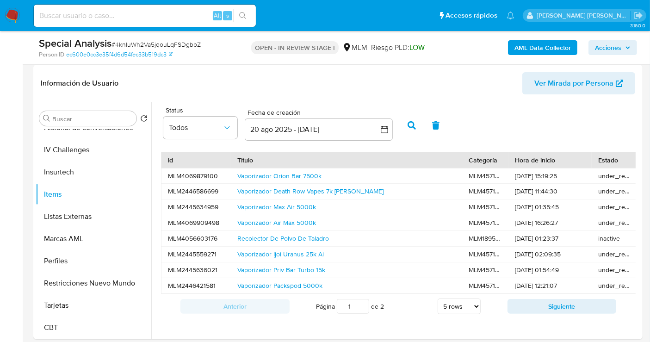
scroll to position [154, 0]
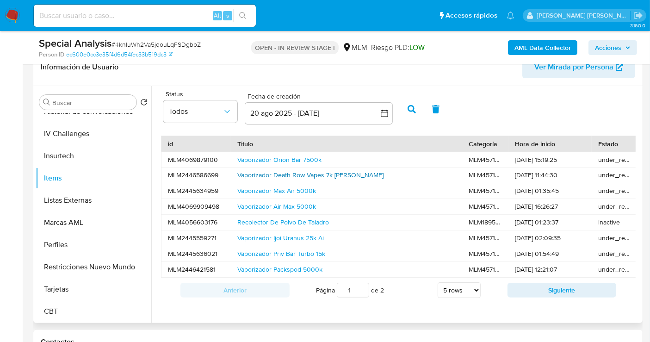
click at [308, 171] on link "Vaporizador Death Row Vapes 7k [PERSON_NAME]" at bounding box center [310, 174] width 146 height 9
click at [193, 114] on span "Todos" at bounding box center [196, 111] width 54 height 9
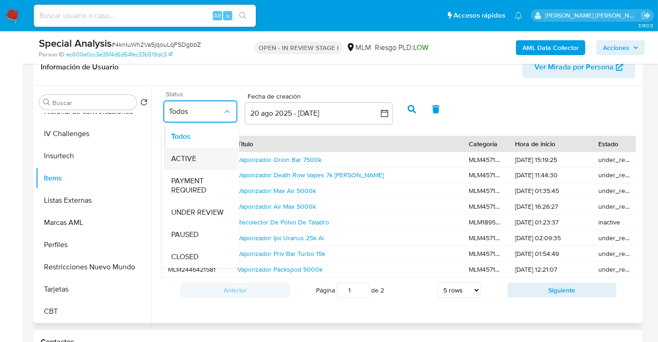
click at [198, 158] on div "ACTIVE" at bounding box center [200, 159] width 59 height 22
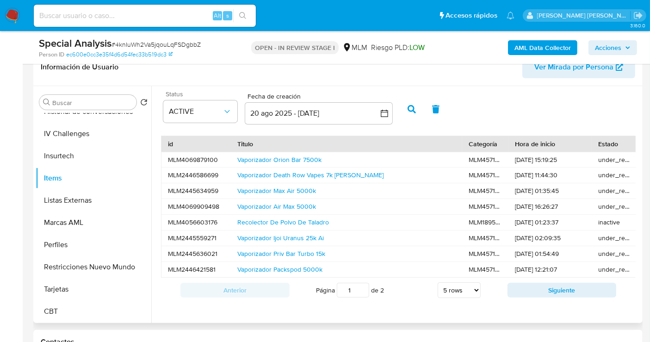
click at [411, 106] on icon "button" at bounding box center [412, 109] width 8 height 8
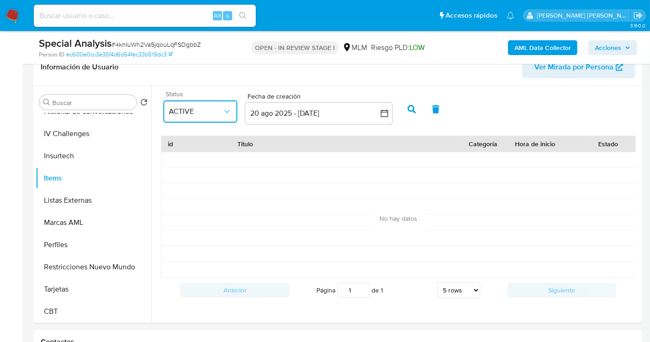
click at [227, 109] on icon "common.sort_by" at bounding box center [227, 111] width 9 height 9
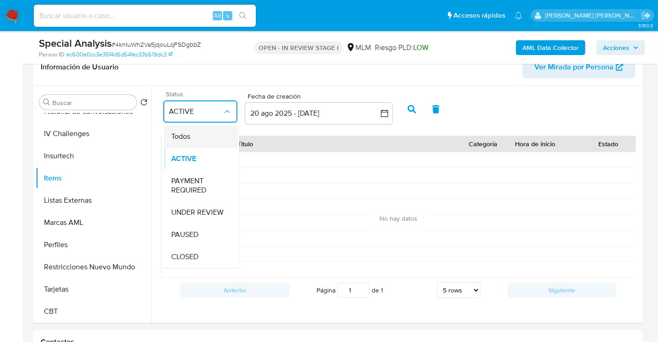
click at [183, 138] on span "Todos" at bounding box center [180, 136] width 19 height 9
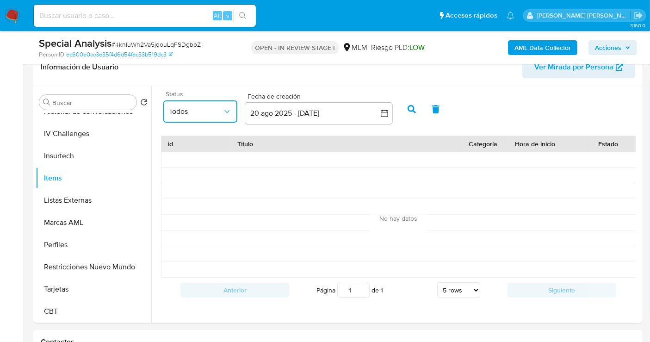
click at [210, 112] on span "Todos" at bounding box center [196, 111] width 54 height 9
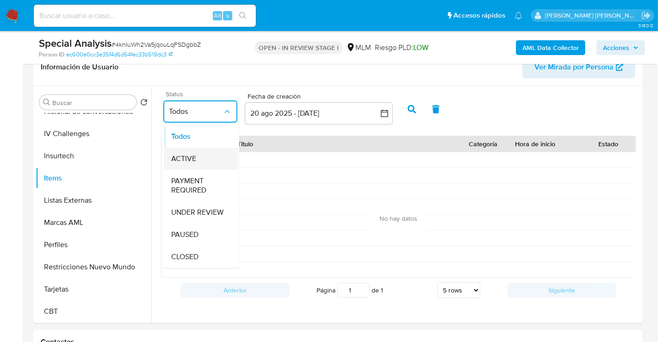
click at [194, 154] on span "ACTIVE" at bounding box center [183, 158] width 25 height 9
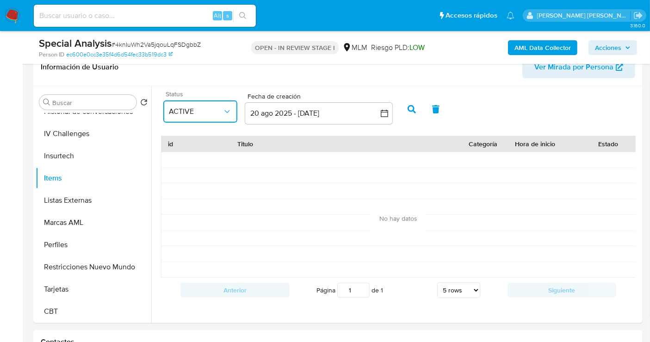
click at [219, 107] on span "ACTIVE" at bounding box center [196, 111] width 54 height 9
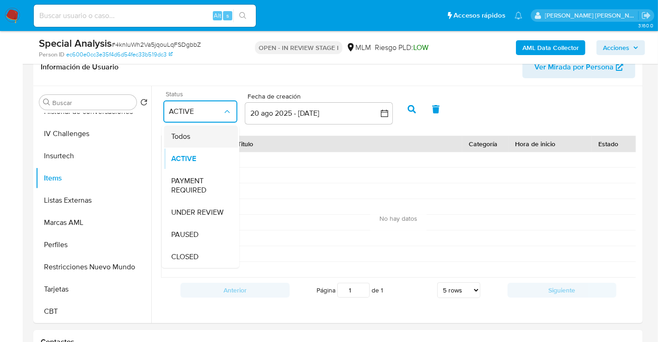
click at [182, 133] on span "Todos" at bounding box center [180, 136] width 19 height 9
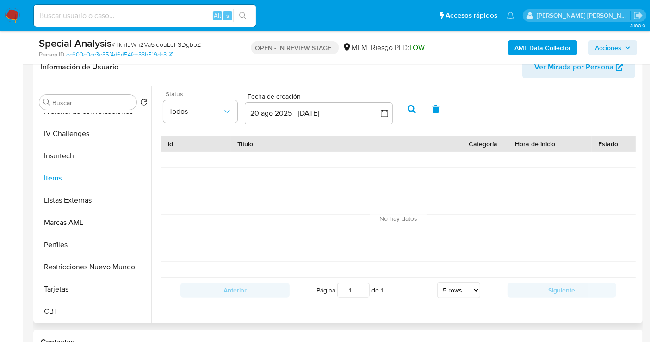
click at [405, 107] on button "button" at bounding box center [412, 109] width 24 height 22
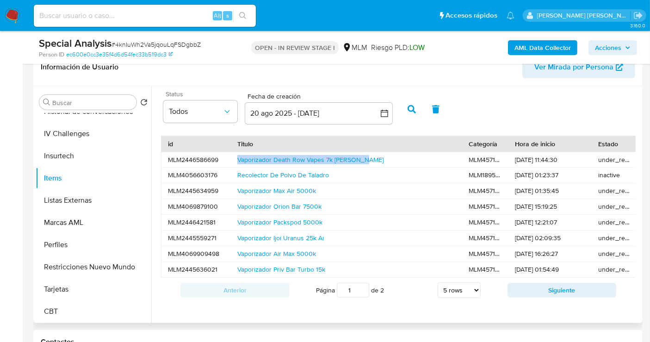
drag, startPoint x: 390, startPoint y: 157, endPoint x: 237, endPoint y: 159, distance: 153.2
click at [237, 159] on div "Vaporizador Death Row Vapes 7k Snoop Dog" at bounding box center [346, 159] width 231 height 15
copy link "Vaporizador Death Row Vapes 7k Snoop Dog"
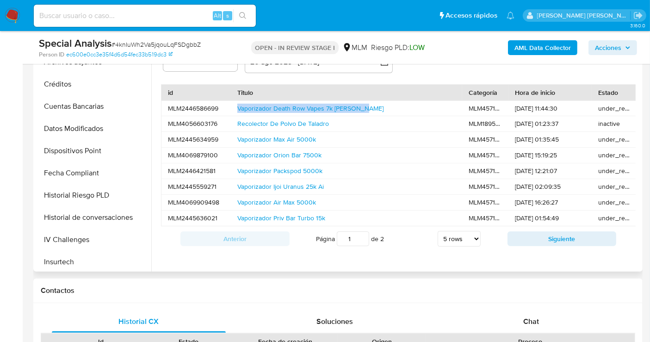
scroll to position [185, 0]
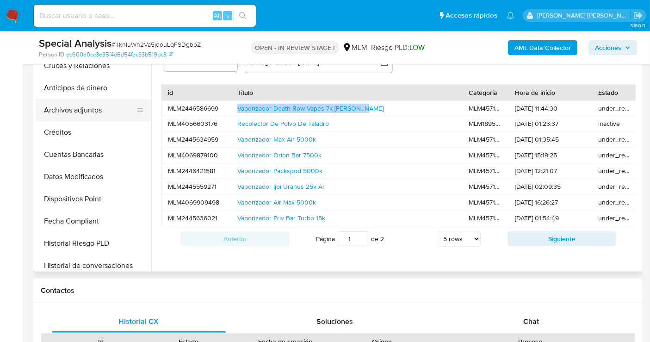
click at [87, 110] on button "Archivos adjuntos" at bounding box center [90, 110] width 108 height 22
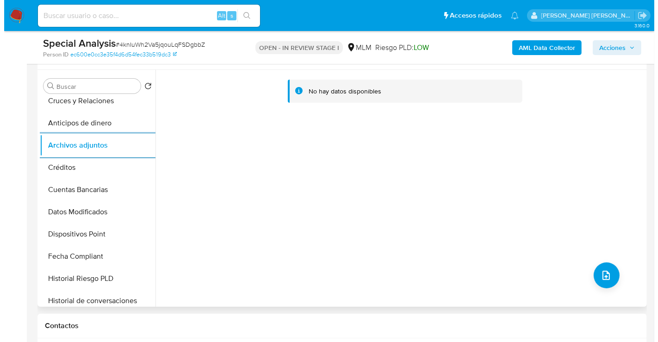
scroll to position [154, 0]
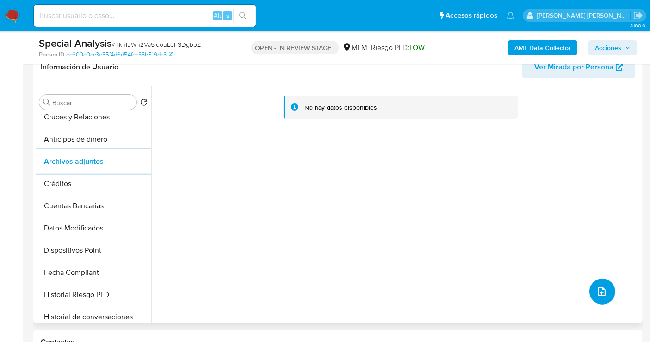
click at [604, 284] on button "upload-file" at bounding box center [603, 292] width 26 height 26
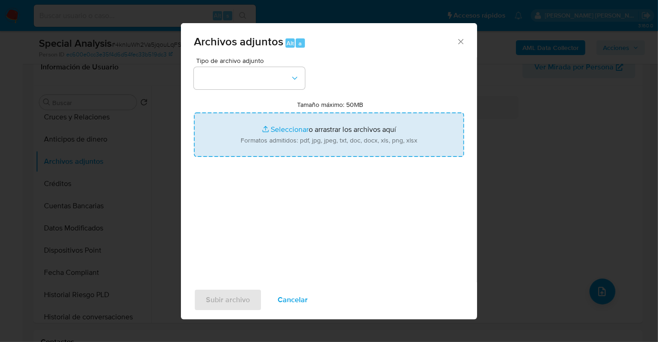
type input "C:\fakepath\1518225317_RUBEN EDUARDO BRITO HERRERA_SEP25.pdf"
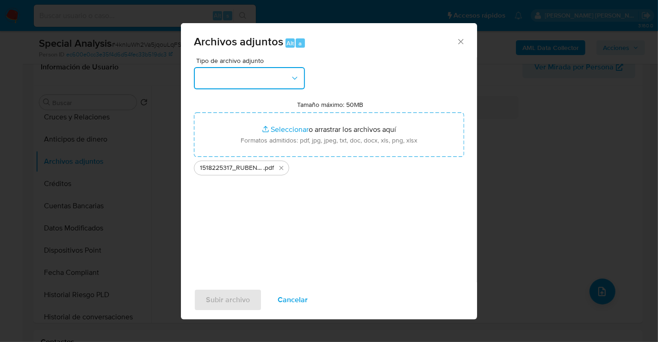
click at [225, 82] on button "button" at bounding box center [249, 78] width 111 height 22
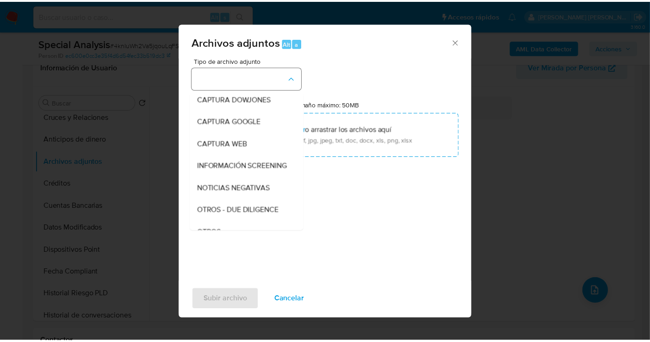
scroll to position [48, 0]
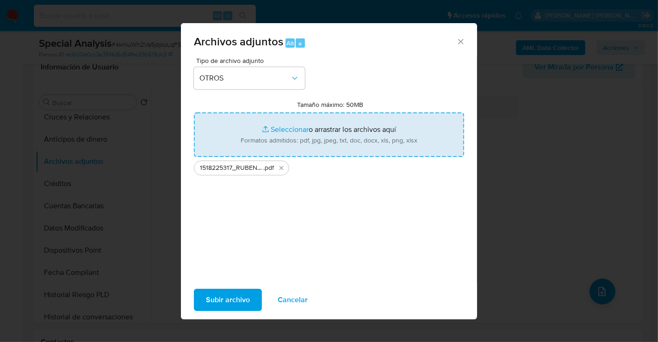
type input "C:\fakepath\1518225317_RUBEN EDUARDO BRITO HERRERA_SEP25.xlsx"
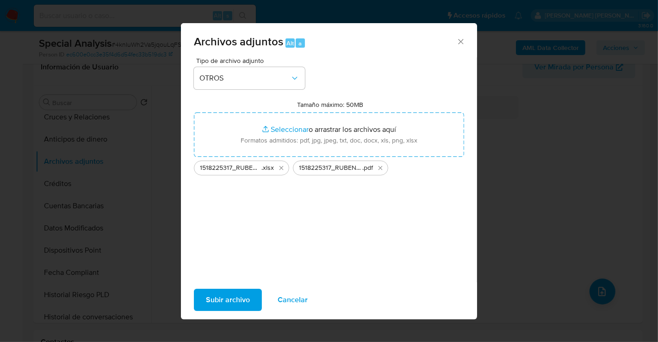
click at [237, 294] on span "Subir archivo" at bounding box center [228, 300] width 44 height 20
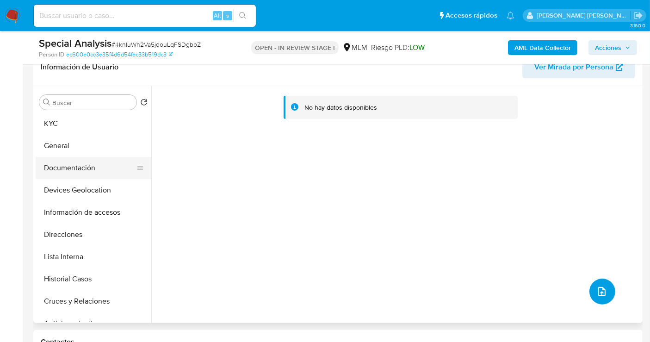
scroll to position [0, 0]
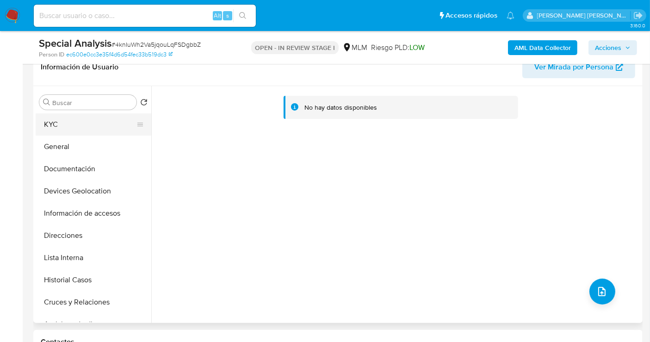
click at [54, 127] on button "KYC" at bounding box center [90, 124] width 108 height 22
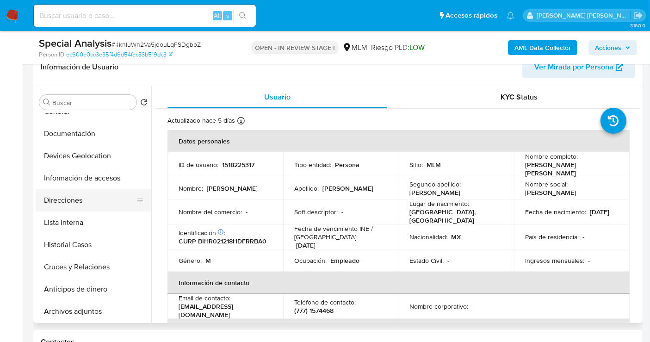
scroll to position [51, 0]
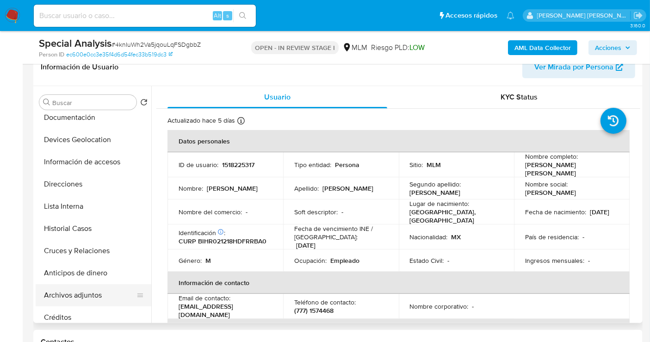
click at [82, 295] on button "Archivos adjuntos" at bounding box center [90, 295] width 108 height 22
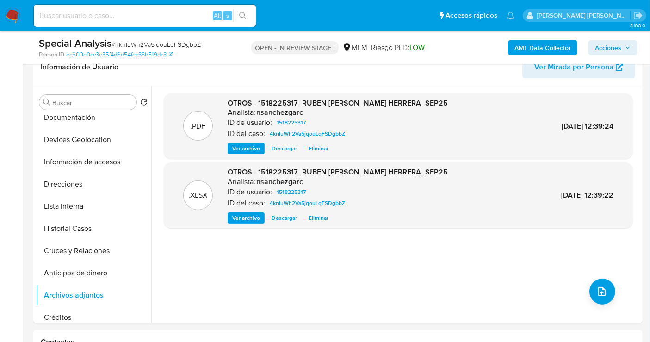
click at [608, 49] on span "Acciones" at bounding box center [608, 47] width 26 height 15
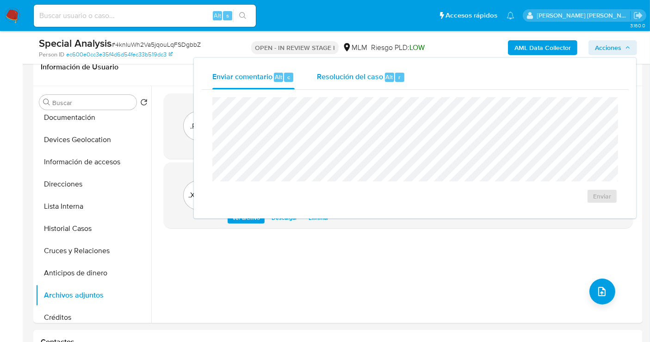
click at [350, 81] on span "Resolución del caso" at bounding box center [350, 76] width 66 height 11
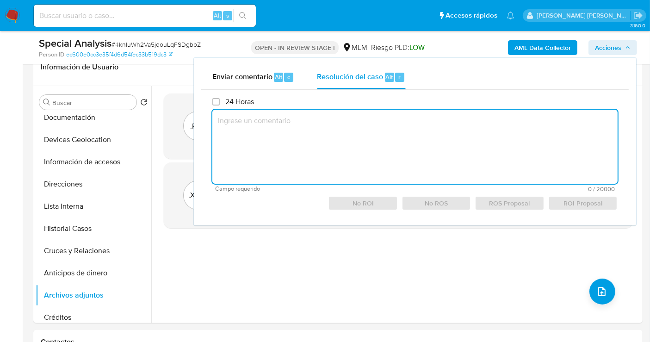
click at [331, 138] on textarea at bounding box center [415, 147] width 406 height 74
paste textarea "CONOCIMIENTO DEL CLIENTE O USUARIO. CLIENTE RUBEN EDUARDO BRITO HERRERA, NUMERO…"
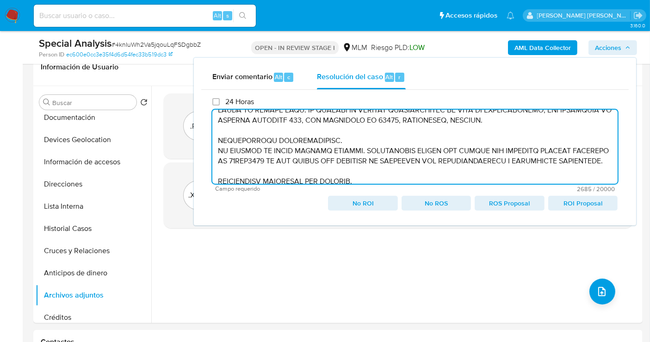
click at [219, 141] on textarea at bounding box center [415, 147] width 406 height 74
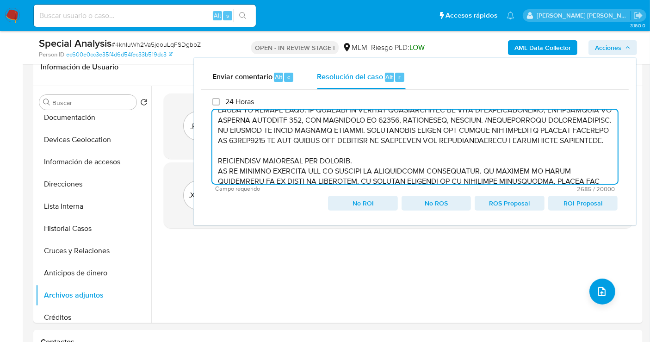
drag, startPoint x: 215, startPoint y: 140, endPoint x: 225, endPoint y: 165, distance: 27.6
click at [215, 141] on textarea at bounding box center [415, 147] width 406 height 74
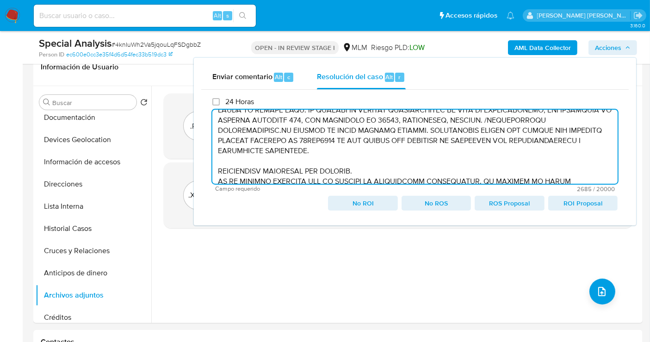
scroll to position [41, 0]
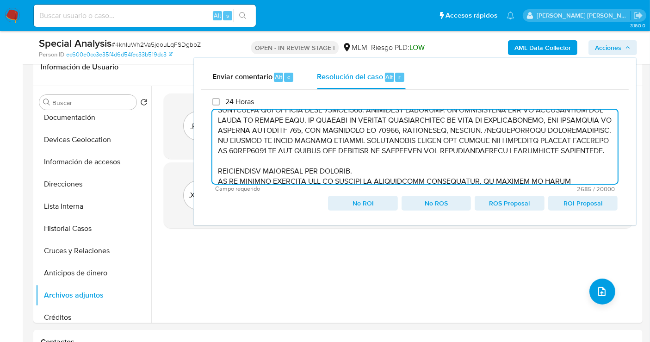
drag, startPoint x: 214, startPoint y: 180, endPoint x: 215, endPoint y: 188, distance: 8.8
click at [214, 181] on textarea at bounding box center [415, 147] width 406 height 74
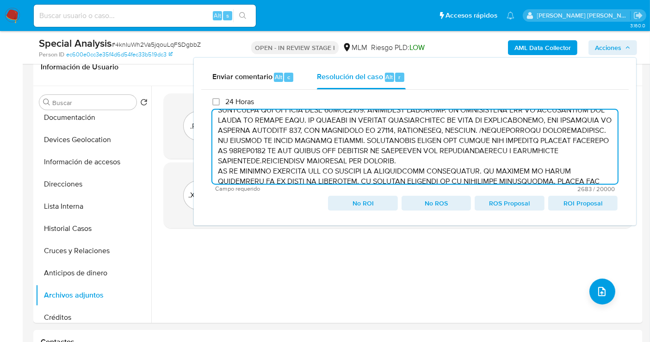
scroll to position [31, 0]
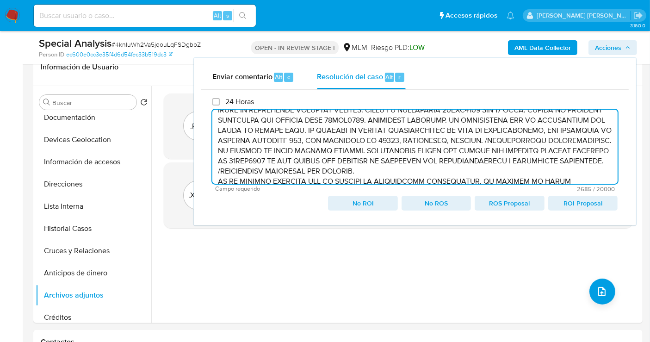
drag, startPoint x: 217, startPoint y: 182, endPoint x: 216, endPoint y: 191, distance: 9.3
click at [216, 183] on textarea at bounding box center [415, 147] width 406 height 74
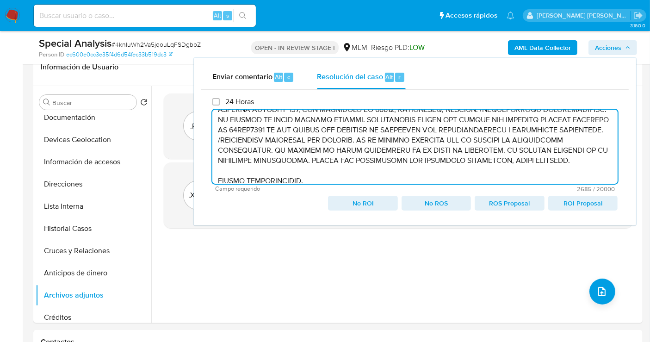
scroll to position [75, 0]
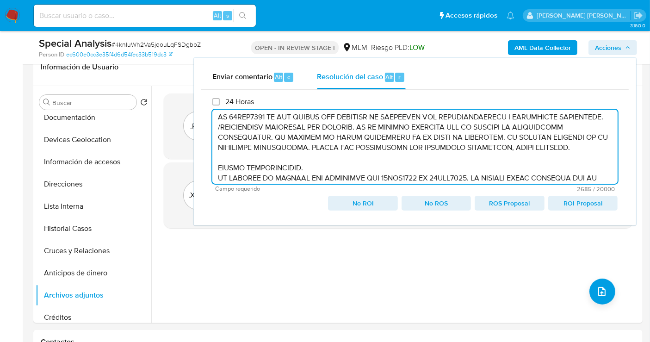
click at [216, 179] on textarea at bounding box center [415, 147] width 406 height 74
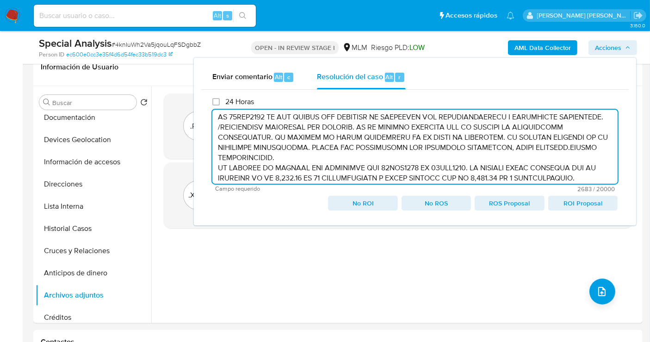
scroll to position [65, 0]
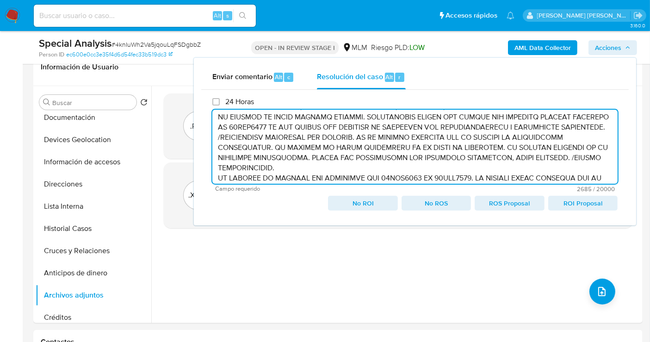
click at [215, 179] on textarea at bounding box center [415, 147] width 406 height 74
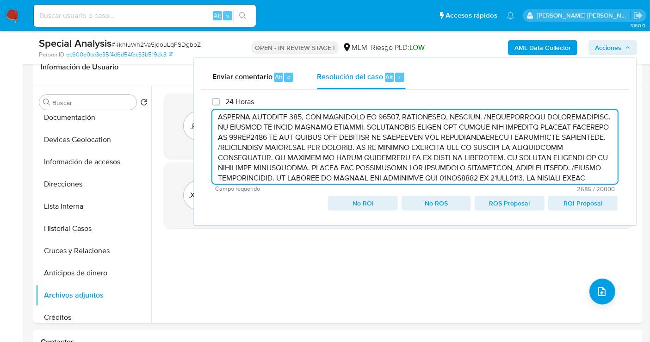
scroll to position [106, 0]
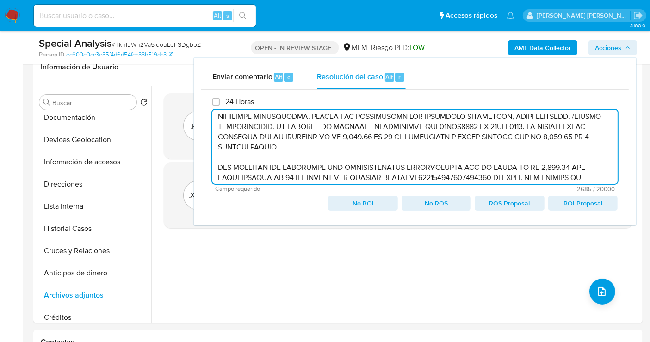
click at [218, 168] on textarea at bounding box center [415, 147] width 406 height 74
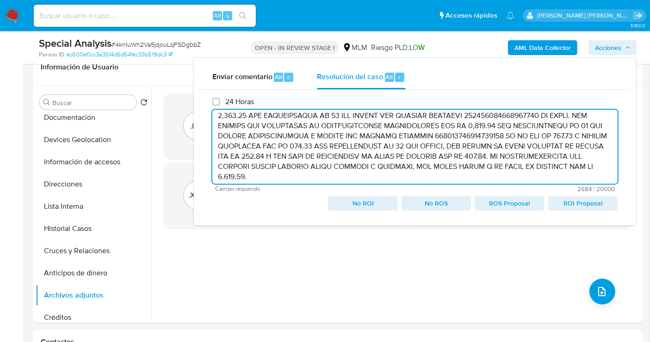
scroll to position [199, 0]
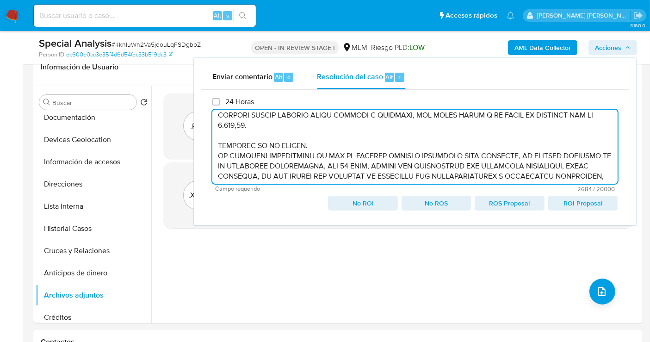
click at [216, 146] on textarea at bounding box center [415, 147] width 406 height 74
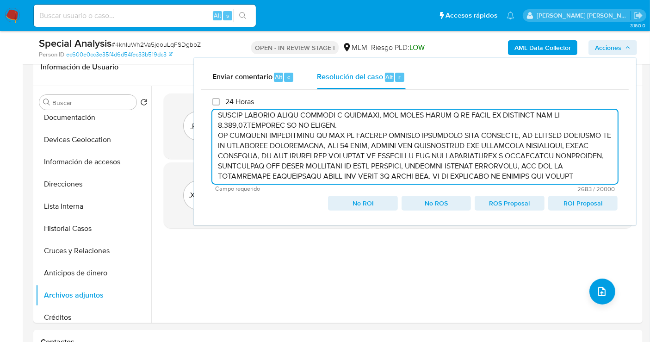
scroll to position [189, 0]
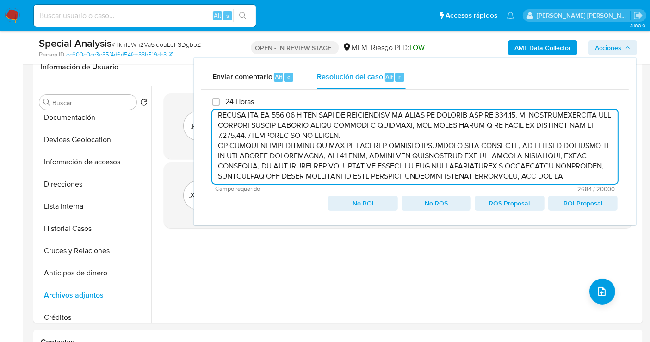
drag, startPoint x: 219, startPoint y: 155, endPoint x: 226, endPoint y: 174, distance: 19.9
click at [220, 156] on textarea at bounding box center [415, 147] width 406 height 74
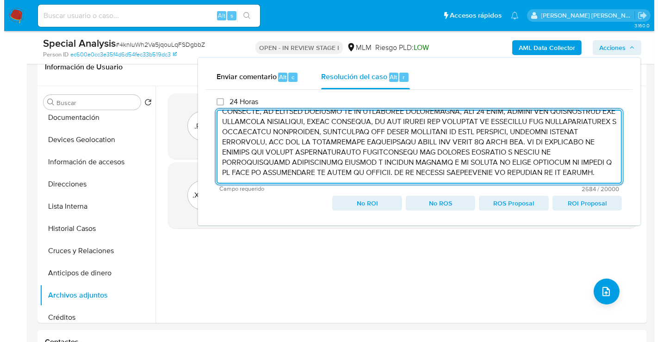
scroll to position [233, 0]
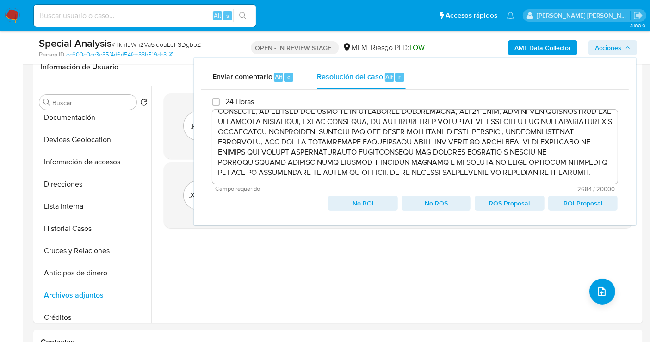
click at [574, 203] on span "ROI Proposal" at bounding box center [583, 203] width 56 height 13
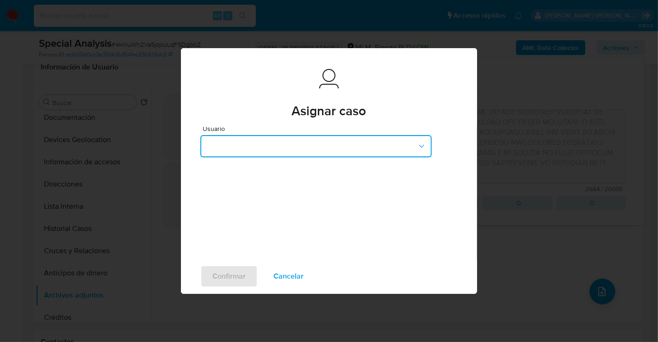
click at [302, 146] on button "button" at bounding box center [315, 146] width 231 height 22
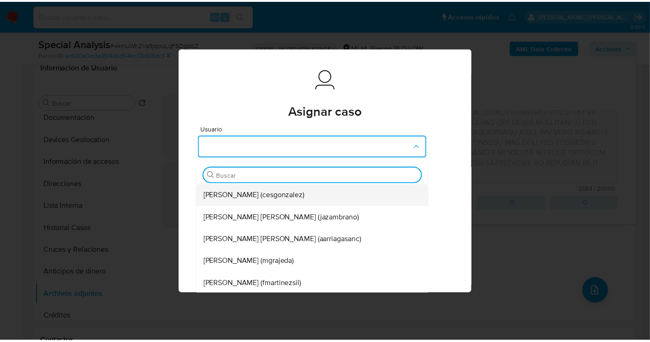
scroll to position [0, 0]
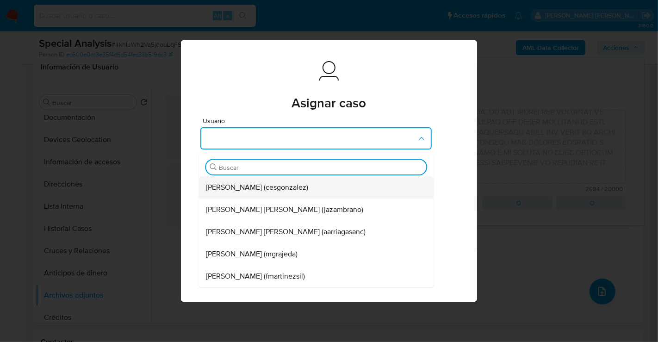
click at [292, 187] on span "Cesar Gonzalez (cesgonzalez)" at bounding box center [257, 187] width 102 height 9
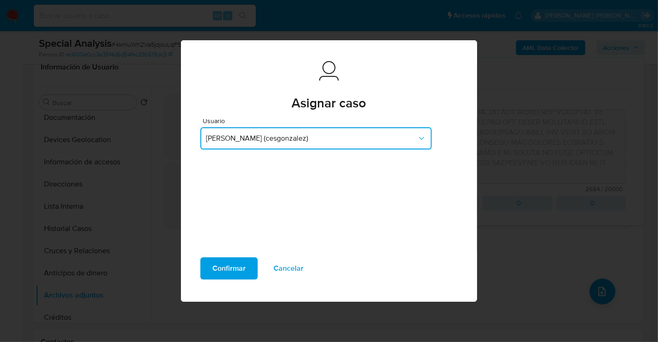
click at [326, 135] on span "Cesar Gonzalez (cesgonzalez)" at bounding box center [311, 138] width 211 height 9
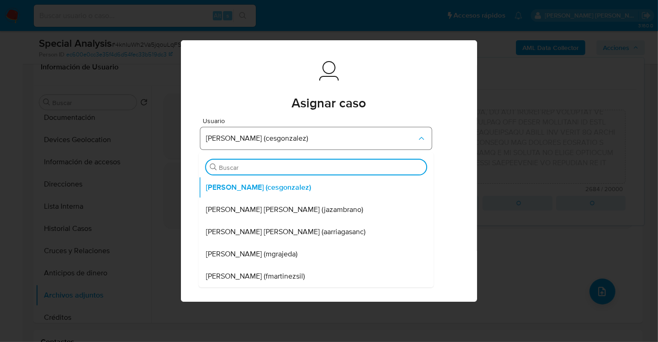
click at [326, 135] on span "Cesar Gonzalez (cesgonzalez)" at bounding box center [311, 138] width 211 height 9
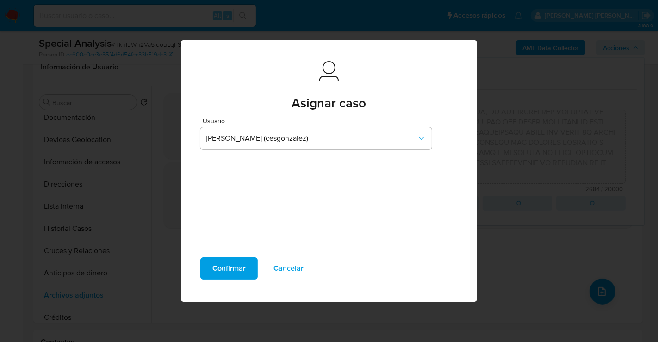
click at [230, 275] on span "Confirmar" at bounding box center [228, 268] width 33 height 20
type textarea "/CONOCIMIENTO DEL CLIENTE O USUARIO. CLIENTE RUBEN EDUARDO BRITO HERRERA, NUMER…"
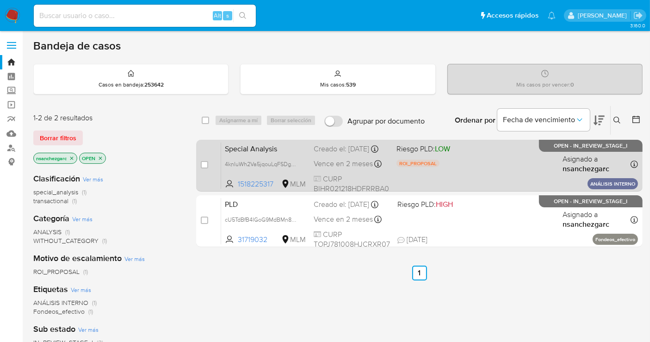
click at [341, 154] on div "Creado el: [DATE] Creado el: [DATE] 11:04:12" at bounding box center [351, 149] width 75 height 10
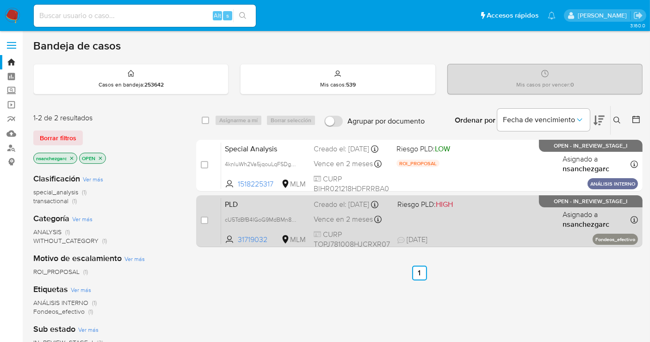
click at [347, 224] on span "Vence en 2 meses" at bounding box center [343, 219] width 59 height 10
click at [331, 210] on div "Creado el: [DATE] Creado el: [DATE] 02:09:22" at bounding box center [352, 205] width 76 height 10
click at [206, 217] on input "checkbox" at bounding box center [204, 220] width 7 height 7
checkbox input "true"
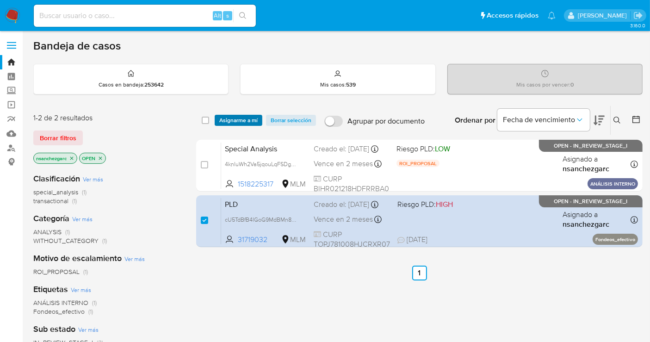
click at [224, 116] on span "Asignarme a mí" at bounding box center [238, 120] width 38 height 9
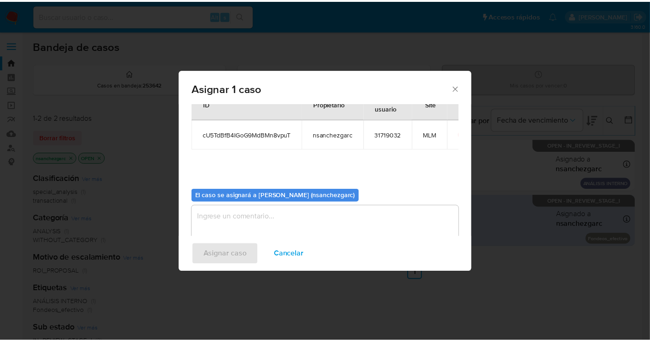
scroll to position [47, 0]
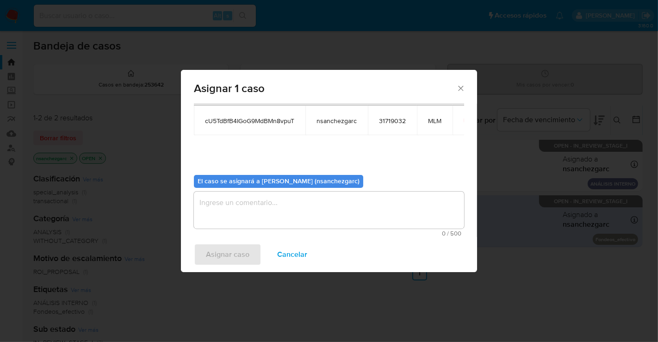
click at [235, 205] on textarea "assign-modal" at bounding box center [329, 210] width 270 height 37
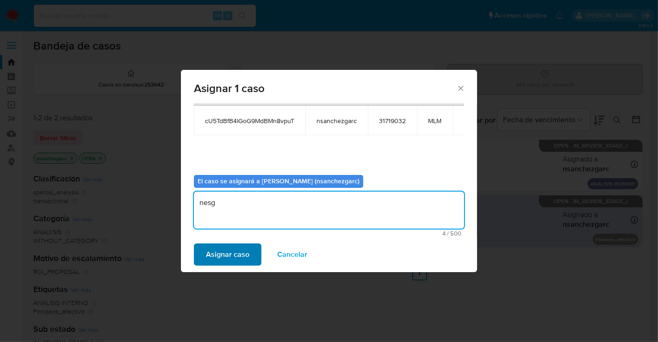
type textarea "nesg"
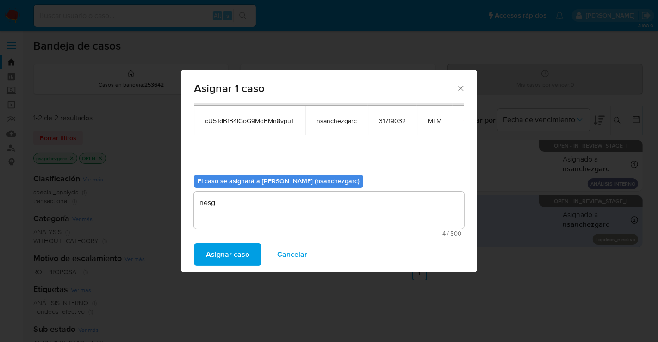
click at [222, 251] on span "Asignar caso" at bounding box center [228, 254] width 44 height 20
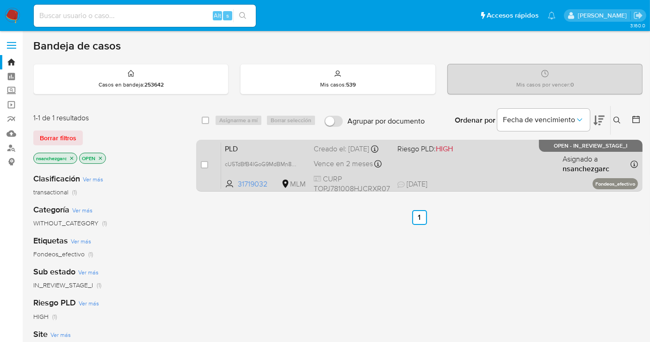
click at [331, 163] on div "PLD cU5TdBfB4IGoG9MdBMn8vpuT 31719032 MLM Riesgo PLD: HIGH Creado el: [DATE] Cr…" at bounding box center [429, 165] width 417 height 47
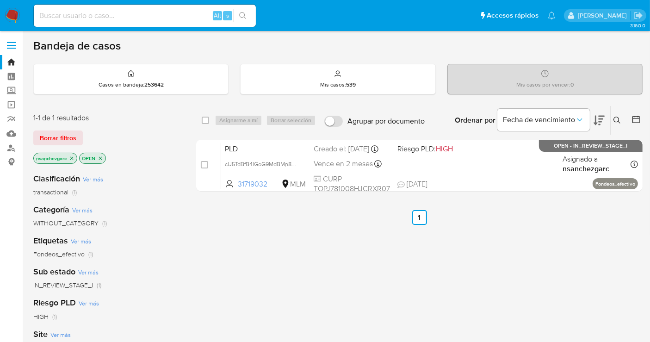
click at [64, 16] on input at bounding box center [145, 16] width 222 height 12
click at [618, 120] on icon at bounding box center [617, 120] width 7 height 7
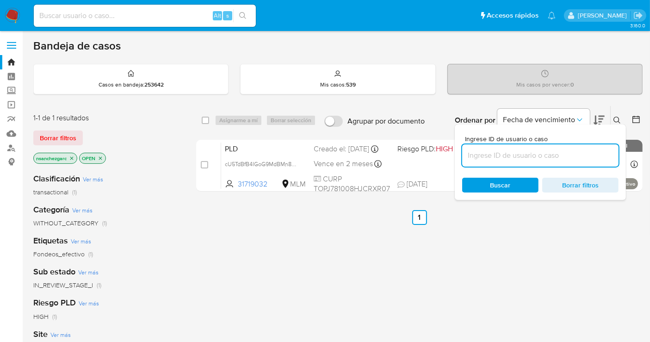
click at [470, 156] on input at bounding box center [540, 156] width 156 height 12
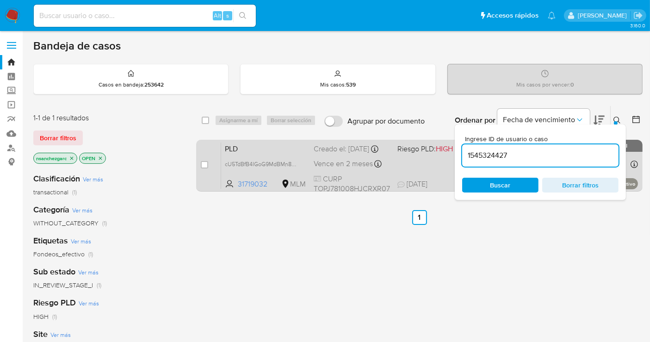
type input "1545324427"
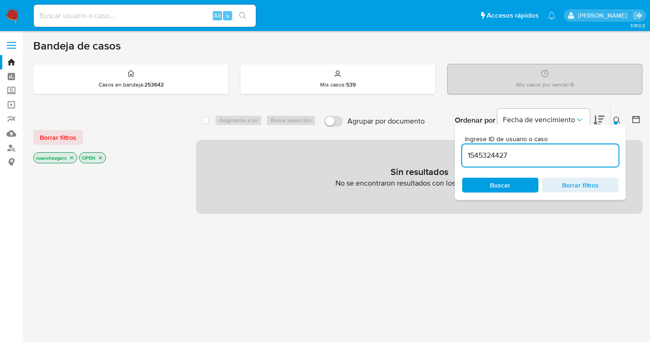
click at [70, 157] on icon "close-filter" at bounding box center [72, 158] width 6 height 6
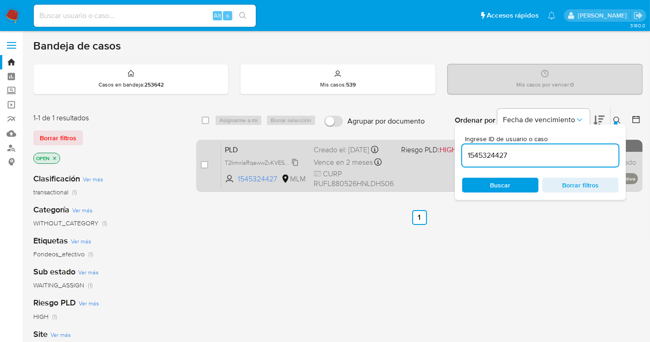
click at [293, 167] on span "T2kmxIaRqawwZvKVESyyPtJe" at bounding box center [263, 162] width 76 height 10
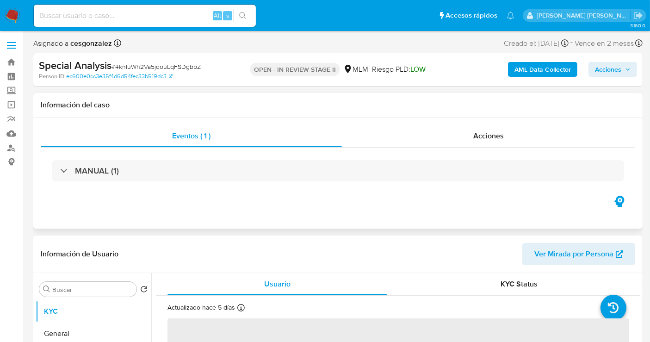
select select "10"
click at [612, 73] on span "Acciones" at bounding box center [608, 69] width 26 height 15
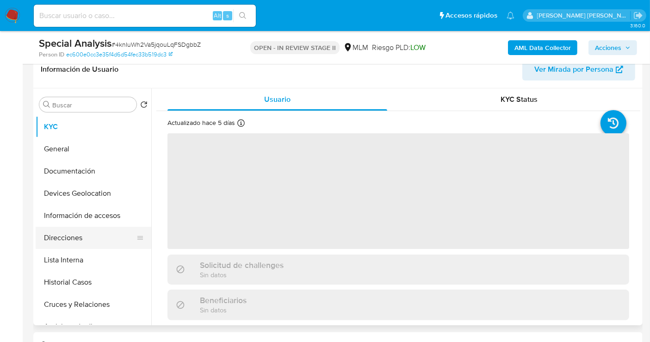
scroll to position [154, 0]
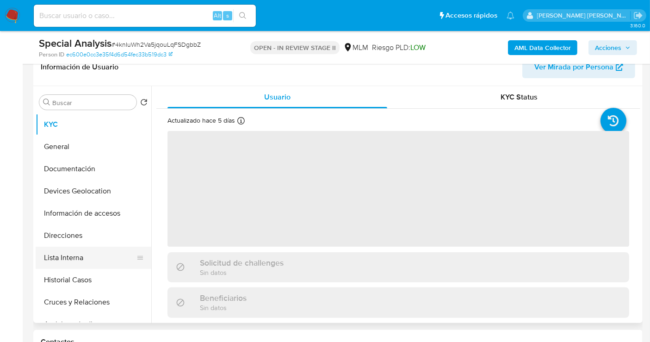
select select "10"
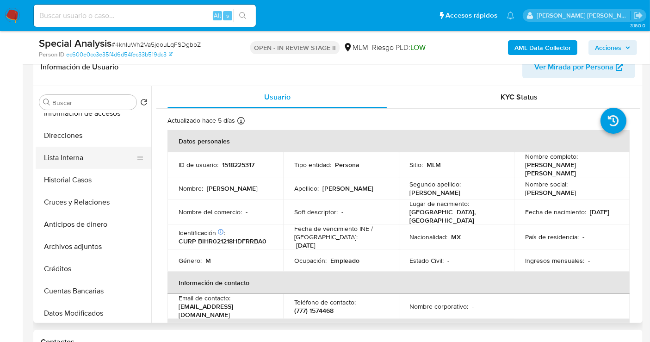
scroll to position [103, 0]
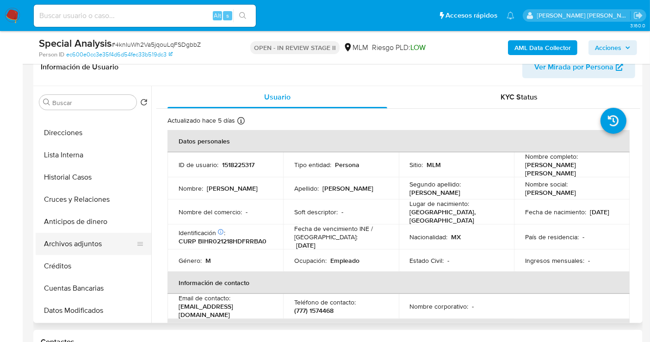
click at [81, 246] on button "Archivos adjuntos" at bounding box center [90, 244] width 108 height 22
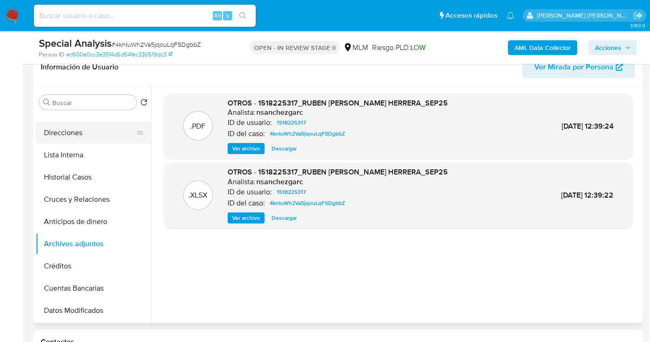
scroll to position [0, 0]
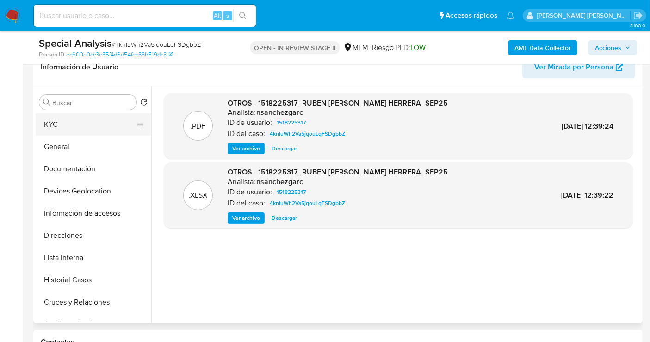
click at [61, 125] on button "KYC" at bounding box center [90, 124] width 108 height 22
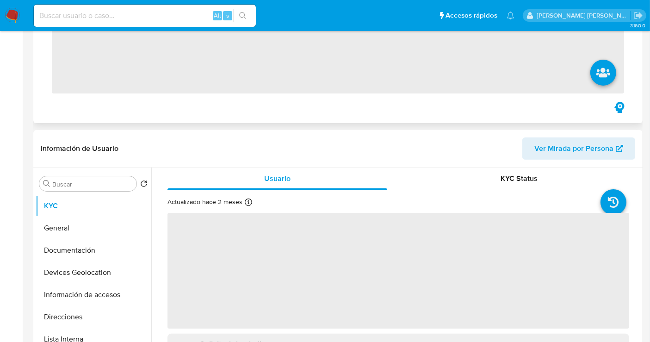
scroll to position [257, 0]
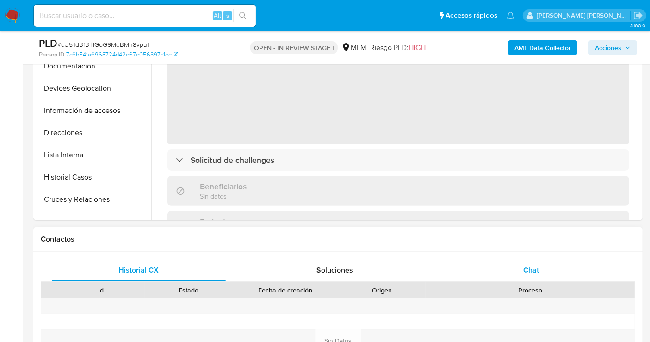
select select "10"
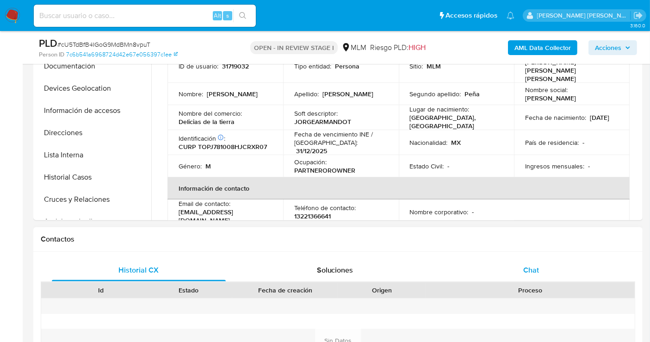
click at [529, 268] on span "Chat" at bounding box center [532, 270] width 16 height 11
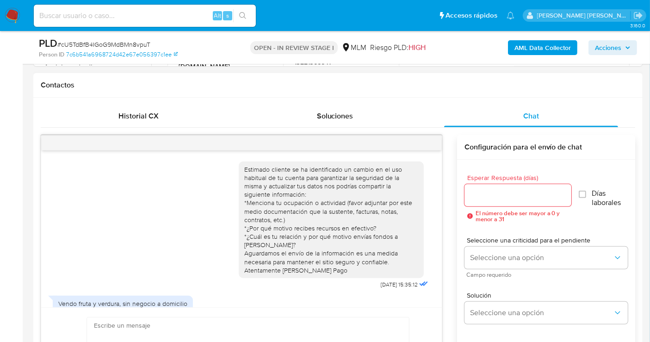
scroll to position [89, 0]
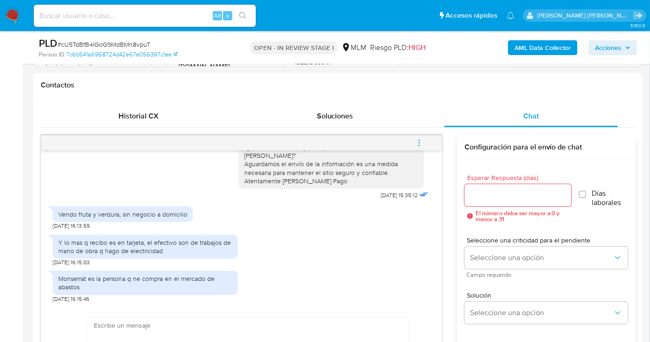
click at [501, 199] on input "Esperar Respuesta (días)" at bounding box center [518, 195] width 107 height 12
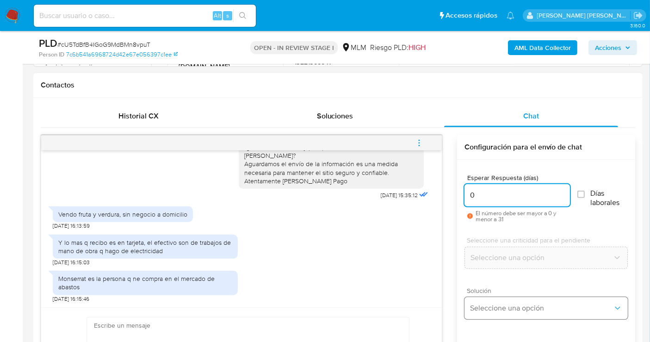
type input "0"
click at [495, 312] on button "Seleccione una opción" at bounding box center [546, 308] width 163 height 22
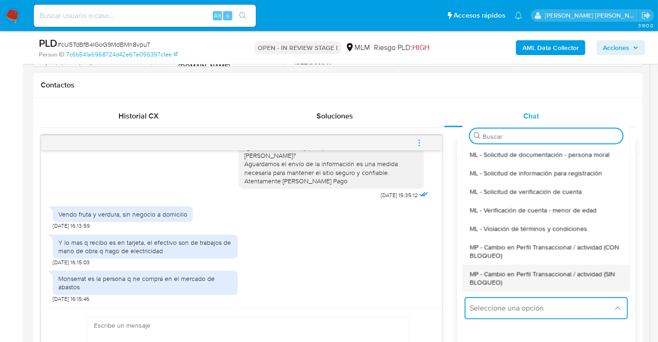
click at [487, 277] on span "MP - Cambio en Perfil Transaccional / actividad (SIN BLOQUEO)" at bounding box center [546, 277] width 153 height 17
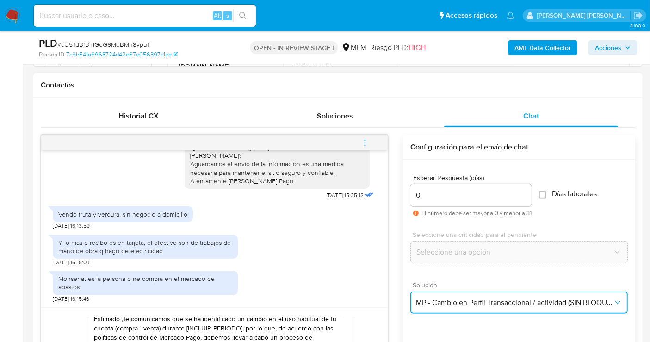
scroll to position [16, 0]
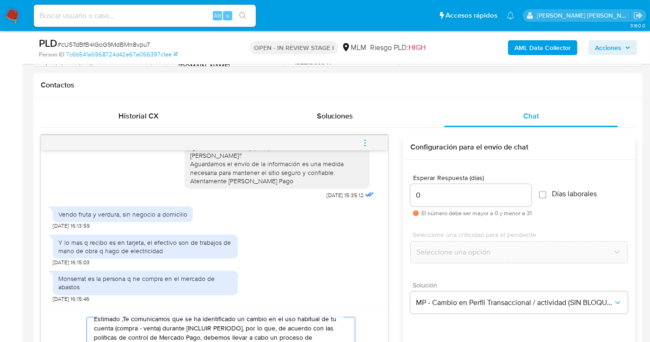
paste textarea "Cliente, agradecemos tu pronta respuesta. Lamentamos cualquier malestar ocasion…"
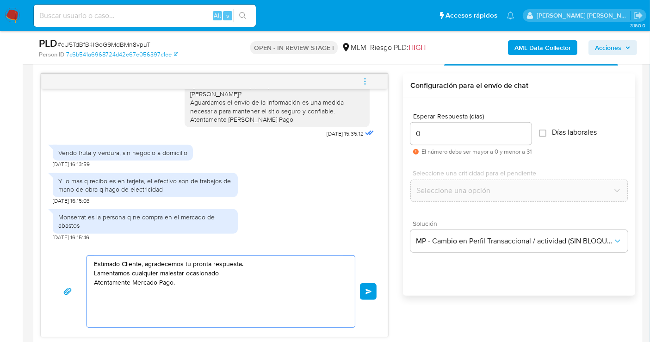
scroll to position [519, 0]
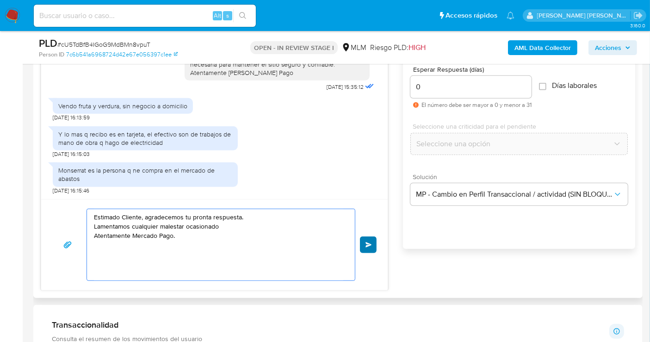
type textarea "Estimado Cliente, agradecemos tu pronta respuesta. Lamentamos cualquier malesta…"
click at [366, 243] on span "Enviar" at bounding box center [369, 245] width 6 height 6
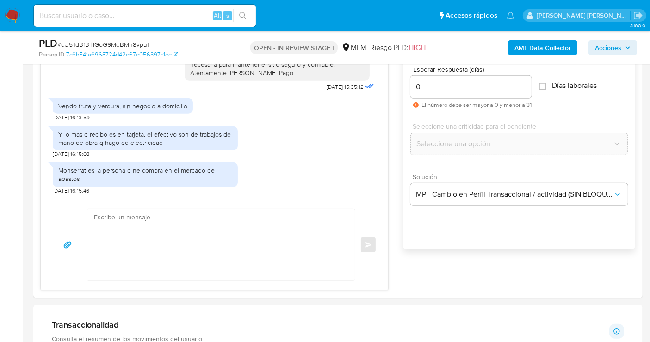
scroll to position [141, 0]
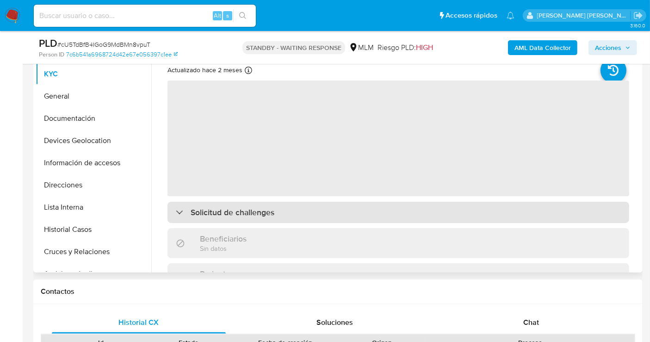
scroll to position [206, 0]
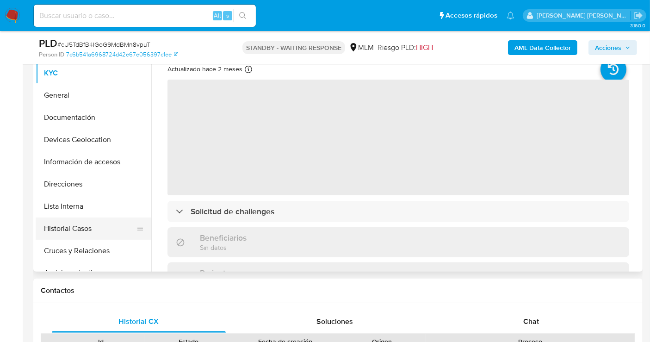
select select "10"
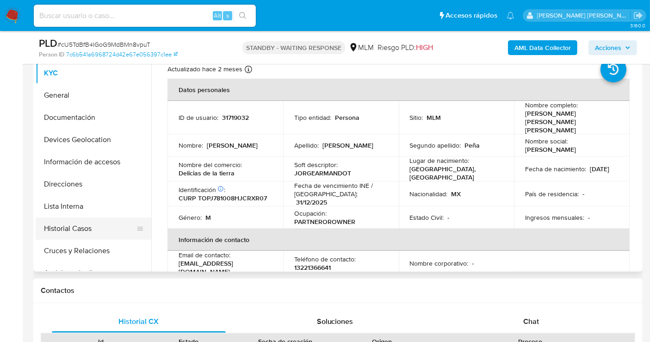
scroll to position [51, 0]
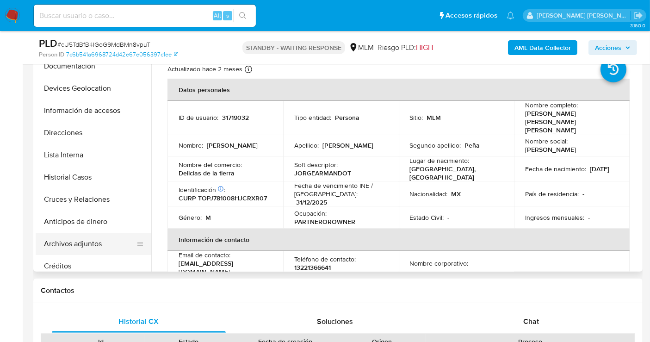
click at [94, 245] on button "Archivos adjuntos" at bounding box center [90, 244] width 108 height 22
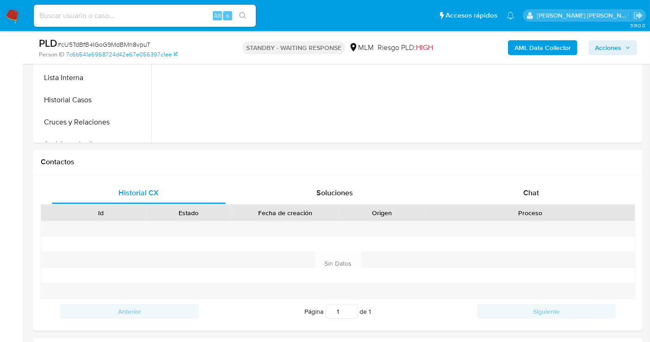
scroll to position [411, 0]
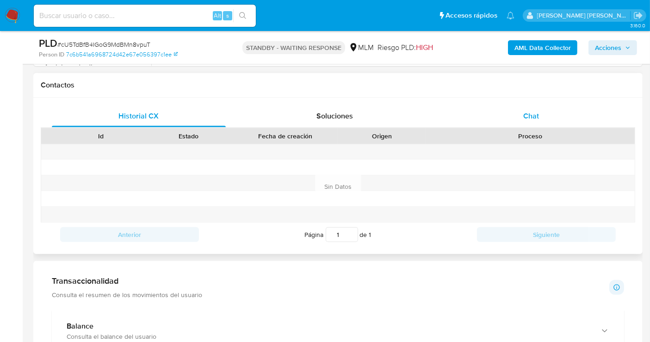
click at [538, 118] on span "Chat" at bounding box center [532, 116] width 16 height 11
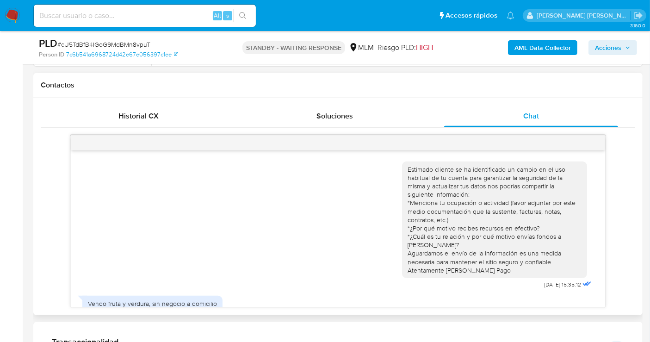
scroll to position [141, 0]
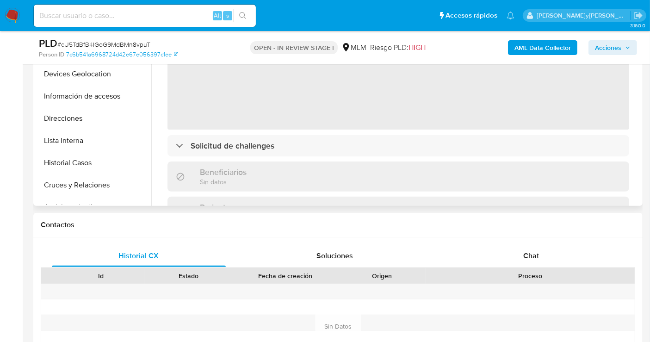
scroll to position [308, 0]
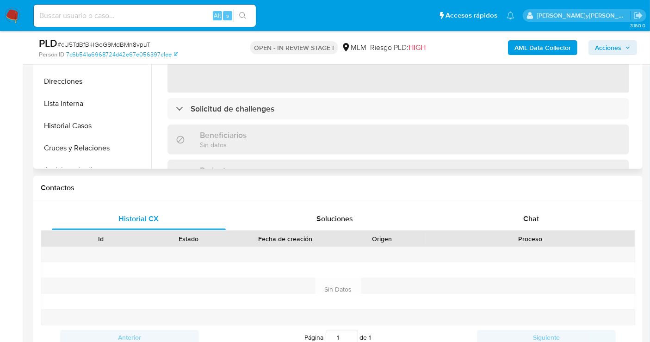
select select "10"
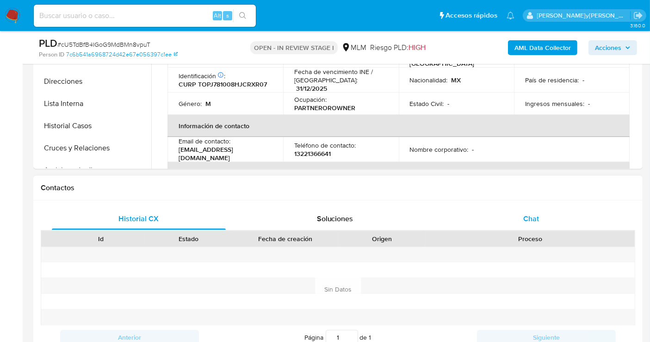
click at [542, 214] on div "Chat" at bounding box center [531, 219] width 174 height 22
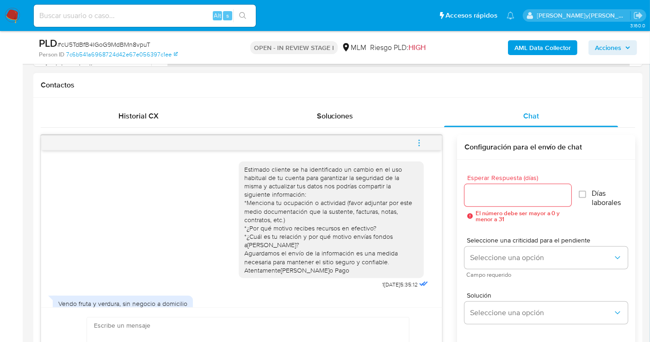
scroll to position [141, 0]
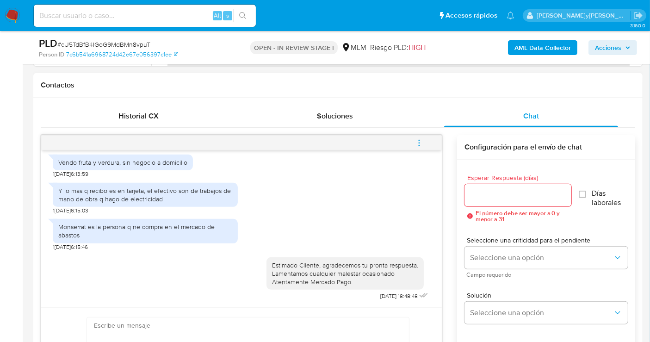
click at [421, 139] on icon "menu-action" at bounding box center [419, 143] width 8 height 8
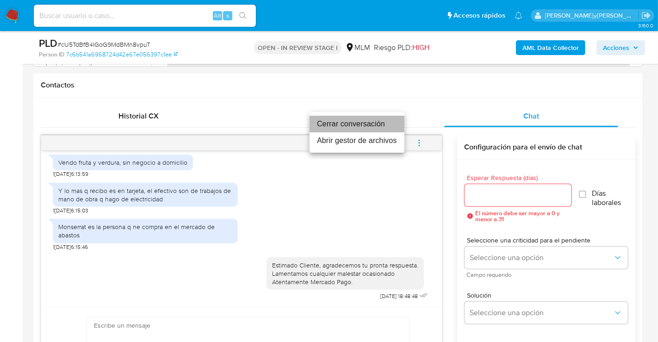
click at [336, 124] on li "Cerrar conversación" at bounding box center [357, 124] width 95 height 17
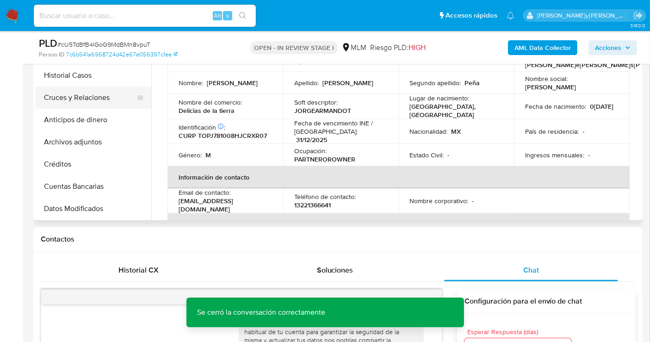
scroll to position [103, 0]
click at [76, 134] on button "Archivos adjuntos" at bounding box center [90, 141] width 108 height 22
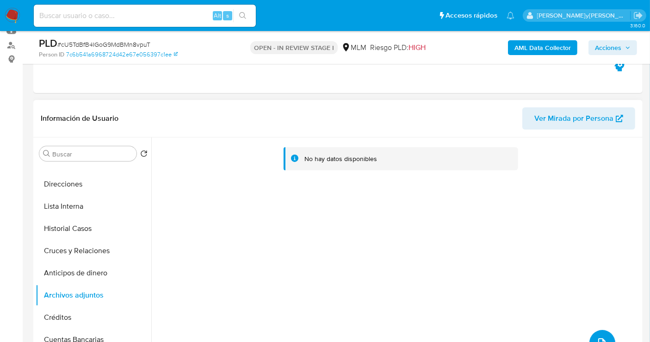
click at [600, 339] on icon "upload-file" at bounding box center [602, 342] width 11 height 11
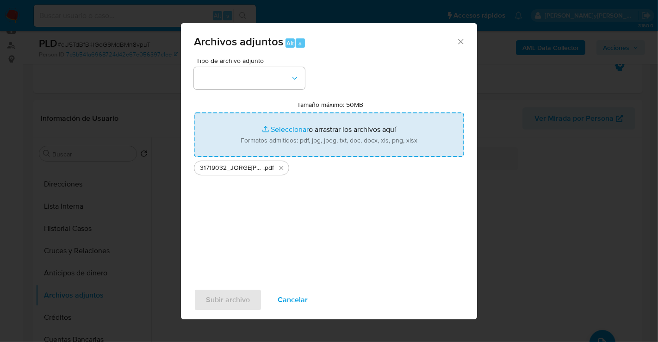
type input "C:\fakepath\31719032_JORGE[PERSON_NAME]S PEÑA_SEP25.xlsx"
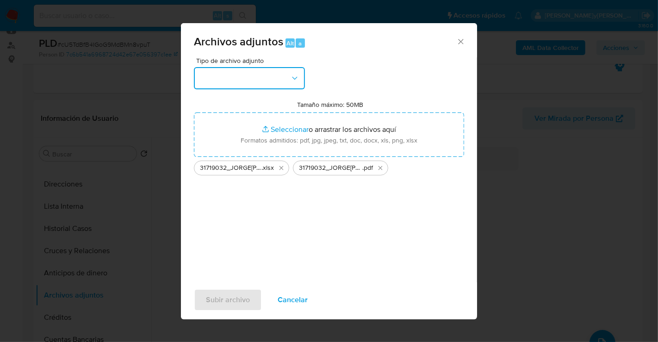
click at [237, 81] on button "button" at bounding box center [249, 78] width 111 height 22
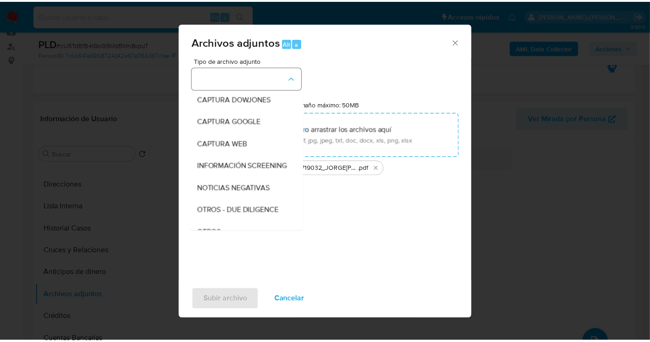
scroll to position [48, 0]
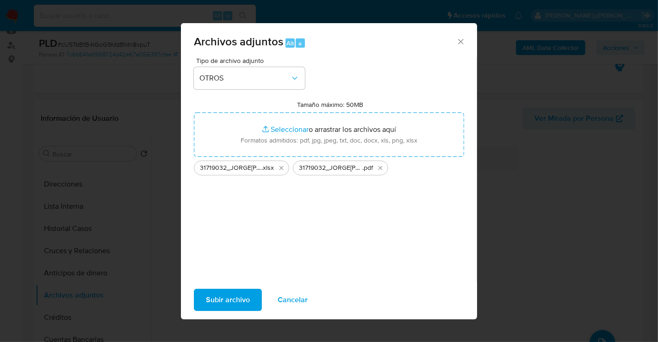
click at [233, 297] on span "Subir archivo" at bounding box center [228, 300] width 44 height 20
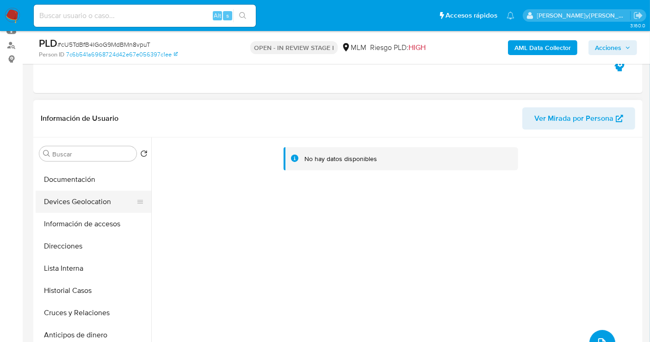
scroll to position [0, 0]
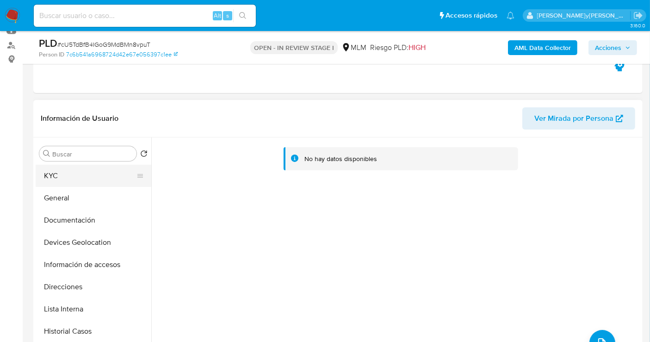
click at [52, 177] on button "KYC" at bounding box center [90, 176] width 108 height 22
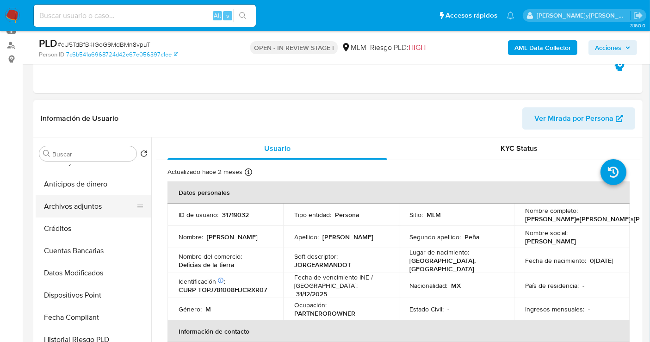
scroll to position [154, 0]
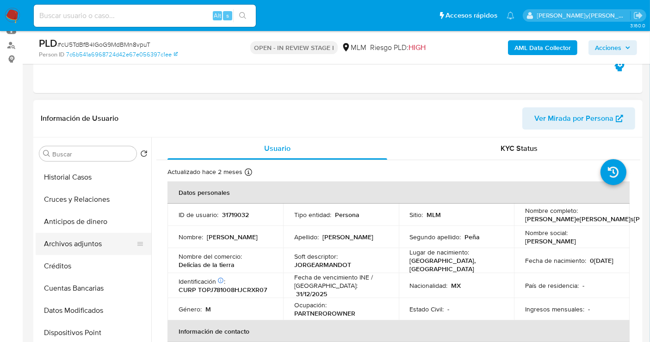
click at [89, 244] on button "Archivos adjuntos" at bounding box center [90, 244] width 108 height 22
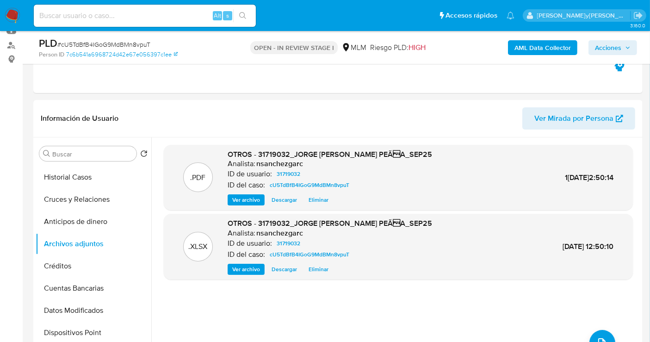
click at [623, 45] on span "Acciones" at bounding box center [613, 47] width 36 height 13
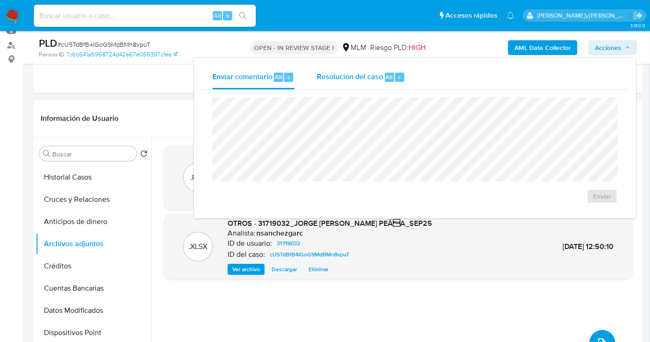
click at [358, 76] on span "Resolución del caso" at bounding box center [350, 76] width 66 height 11
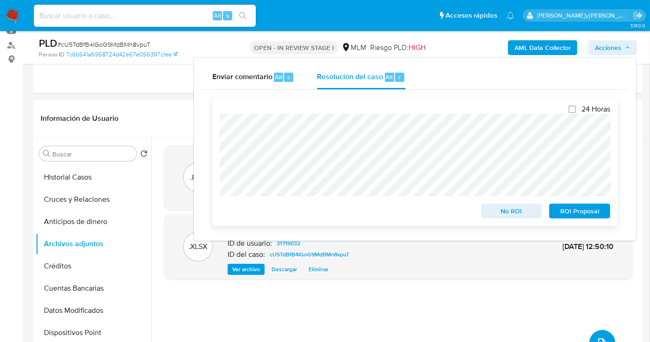
click at [504, 215] on span "No ROI" at bounding box center [512, 211] width 48 height 13
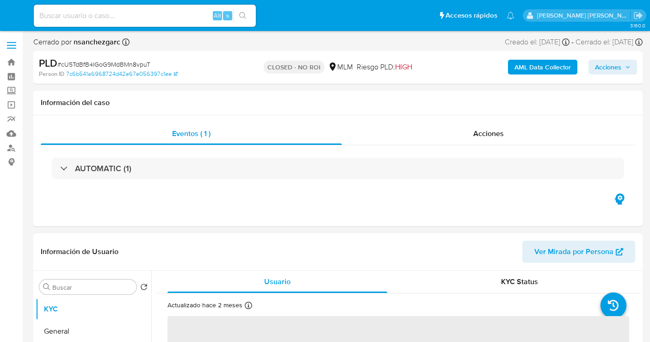
select select "10"
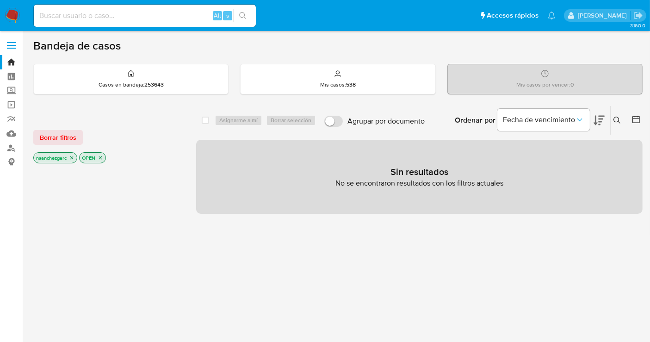
click at [74, 157] on icon "close-filter" at bounding box center [72, 158] width 6 height 6
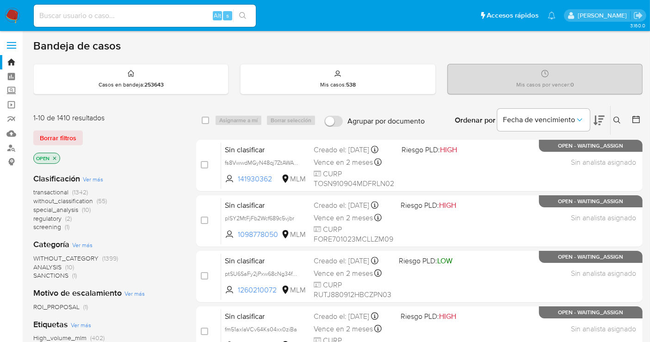
click at [618, 119] on icon at bounding box center [617, 120] width 7 height 7
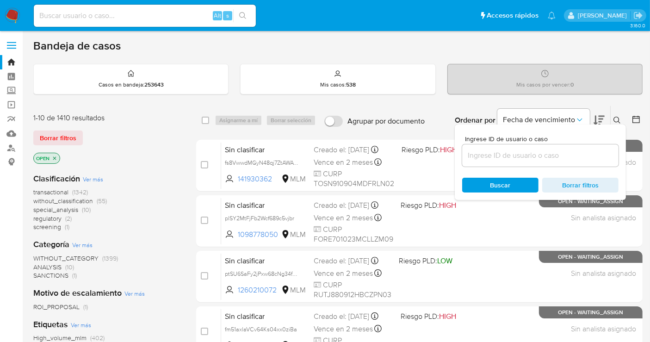
click at [507, 155] on input at bounding box center [540, 156] width 156 height 12
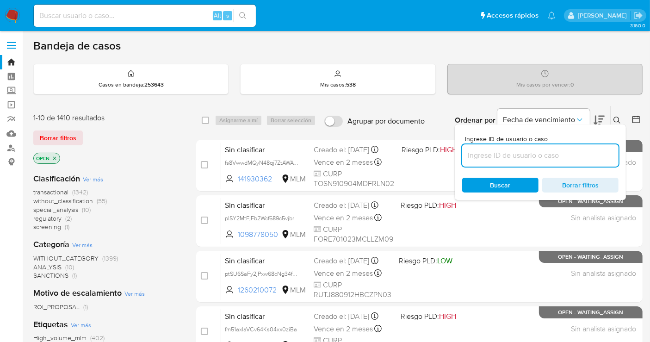
click at [6, 19] on img at bounding box center [13, 16] width 16 height 16
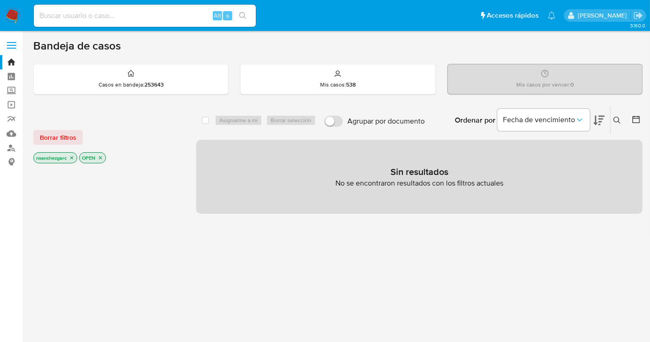
click at [618, 119] on icon at bounding box center [617, 120] width 7 height 7
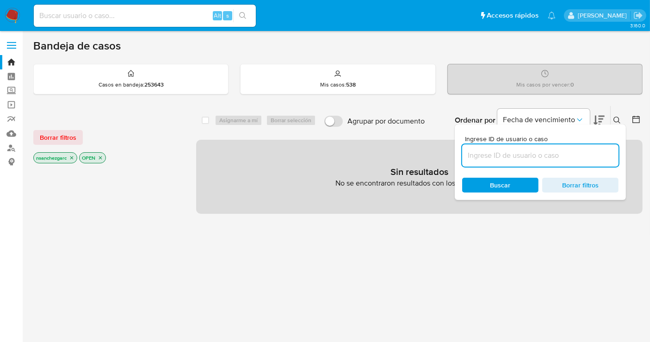
click at [492, 155] on input at bounding box center [540, 156] width 156 height 12
click at [522, 156] on input "1545324427" at bounding box center [540, 156] width 156 height 12
type input "1545324427"
click at [73, 158] on icon "close-filter" at bounding box center [72, 158] width 6 height 6
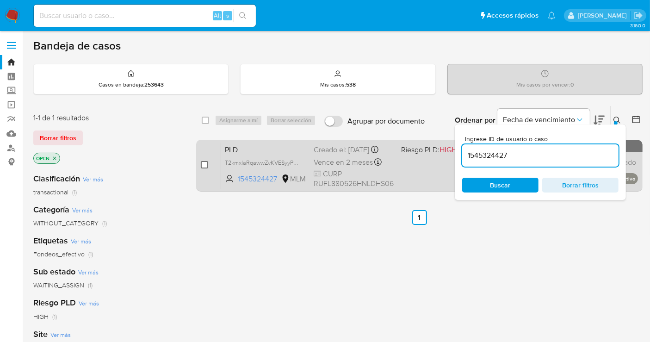
click at [204, 167] on input "checkbox" at bounding box center [204, 164] width 7 height 7
checkbox input "true"
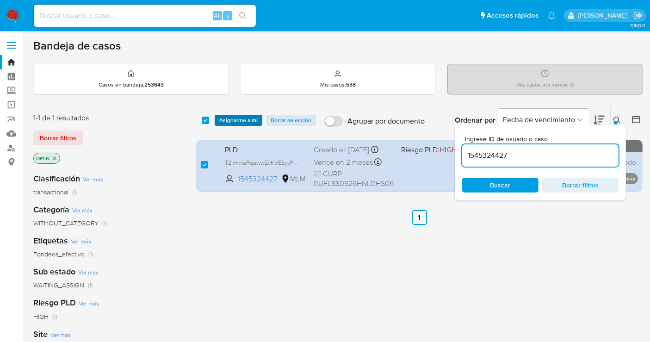
click at [235, 121] on span "Asignarme a mí" at bounding box center [238, 120] width 38 height 9
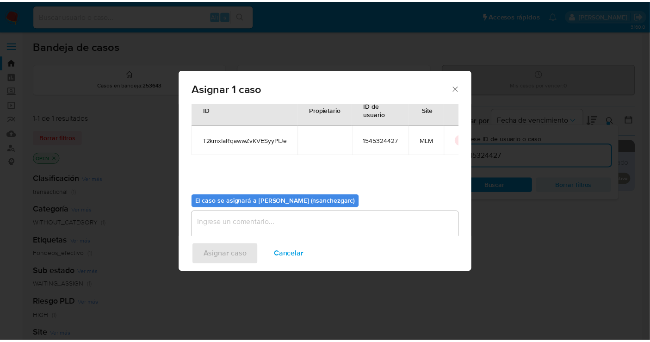
scroll to position [47, 0]
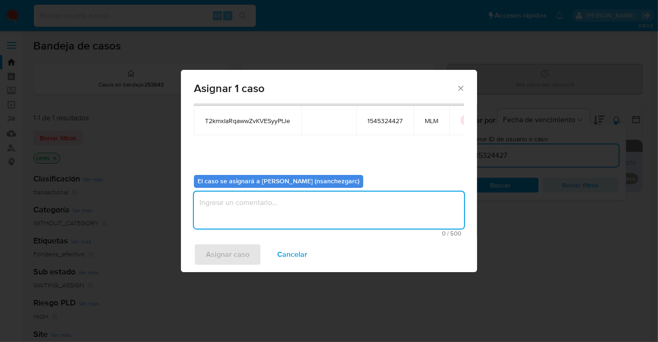
click at [226, 205] on textarea "assign-modal" at bounding box center [329, 210] width 270 height 37
type textarea "nesg"
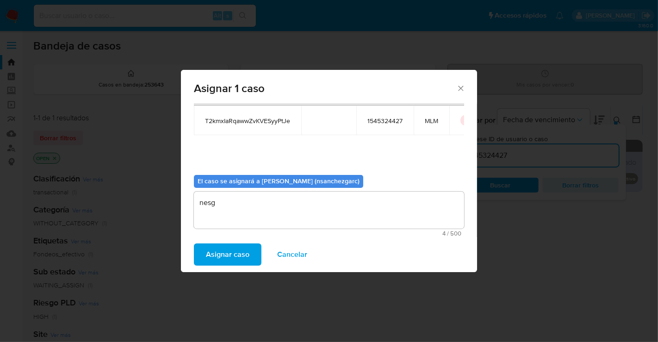
click at [223, 252] on span "Asignar caso" at bounding box center [228, 254] width 44 height 20
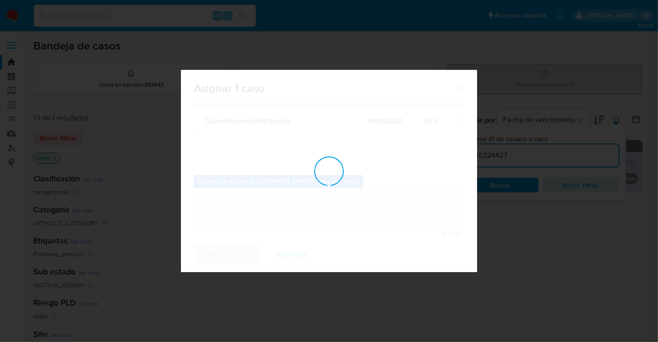
checkbox input "false"
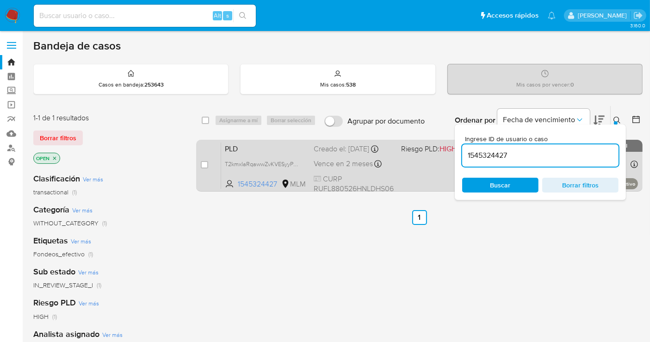
click at [321, 151] on div "Creado el: [DATE] Creado el: [DATE] 02:09:17" at bounding box center [354, 149] width 80 height 10
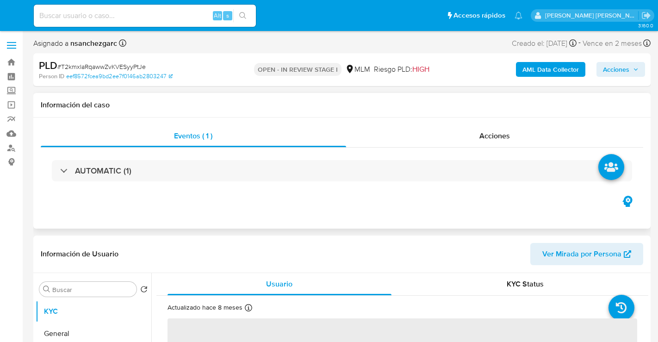
select select "10"
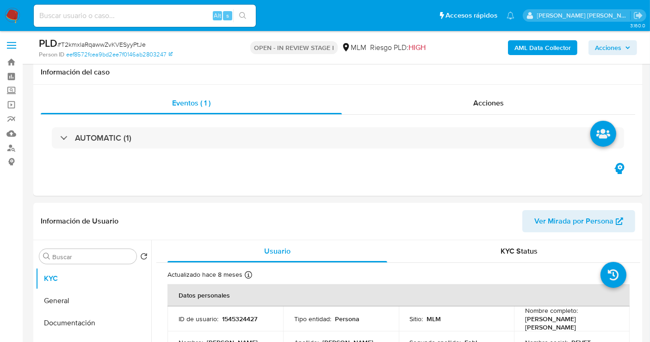
scroll to position [103, 0]
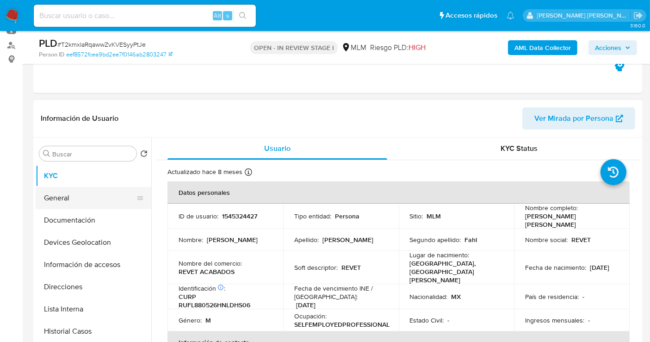
click at [83, 203] on button "General" at bounding box center [90, 198] width 108 height 22
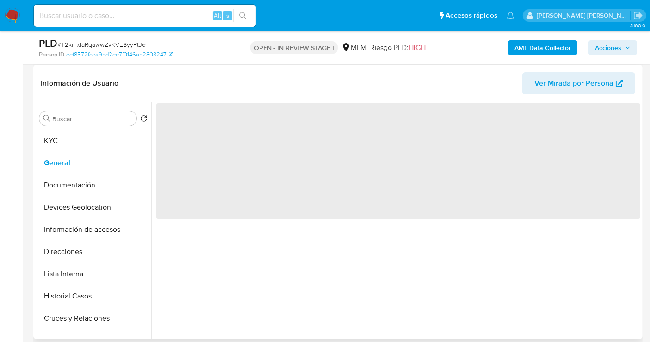
scroll to position [154, 0]
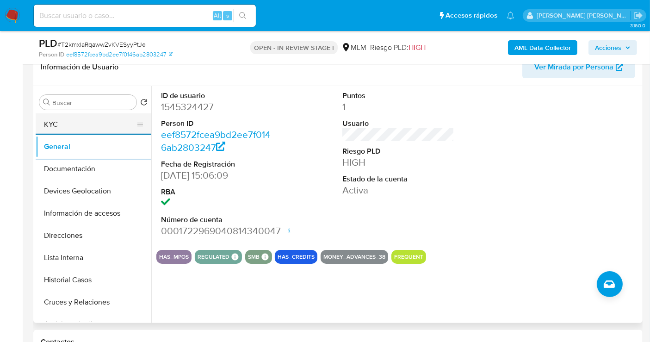
click at [73, 124] on button "KYC" at bounding box center [90, 124] width 108 height 22
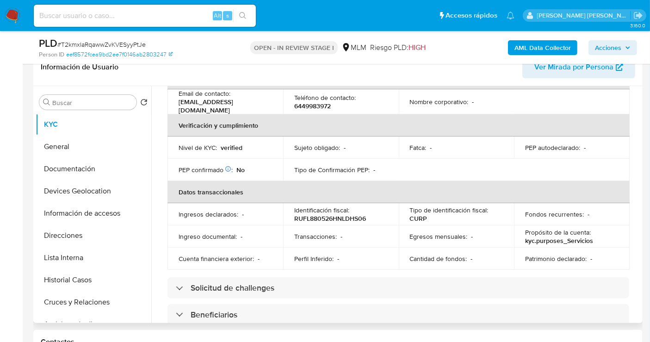
scroll to position [225, 0]
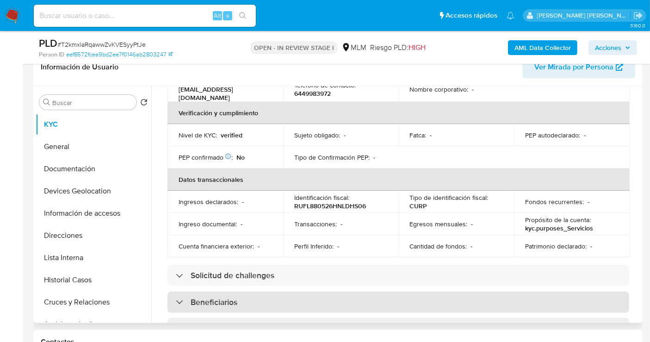
click at [212, 292] on div "Beneficiarios" at bounding box center [399, 302] width 462 height 21
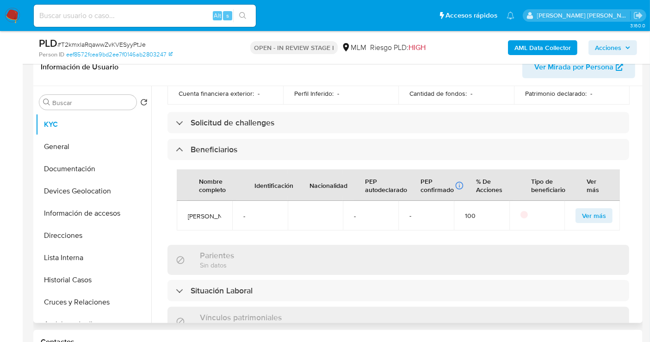
scroll to position [431, 0]
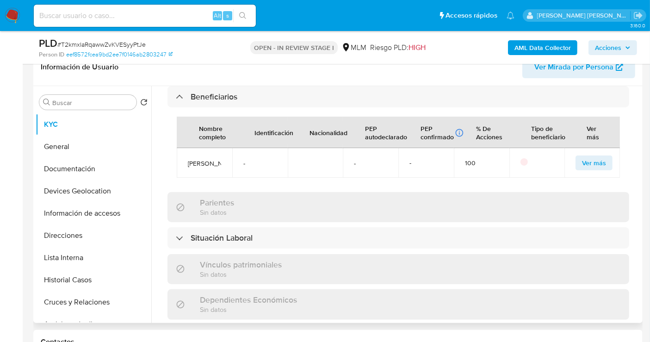
copy span "Blanca gabriela Fahl garciq"
drag, startPoint x: 222, startPoint y: 164, endPoint x: 181, endPoint y: 145, distance: 45.4
click at [181, 148] on td "Blanca gabriela Fahl garciq" at bounding box center [205, 163] width 56 height 30
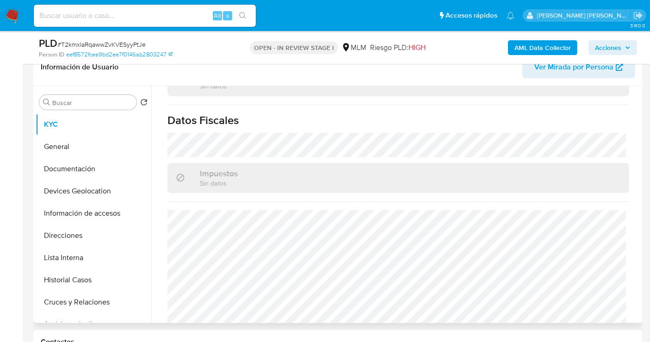
scroll to position [662, 0]
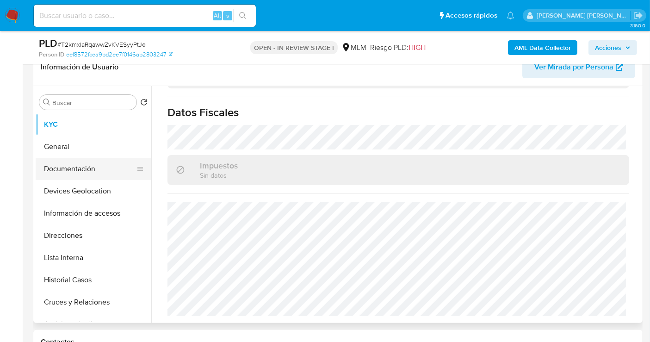
click at [76, 170] on button "Documentación" at bounding box center [90, 169] width 108 height 22
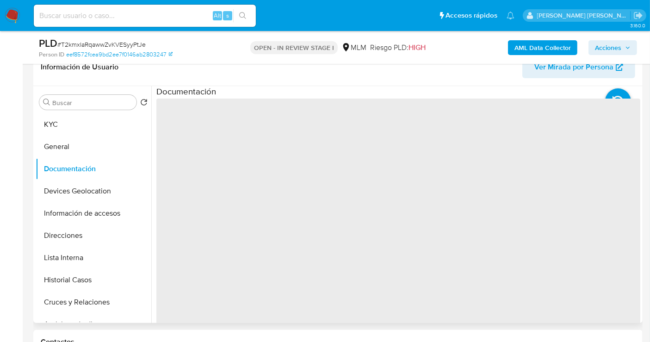
scroll to position [0, 0]
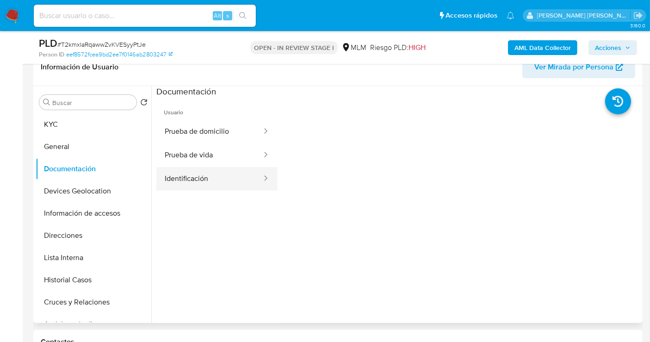
click at [196, 178] on button "Identificación" at bounding box center [209, 179] width 106 height 24
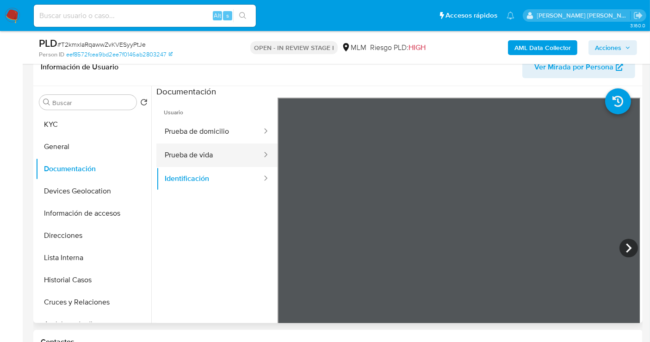
click at [204, 154] on button "Prueba de vida" at bounding box center [209, 156] width 106 height 24
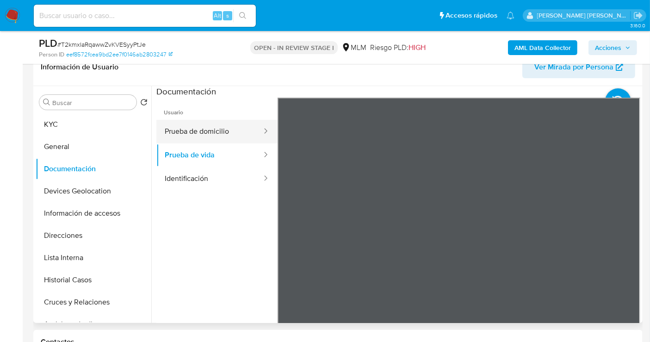
click at [197, 135] on button "Prueba de domicilio" at bounding box center [209, 132] width 106 height 24
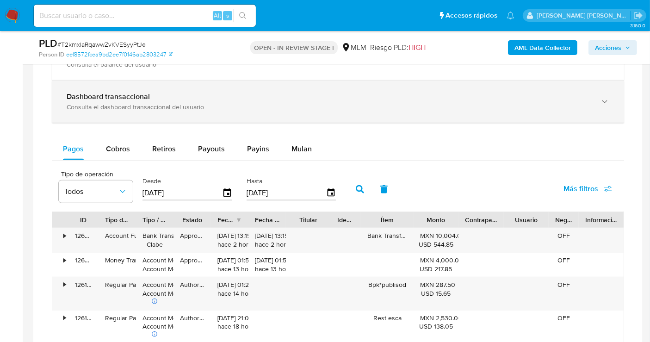
scroll to position [566, 0]
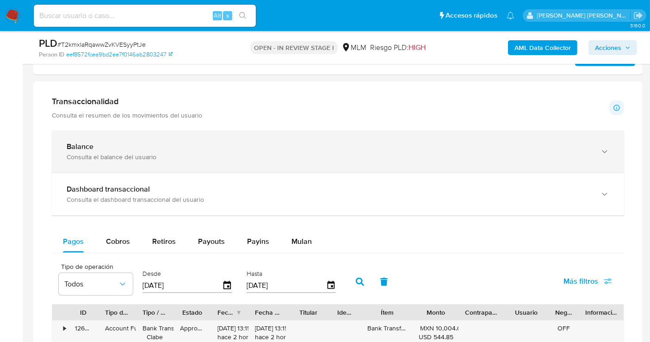
click at [82, 153] on div "Consulta el balance del usuario" at bounding box center [329, 157] width 524 height 8
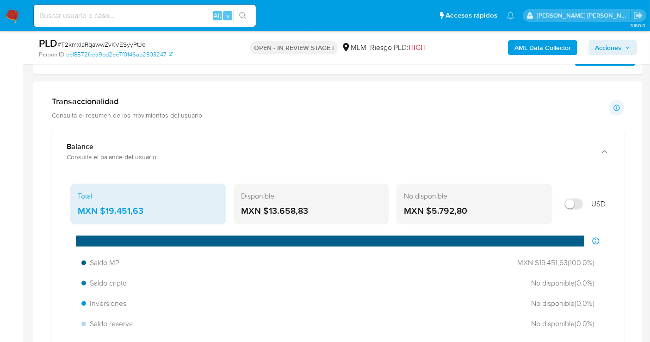
scroll to position [617, 0]
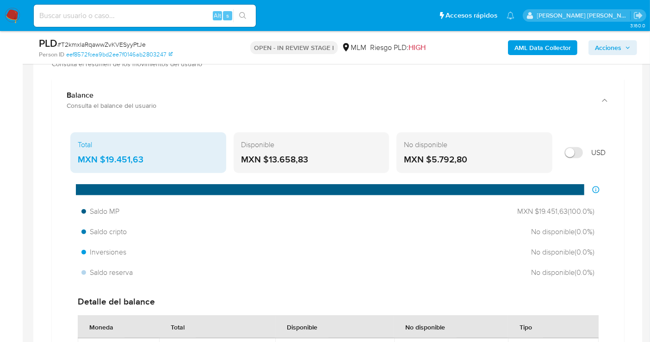
click at [115, 156] on div "MXN $19.451,63" at bounding box center [148, 160] width 141 height 12
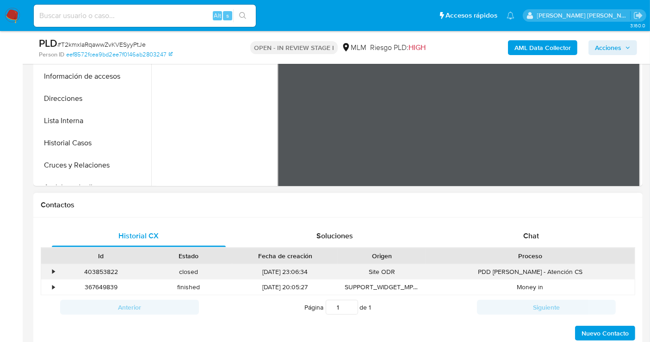
scroll to position [257, 0]
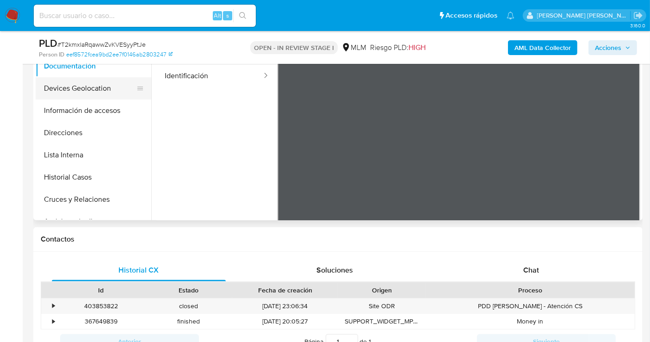
click at [56, 86] on button "Devices Geolocation" at bounding box center [90, 88] width 108 height 22
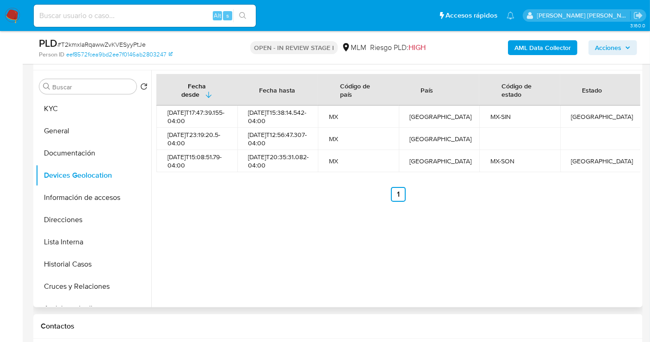
scroll to position [154, 0]
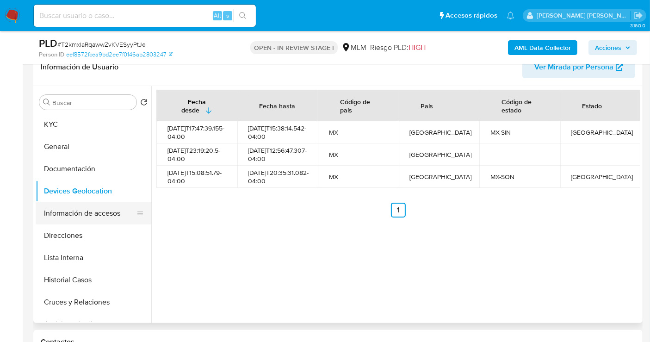
click at [93, 206] on button "Información de accesos" at bounding box center [90, 213] width 108 height 22
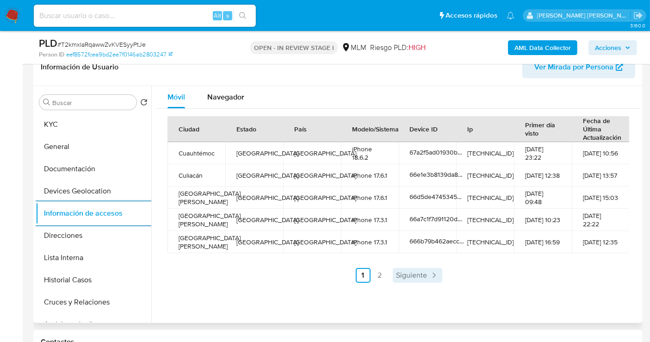
click at [421, 272] on span "Siguiente" at bounding box center [412, 275] width 31 height 7
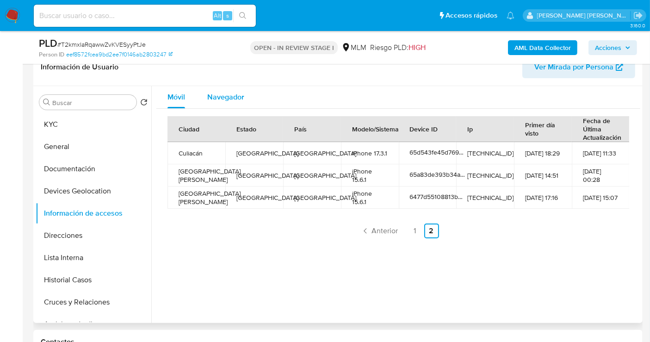
click at [220, 98] on span "Navegador" at bounding box center [225, 97] width 37 height 11
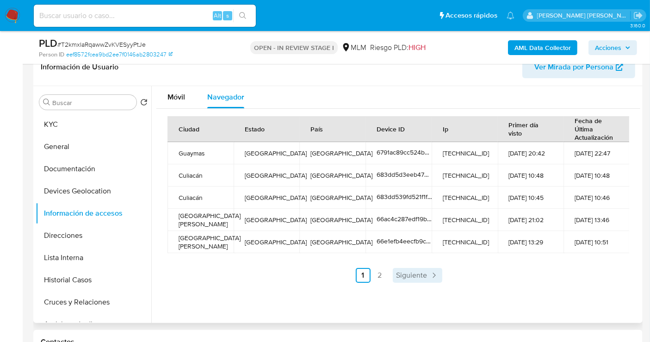
click at [423, 272] on span "Siguiente" at bounding box center [412, 275] width 31 height 7
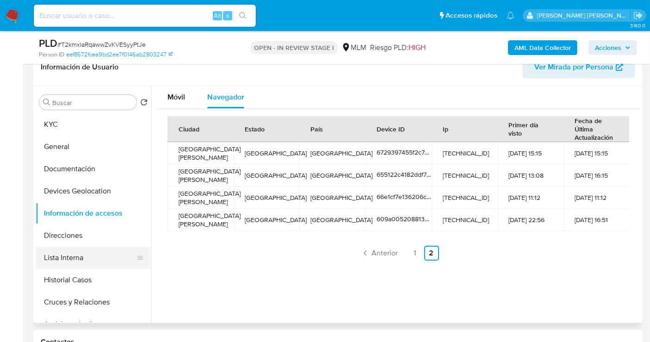
click at [53, 256] on button "Lista Interna" at bounding box center [90, 258] width 108 height 22
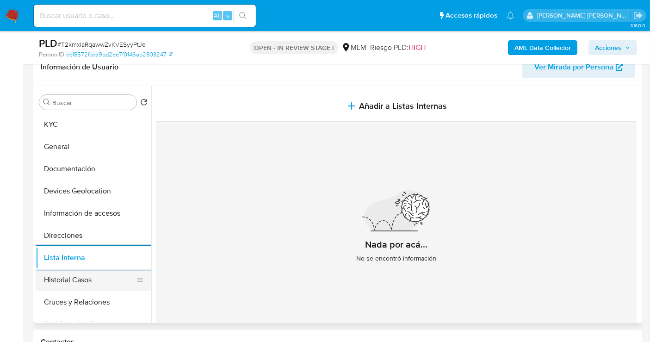
click at [87, 281] on button "Historial Casos" at bounding box center [90, 280] width 108 height 22
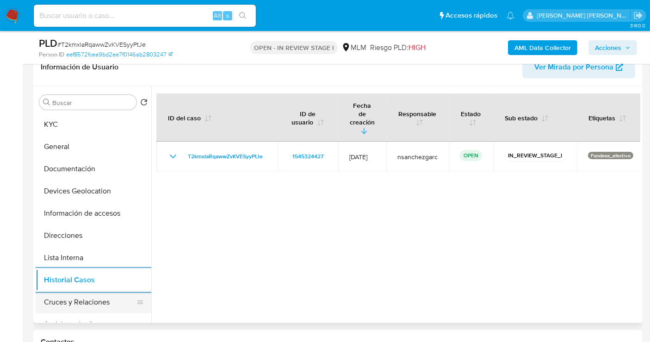
click at [76, 299] on button "Cruces y Relaciones" at bounding box center [90, 302] width 108 height 22
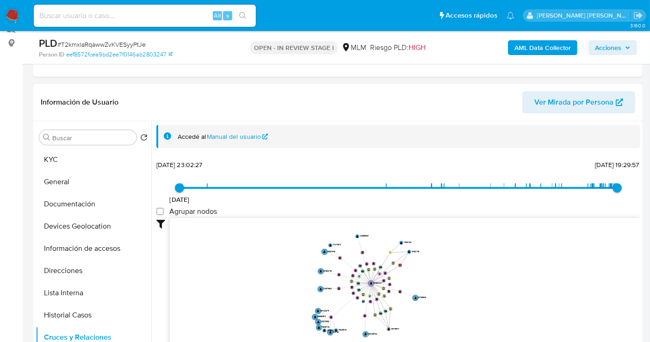
scroll to position [103, 0]
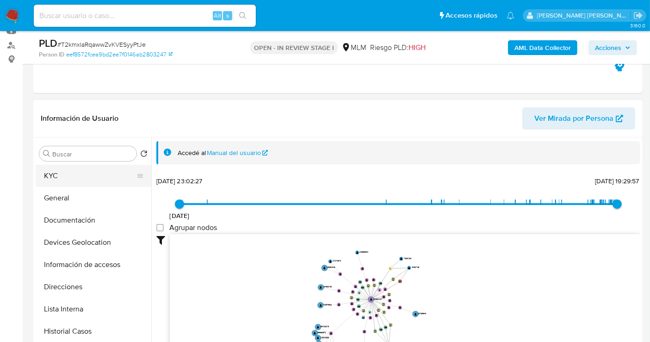
click at [54, 176] on button "KYC" at bounding box center [90, 176] width 108 height 22
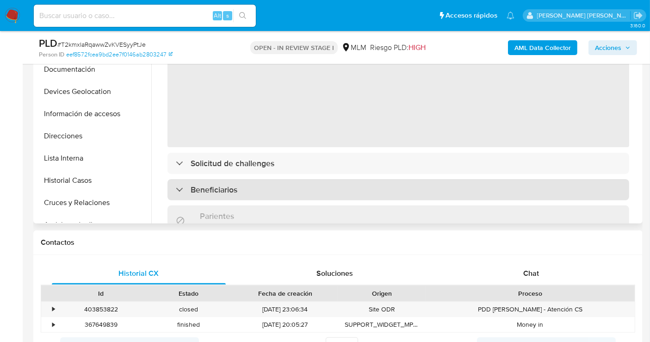
scroll to position [154, 0]
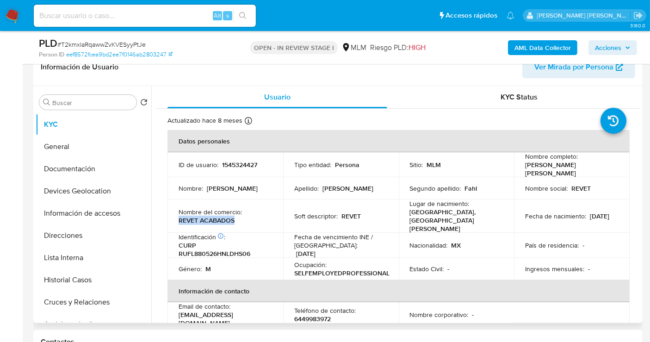
drag, startPoint x: 236, startPoint y: 212, endPoint x: 177, endPoint y: 213, distance: 58.8
click at [177, 213] on td "Nombre del comercio : REVET ACABADOS" at bounding box center [226, 216] width 116 height 33
click at [316, 315] on p "6449983972" at bounding box center [312, 319] width 37 height 8
copy p "6449983972"
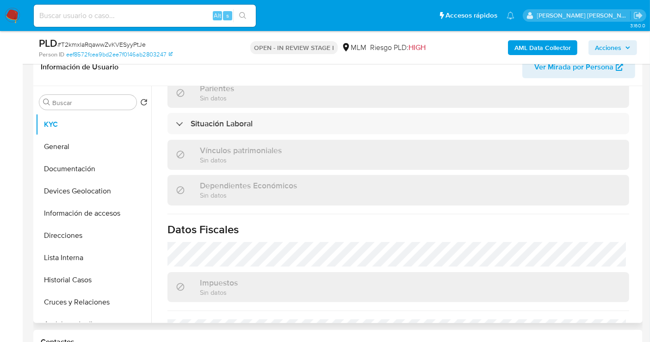
scroll to position [411, 0]
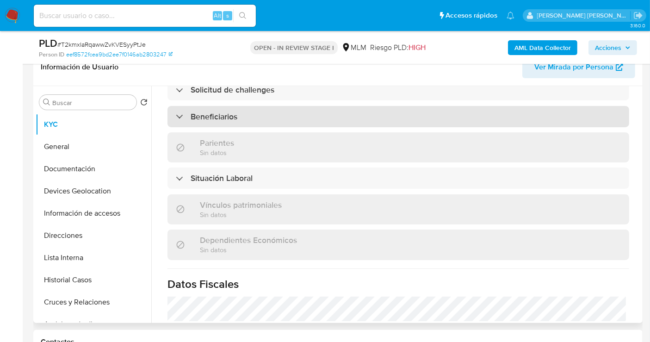
click at [194, 112] on h3 "Beneficiarios" at bounding box center [214, 117] width 47 height 10
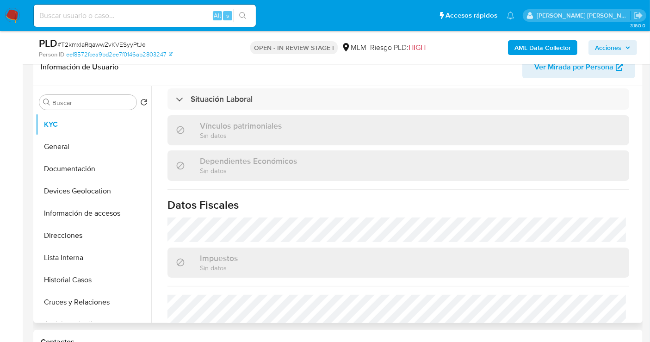
scroll to position [662, 0]
